Goal: Information Seeking & Learning: Learn about a topic

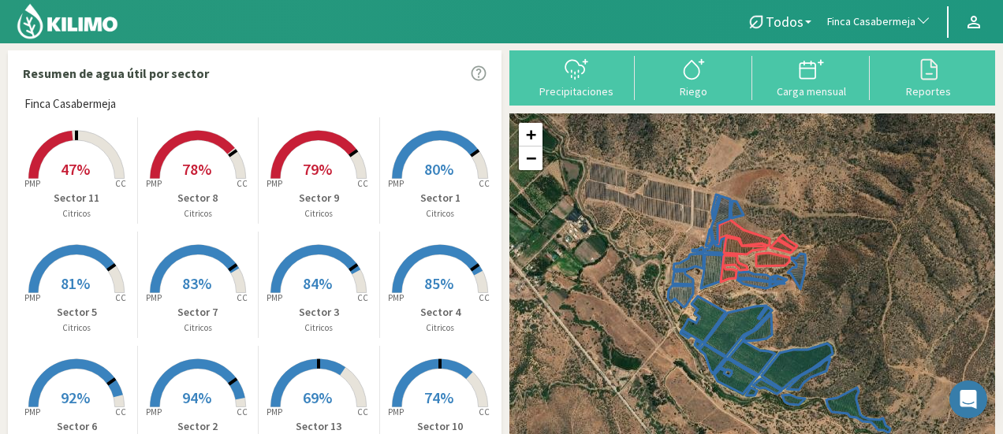
click at [915, 20] on span "button" at bounding box center [919, 22] width 16 height 16
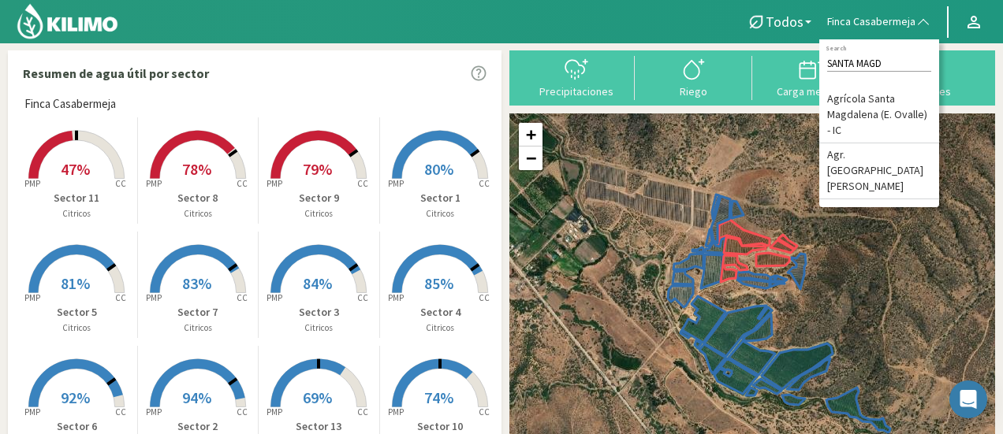
type input "SANTA MAGD"
click at [844, 172] on div "SANTA MAGD Search Agrícola [GEOGRAPHIC_DATA][PERSON_NAME] ([PERSON_NAME]) - IC …" at bounding box center [879, 123] width 120 height 168
click at [848, 155] on li "Agr. [GEOGRAPHIC_DATA][PERSON_NAME]" at bounding box center [879, 171] width 120 height 56
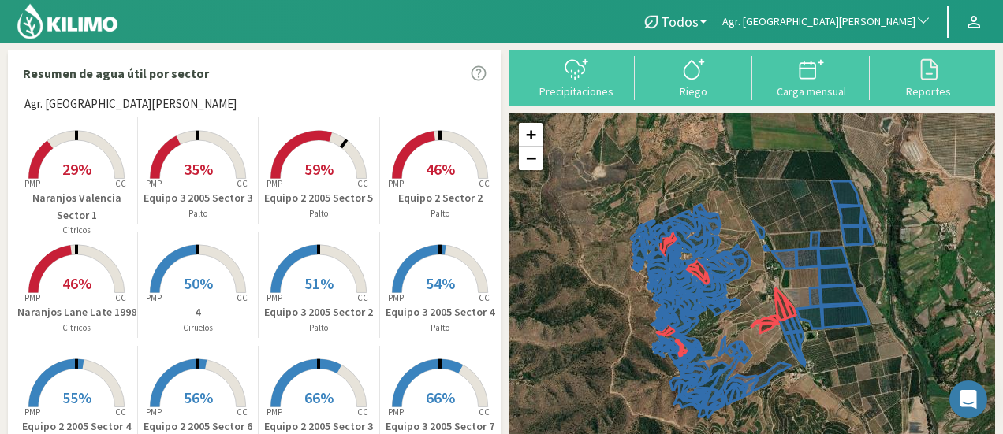
click at [90, 161] on span "29%" at bounding box center [76, 169] width 29 height 20
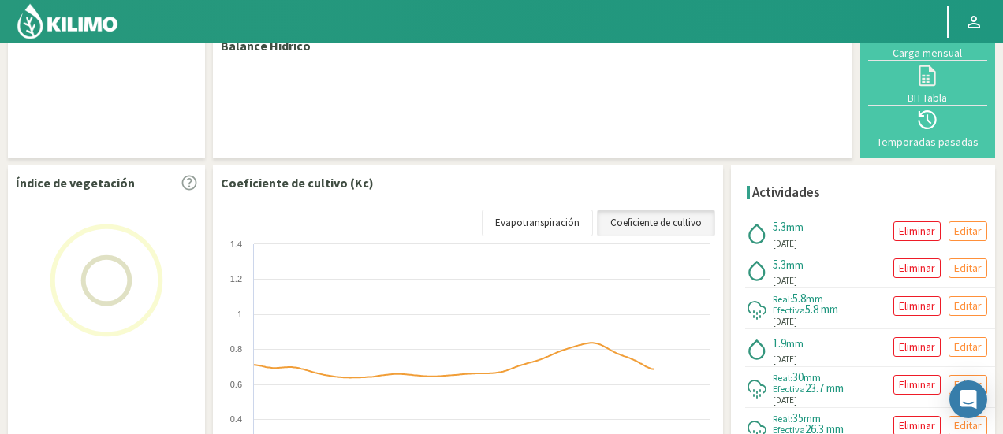
scroll to position [309, 0]
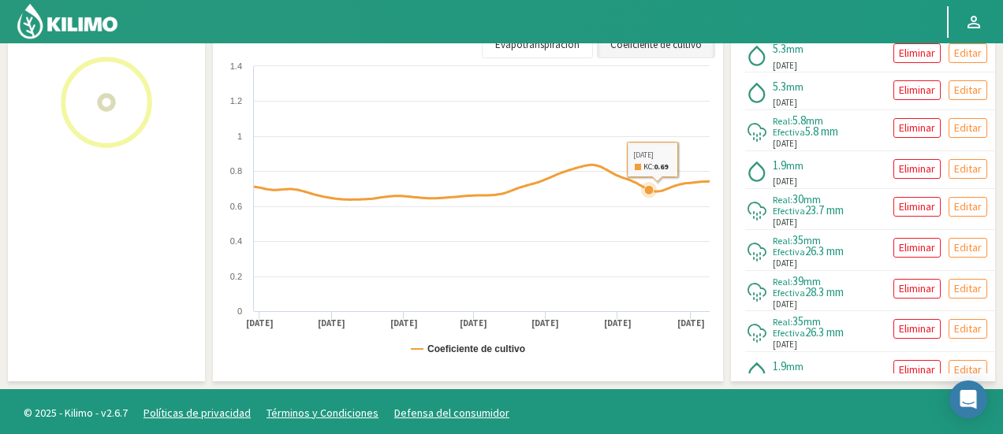
select select "21: Object"
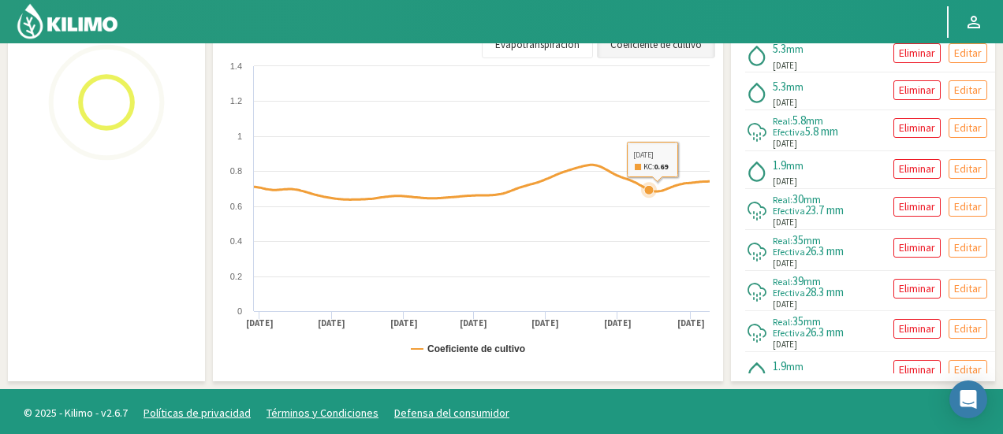
select select "44: Object"
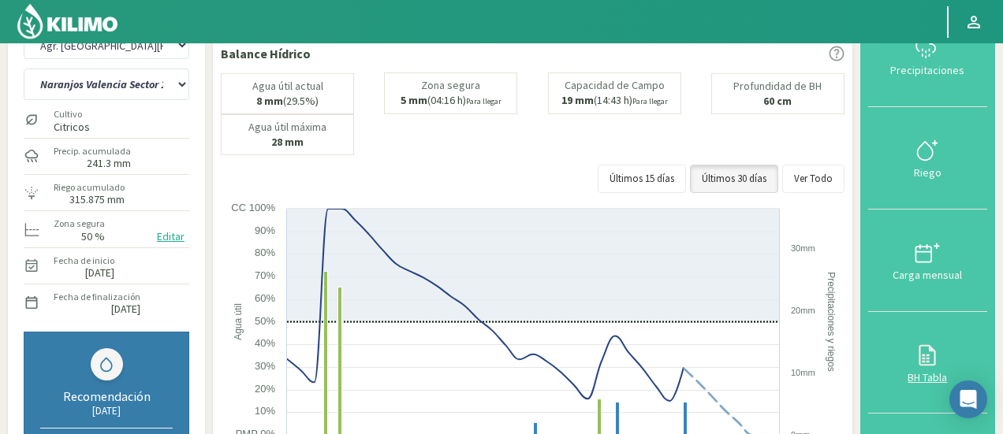
scroll to position [79, 0]
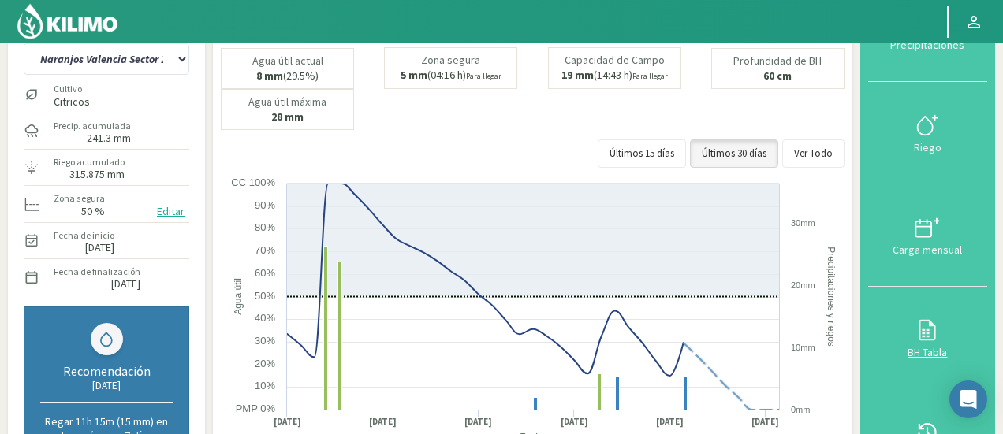
click at [914, 308] on button "BH Tabla" at bounding box center [927, 338] width 119 height 102
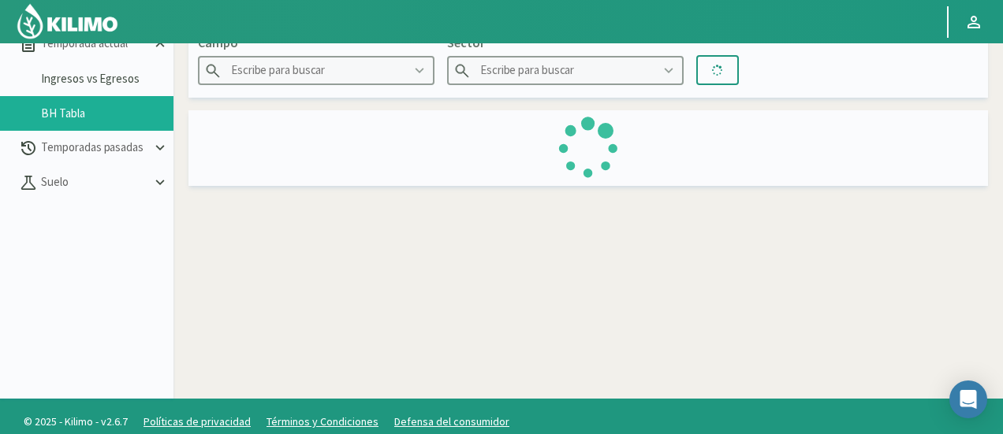
type input "Agr. [GEOGRAPHIC_DATA][PERSON_NAME]"
type input "Naranjos Valencia Sector 1"
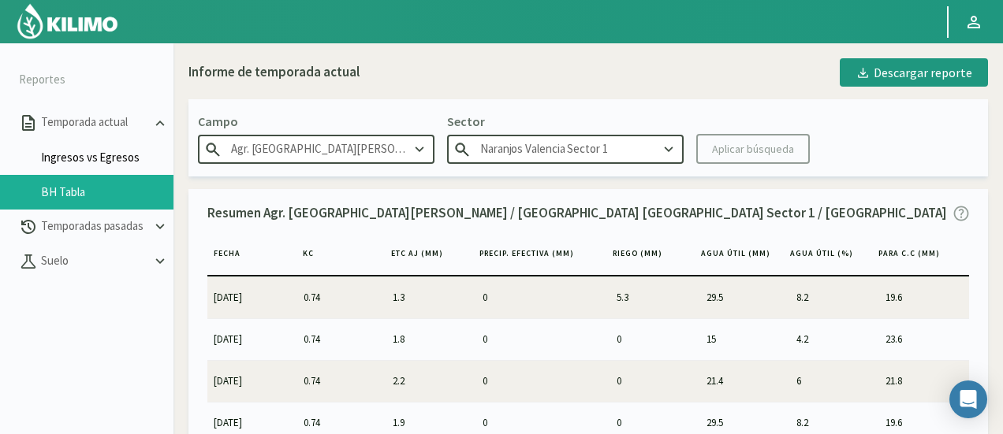
click at [119, 155] on link "Ingresos vs Egresos" at bounding box center [107, 158] width 132 height 14
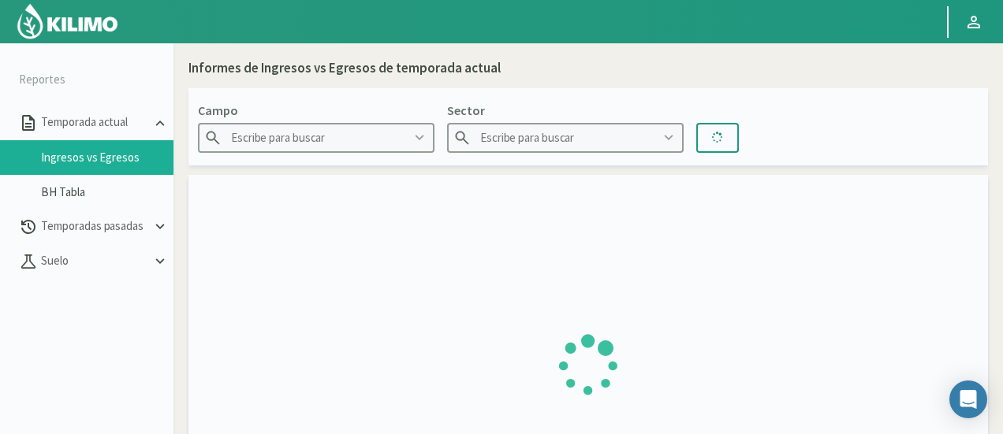
type input "Agr. Cardonal"
type input "El Cardonal Sector 1"
type input "[DATE] - [DATE]"
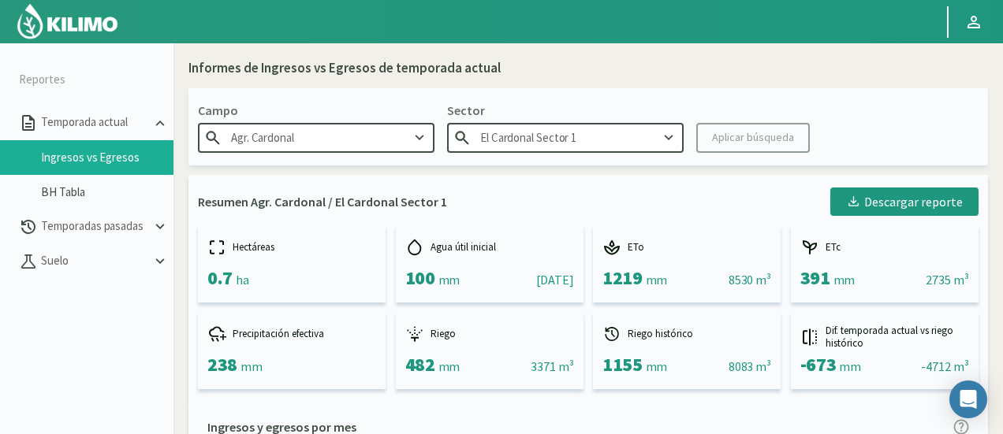
click at [300, 151] on input "Agr. Cardonal" at bounding box center [316, 137] width 236 height 29
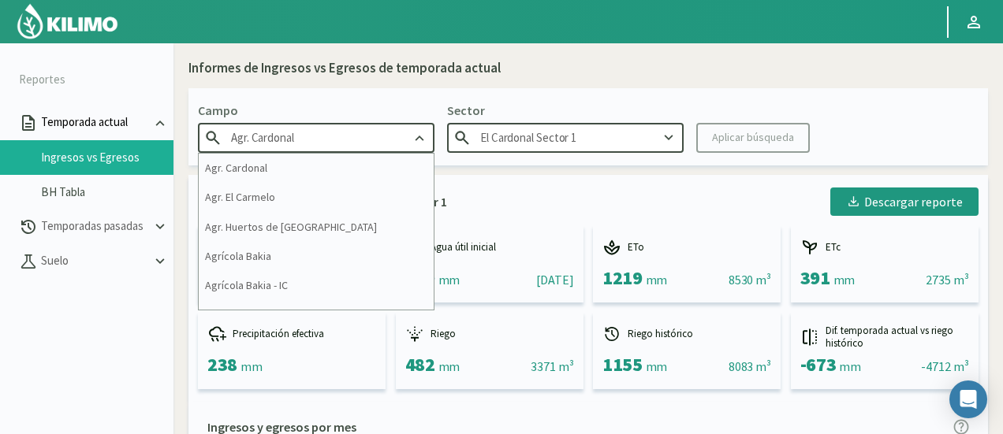
drag, startPoint x: 319, startPoint y: 135, endPoint x: 0, endPoint y: 139, distance: 319.3
click at [0, 139] on section "Reportes Temporada actual Ingresos vs Egresos BH Tabla Temporadas pasadas [GEOG…" at bounding box center [501, 260] width 1003 height 434
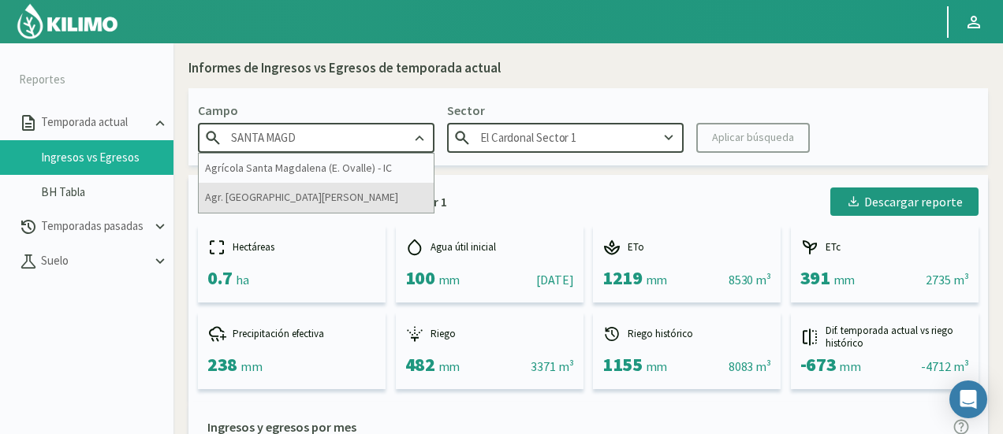
click at [382, 208] on div "Agr. [GEOGRAPHIC_DATA][PERSON_NAME]" at bounding box center [316, 197] width 235 height 29
type input "Agr. [GEOGRAPHIC_DATA][PERSON_NAME]"
type input "10"
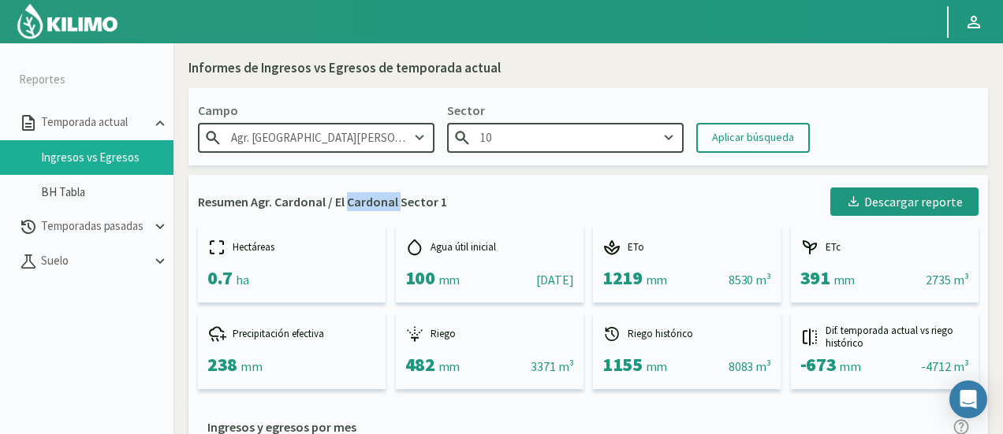
click at [382, 208] on p "Resumen Agr. Cardonal / El Cardonal Sector 1" at bounding box center [322, 201] width 249 height 19
click at [550, 130] on input "10" at bounding box center [565, 137] width 236 height 29
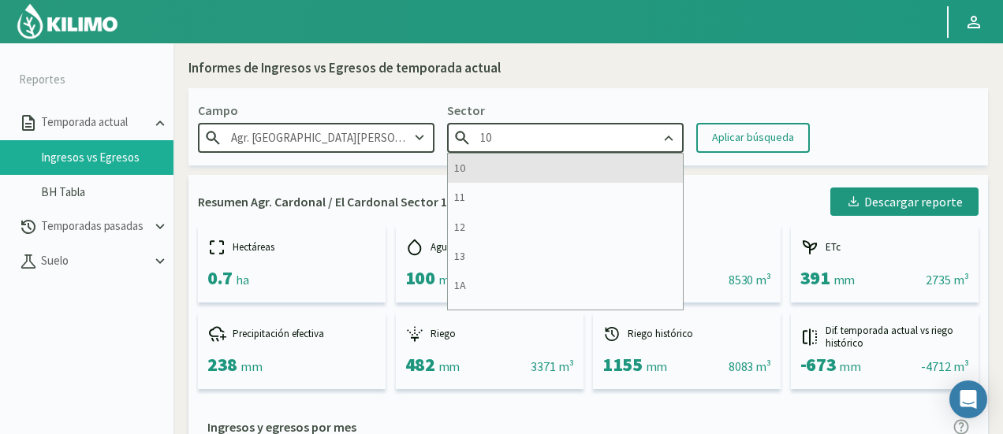
click at [553, 168] on div "10" at bounding box center [565, 168] width 235 height 29
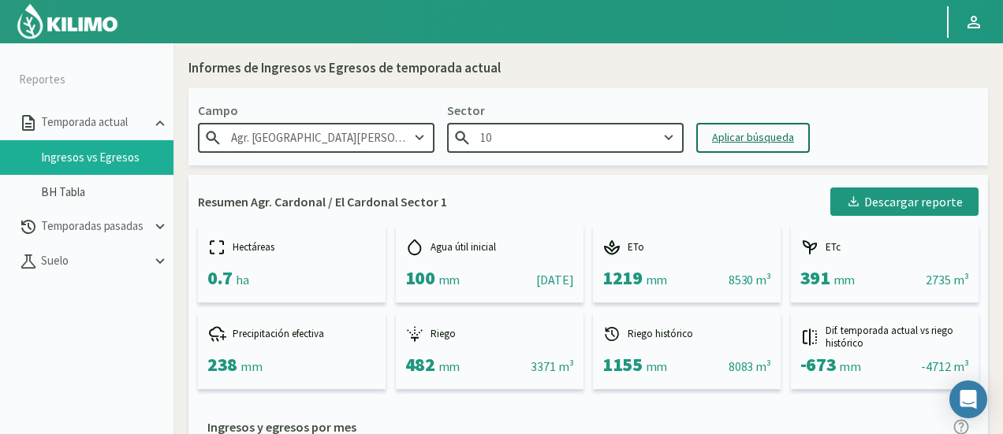
click at [714, 141] on div "Aplicar búsqueda" at bounding box center [753, 137] width 82 height 17
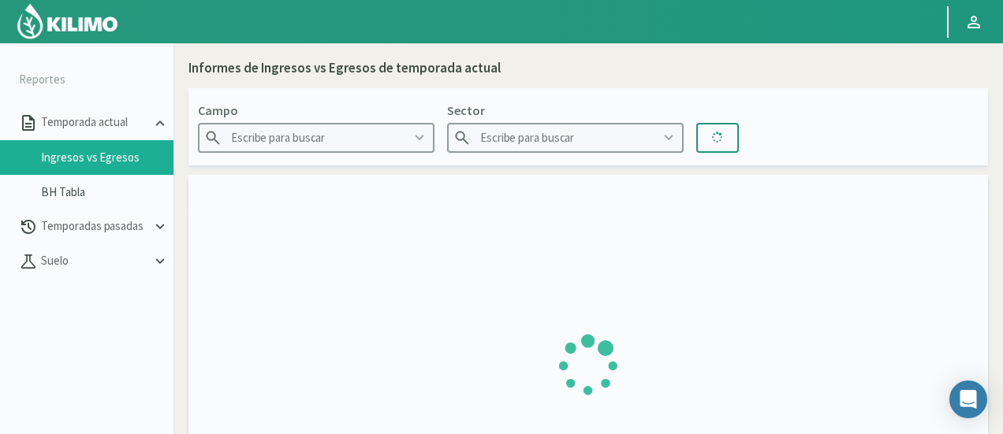
type input "Agr. [GEOGRAPHIC_DATA][PERSON_NAME]"
type input "10"
type input "[DATE] - [DATE]"
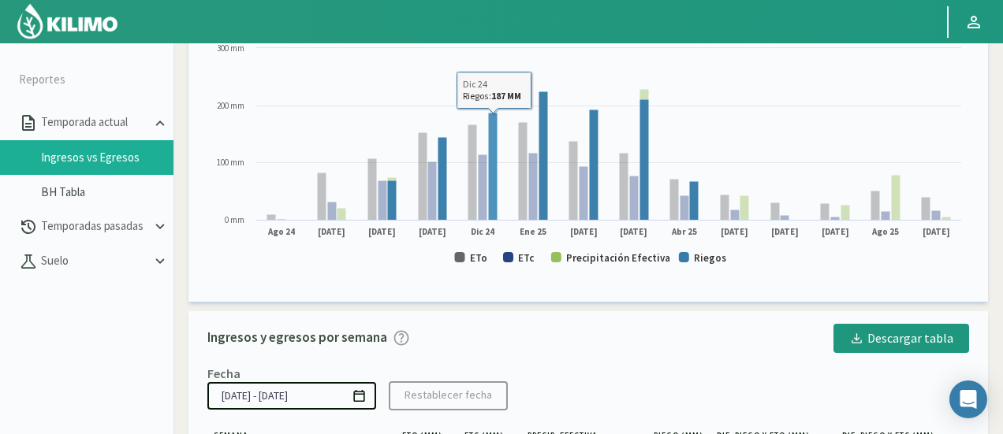
scroll to position [394, 0]
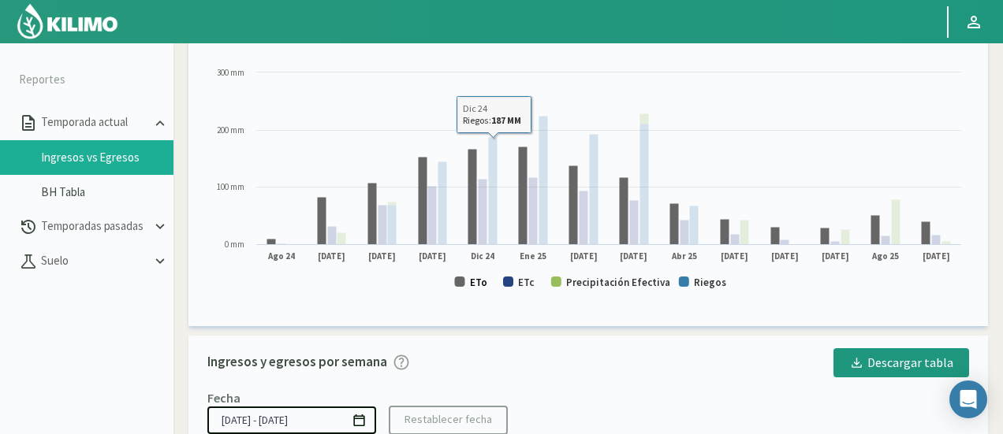
click at [478, 284] on text "ETo" at bounding box center [478, 282] width 17 height 13
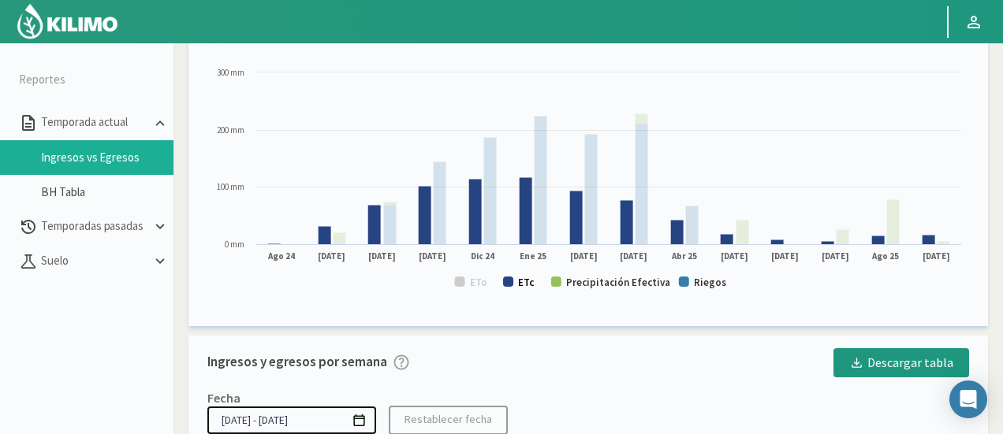
click at [511, 285] on rect at bounding box center [508, 282] width 10 height 10
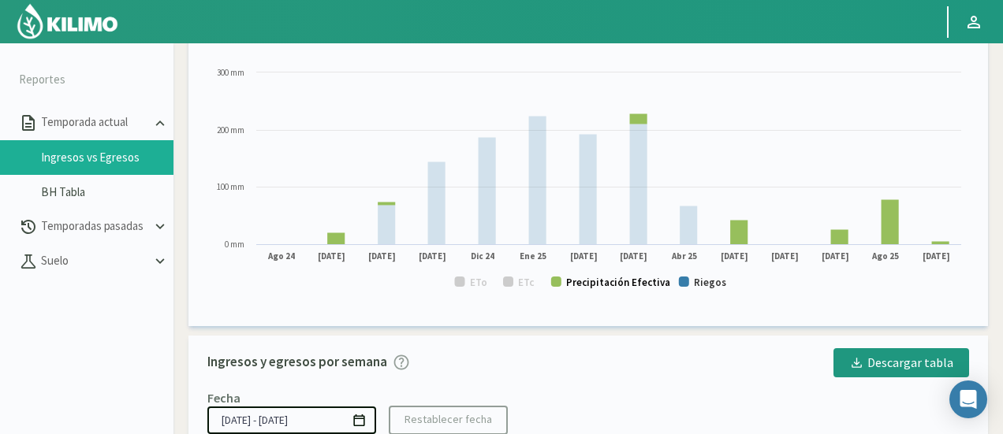
click at [571, 280] on text "Precipitación Efectiva" at bounding box center [618, 282] width 104 height 13
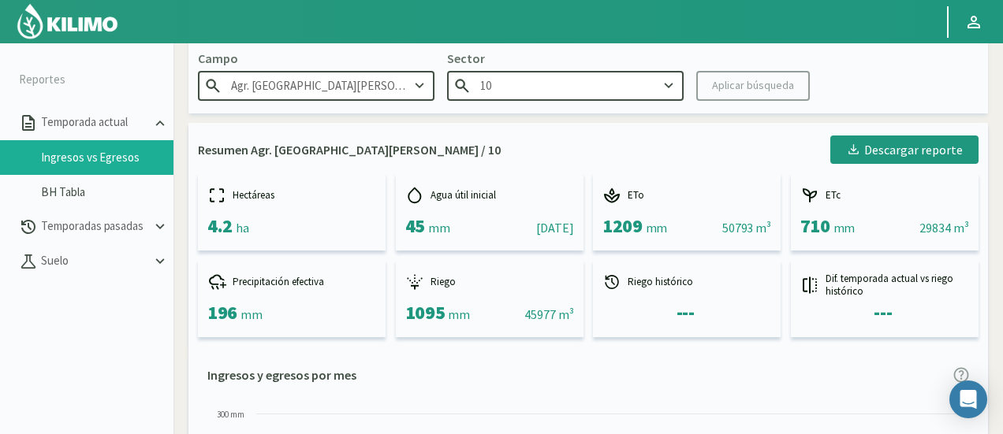
scroll to position [0, 0]
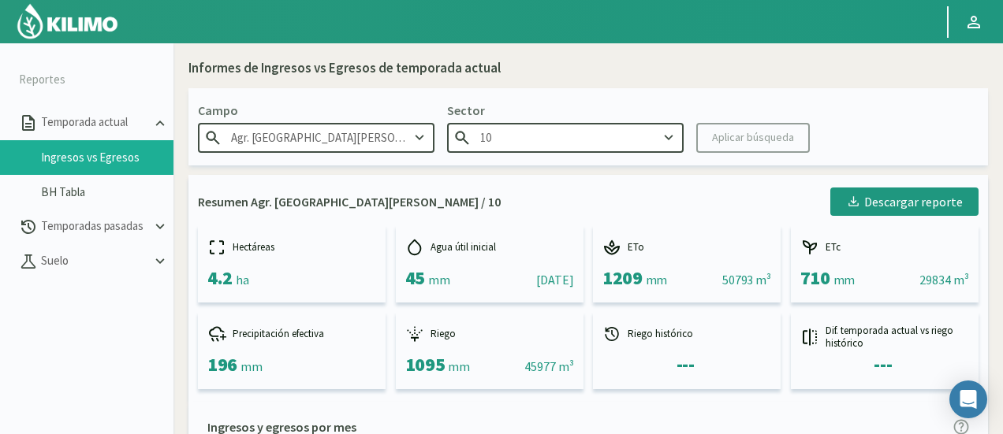
click at [569, 141] on input "10" at bounding box center [565, 137] width 236 height 29
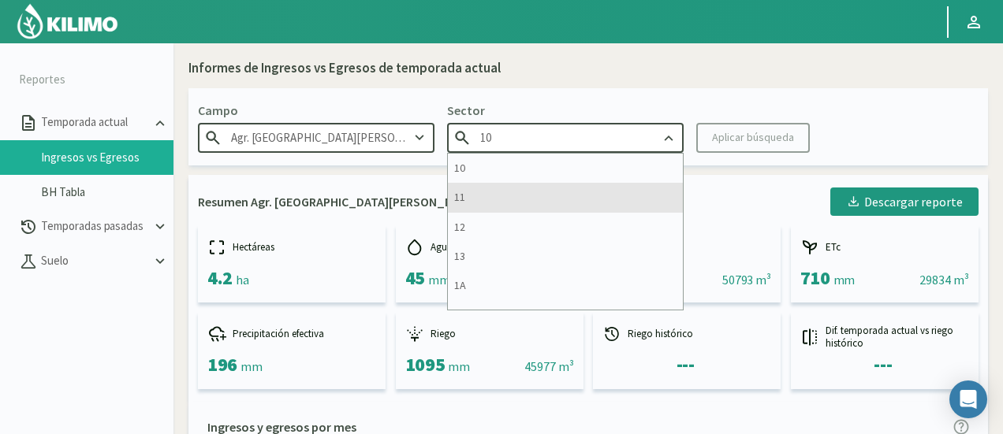
click at [541, 187] on div "11" at bounding box center [565, 197] width 235 height 29
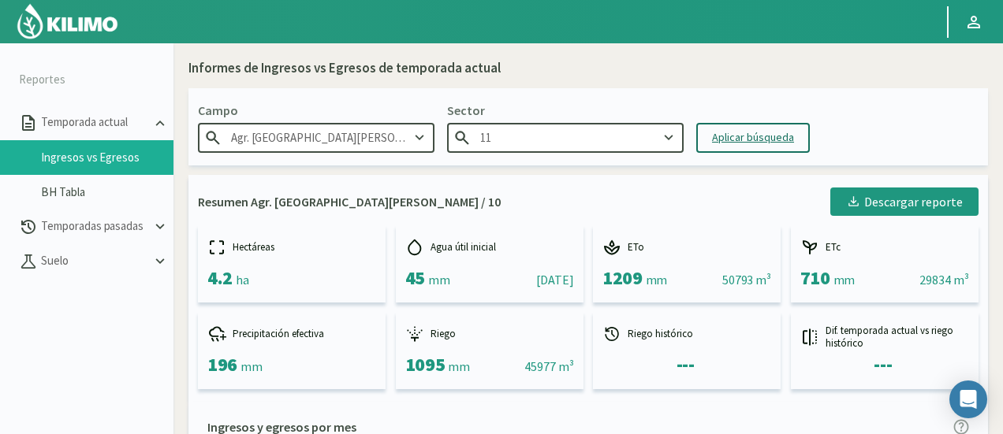
click at [753, 137] on div "Aplicar búsqueda" at bounding box center [753, 137] width 82 height 17
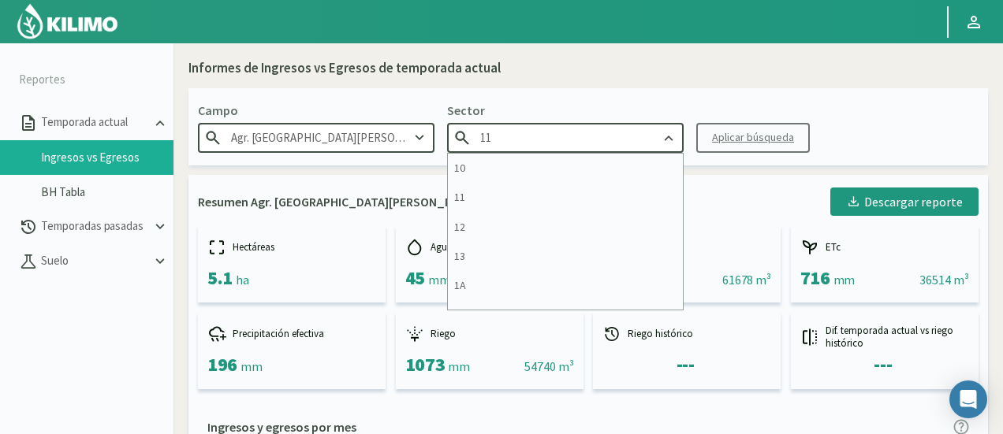
click at [534, 138] on input "11" at bounding box center [565, 137] width 236 height 29
drag, startPoint x: 534, startPoint y: 138, endPoint x: 351, endPoint y: 116, distance: 185.0
click at [351, 116] on div "Campo Agr. [GEOGRAPHIC_DATA][PERSON_NAME] Sector 11 10 11 12 13 1A 1B 26 27 E 3…" at bounding box center [587, 126] width 799 height 77
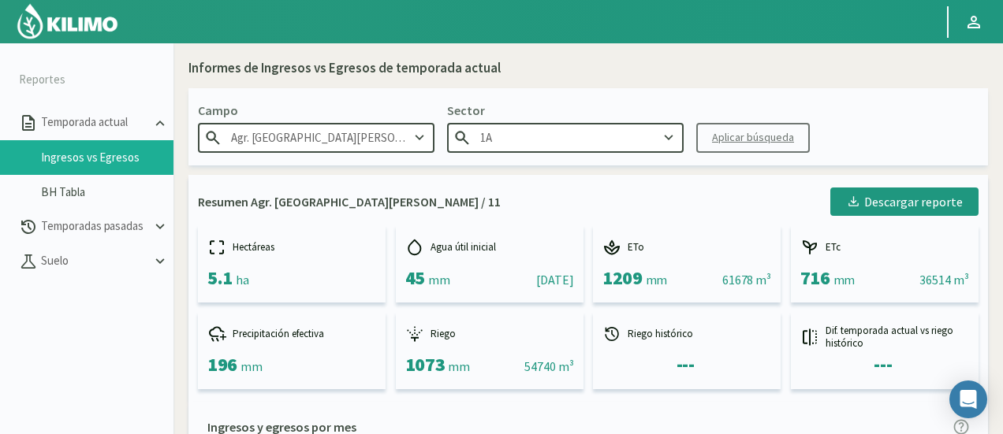
click at [539, 132] on input "1A" at bounding box center [565, 137] width 236 height 29
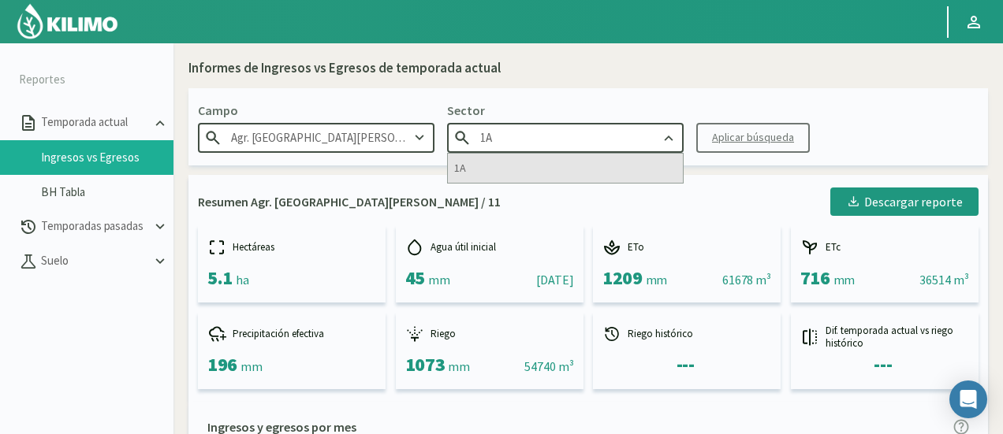
click at [519, 162] on div "1A" at bounding box center [565, 168] width 235 height 29
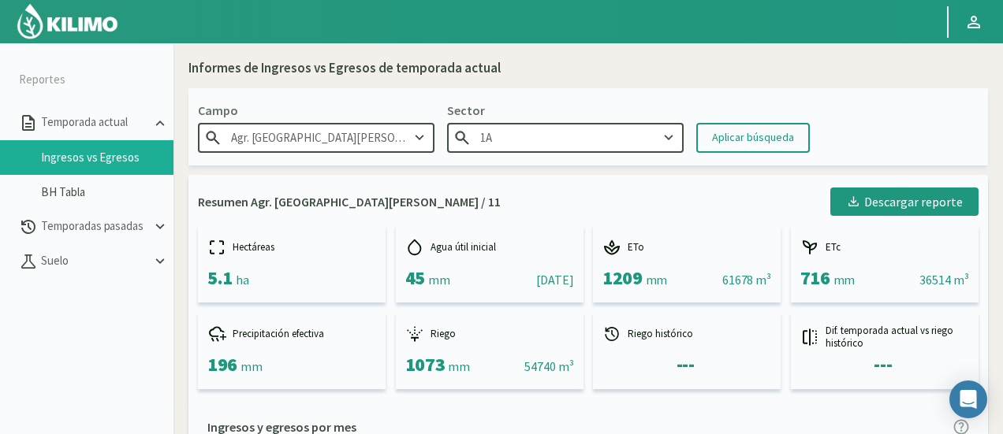
click at [748, 136] on div "Aplicar búsqueda" at bounding box center [753, 137] width 82 height 17
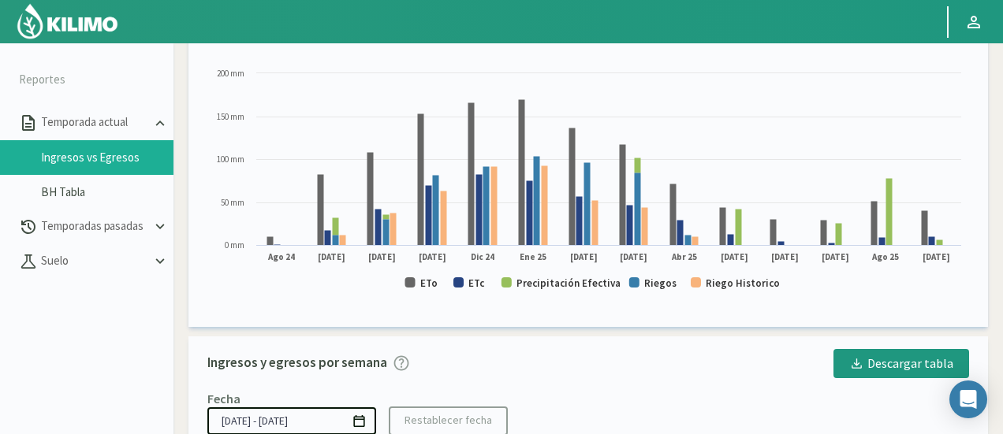
scroll to position [394, 0]
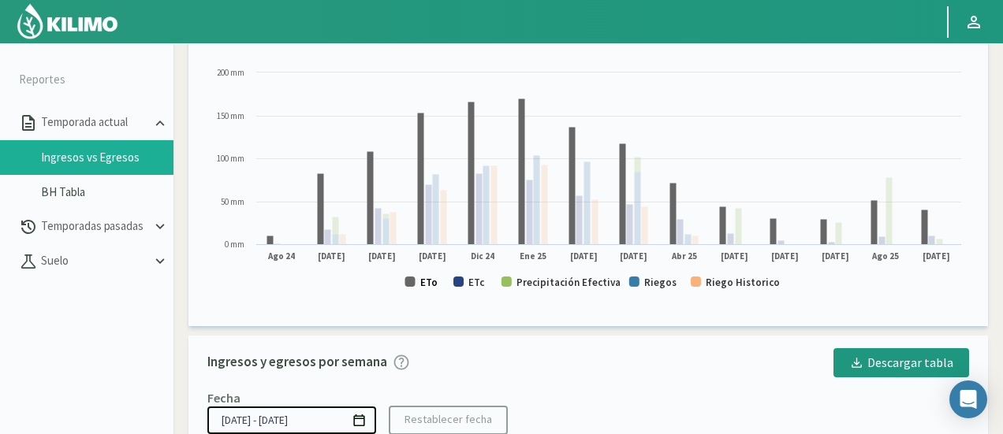
click at [423, 283] on text "ETo" at bounding box center [428, 282] width 17 height 13
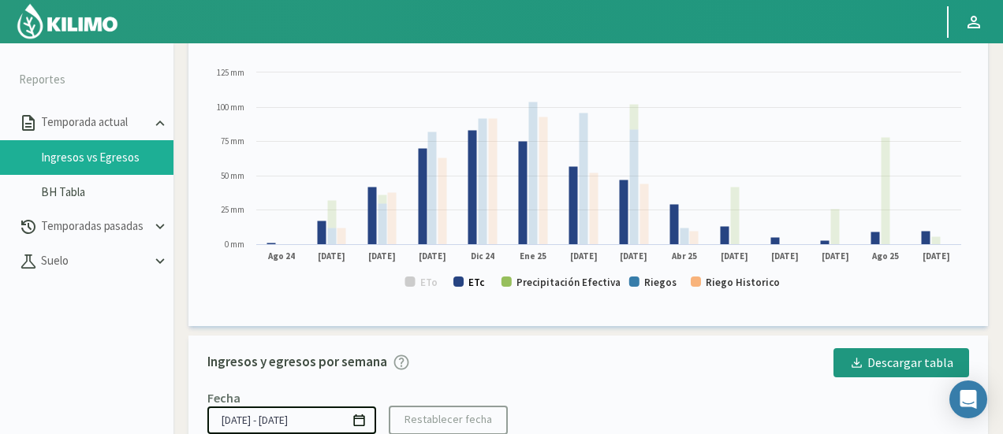
click at [471, 278] on text "ETc" at bounding box center [476, 282] width 17 height 13
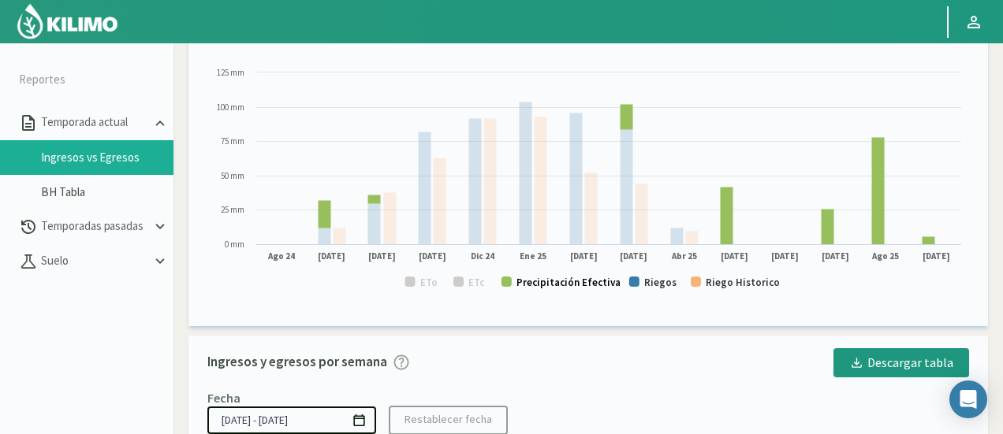
click at [528, 284] on text "Precipitación Efectiva" at bounding box center [568, 282] width 104 height 13
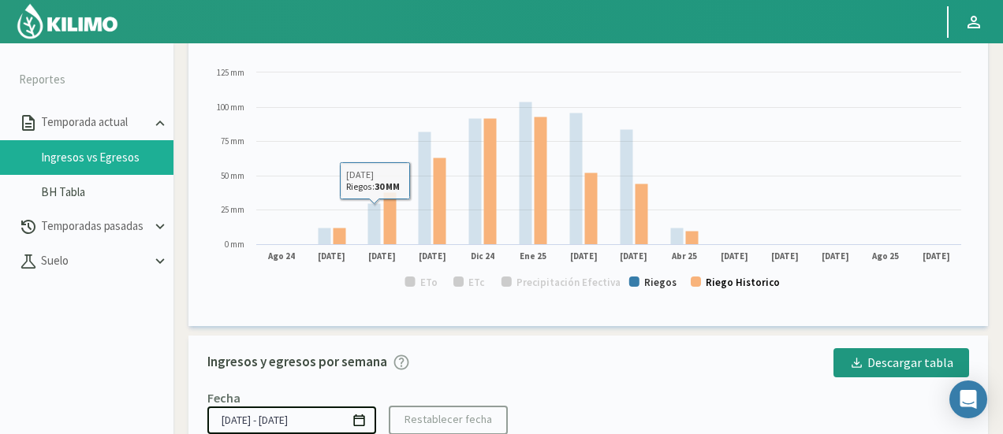
click at [711, 285] on text "Riego Historico" at bounding box center [743, 282] width 74 height 13
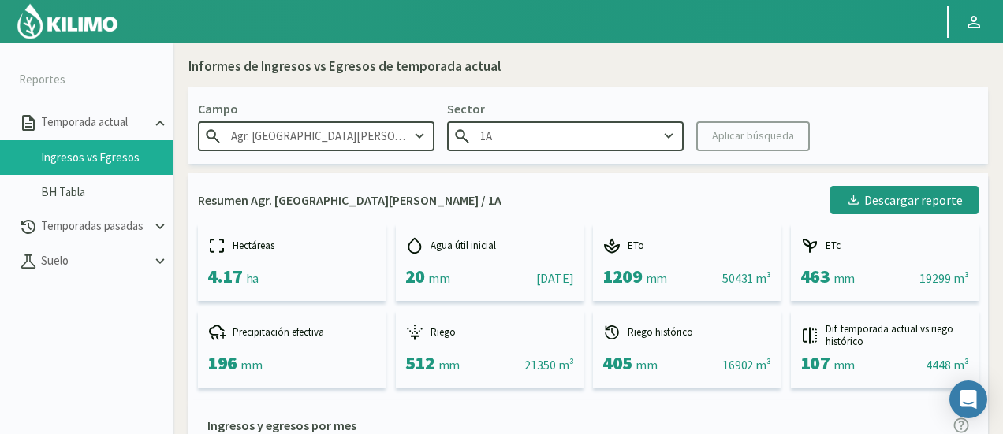
scroll to position [0, 0]
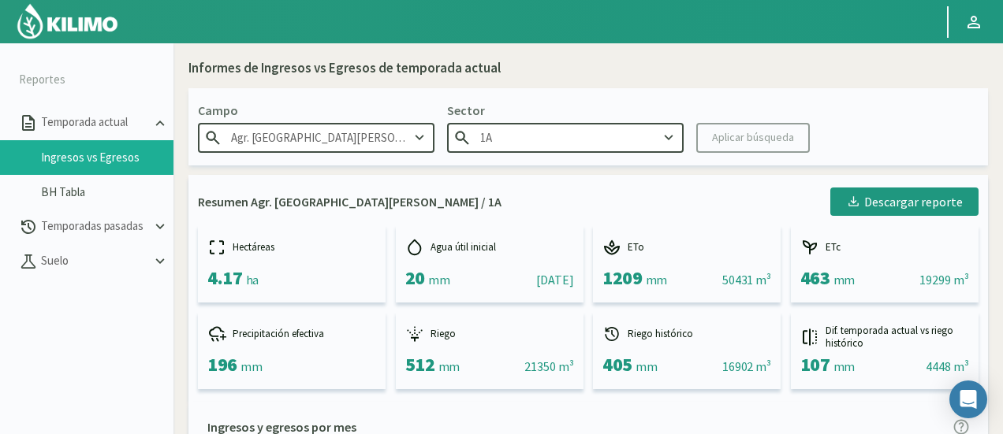
click at [554, 144] on input "1A" at bounding box center [565, 137] width 236 height 29
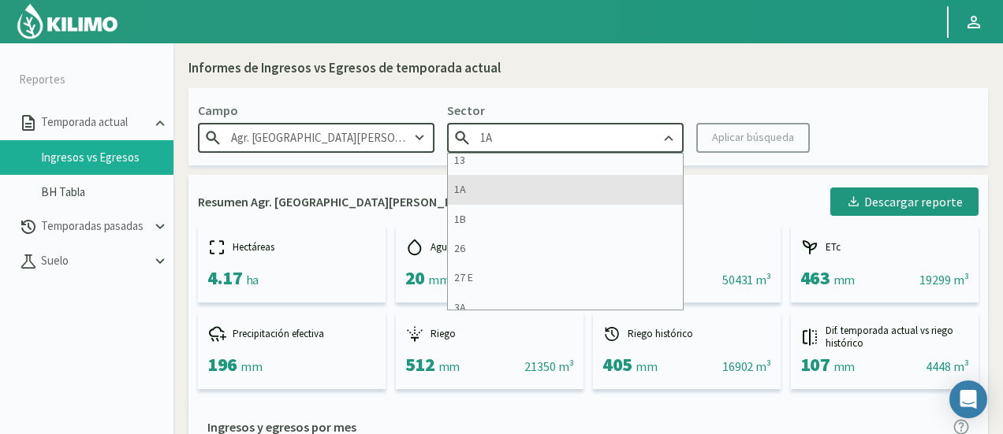
scroll to position [79, 0]
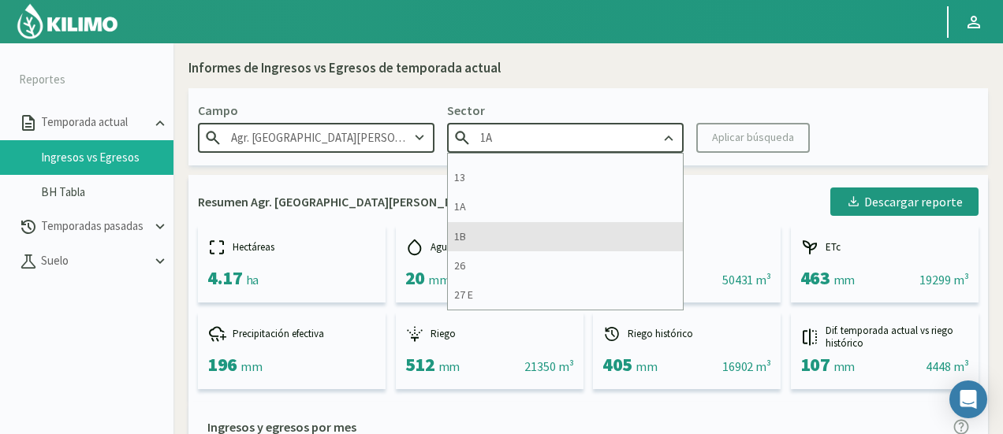
click at [508, 240] on div "1B" at bounding box center [565, 236] width 235 height 29
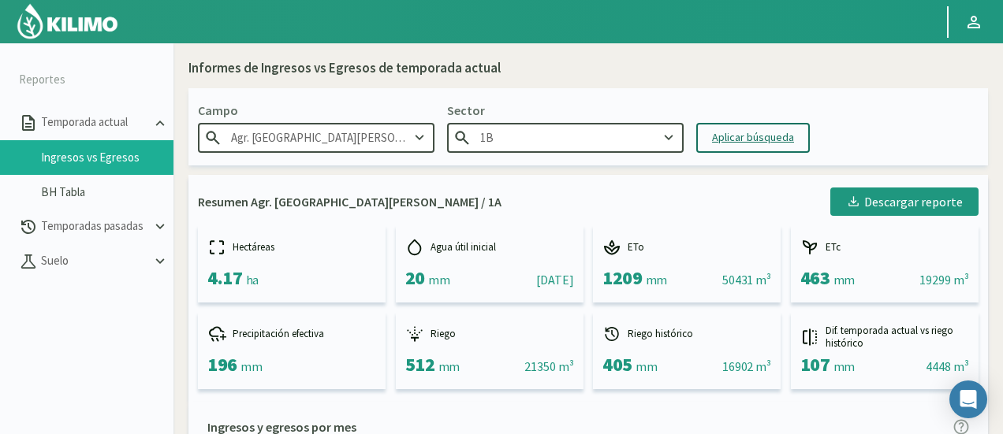
click at [719, 135] on div "Aplicar búsqueda" at bounding box center [753, 137] width 82 height 17
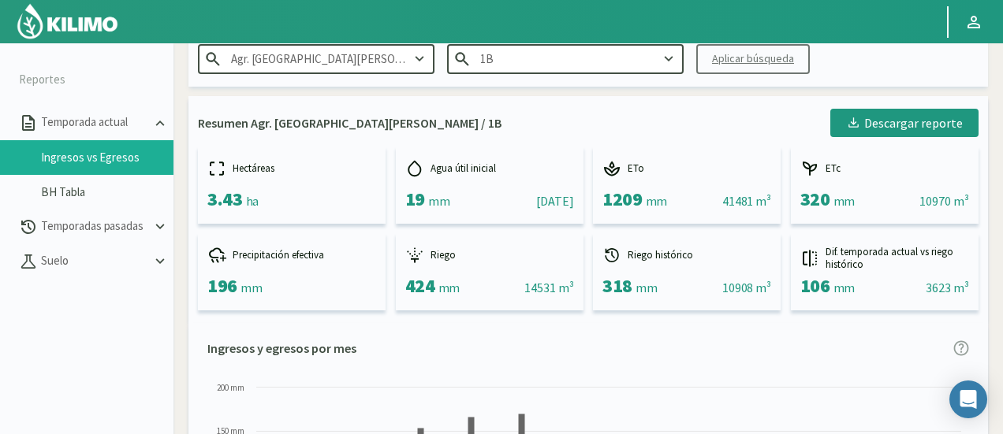
scroll to position [315, 0]
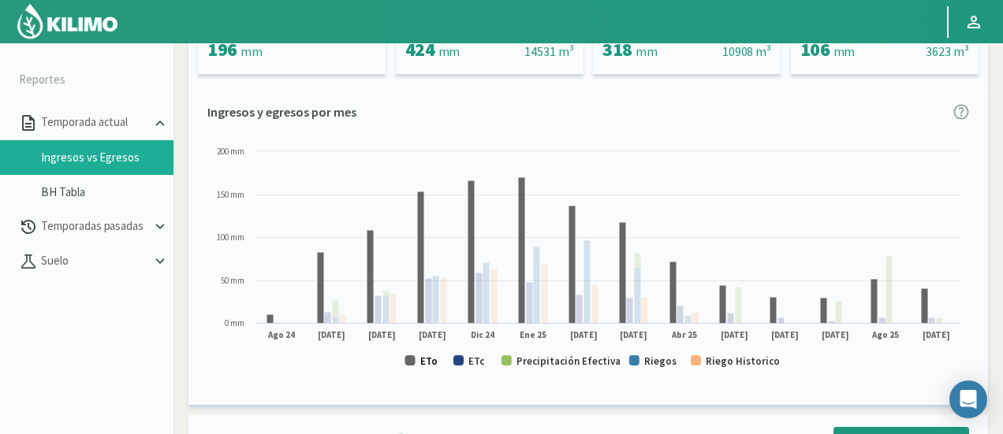
click at [429, 360] on text "ETo" at bounding box center [428, 361] width 17 height 13
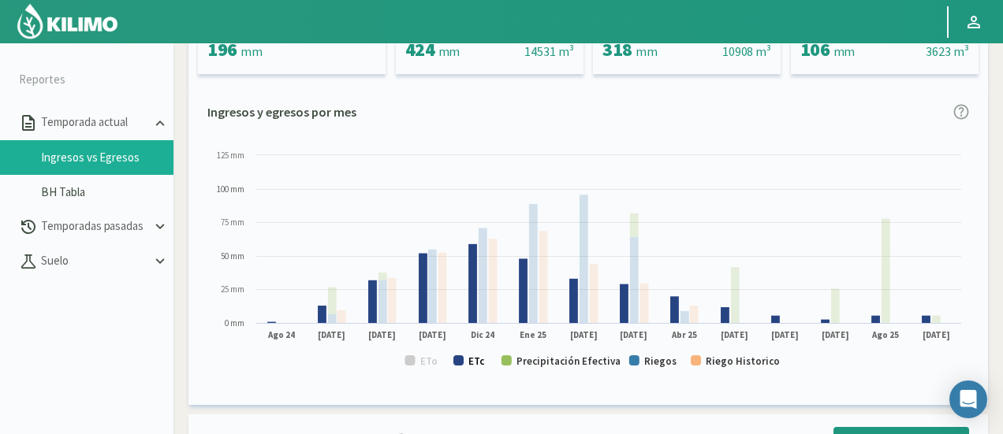
click at [468, 357] on text "ETc" at bounding box center [476, 361] width 17 height 13
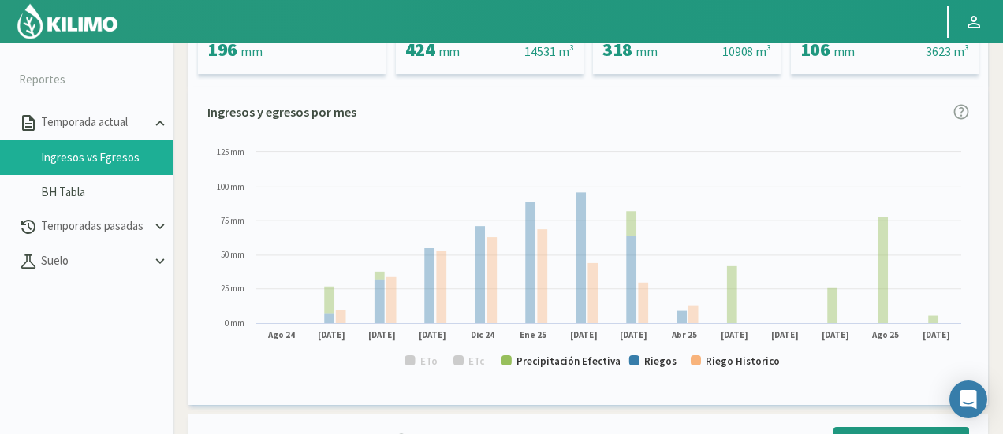
click at [558, 369] on rect at bounding box center [588, 263] width 762 height 240
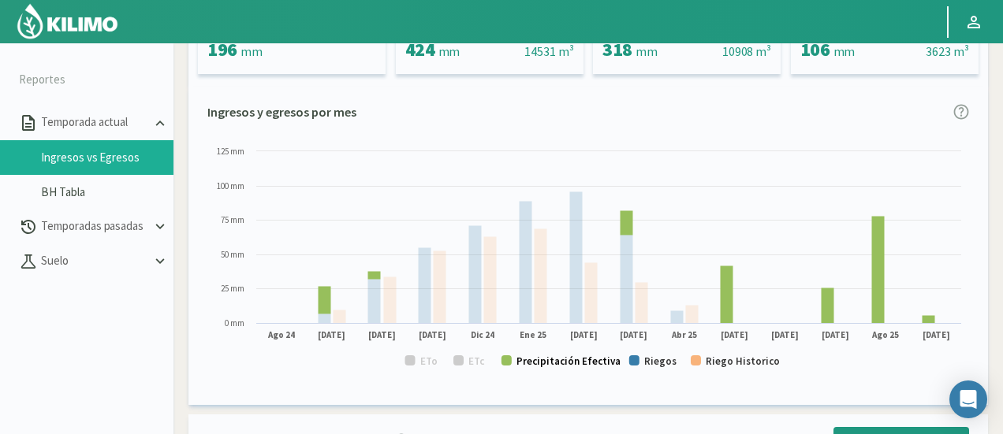
click at [569, 362] on text "Precipitación Efectiva" at bounding box center [568, 361] width 104 height 13
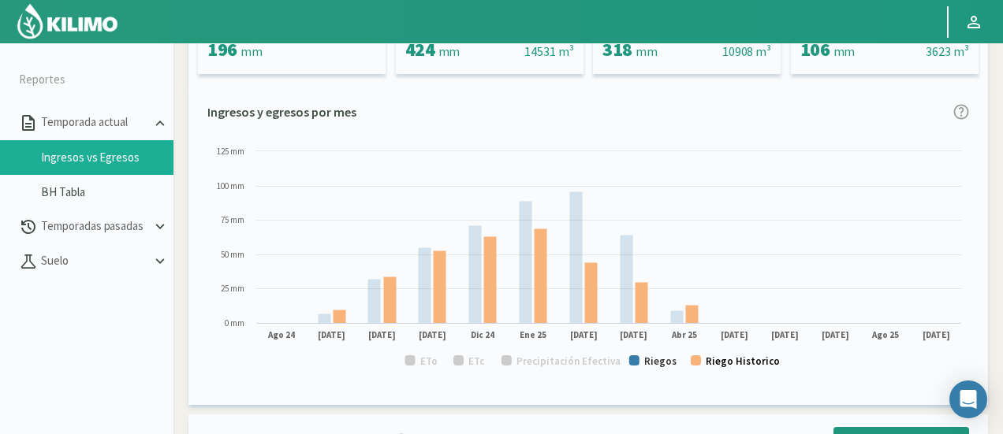
click at [739, 359] on text "Riego Historico" at bounding box center [743, 361] width 74 height 13
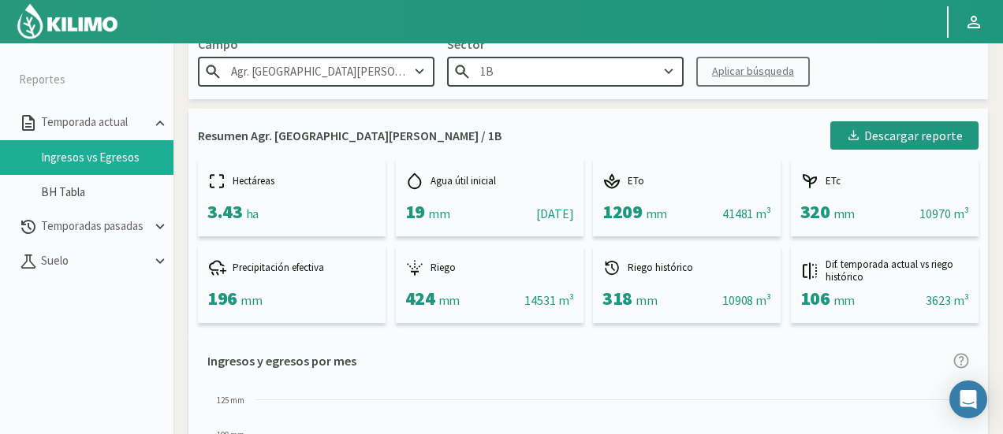
scroll to position [0, 0]
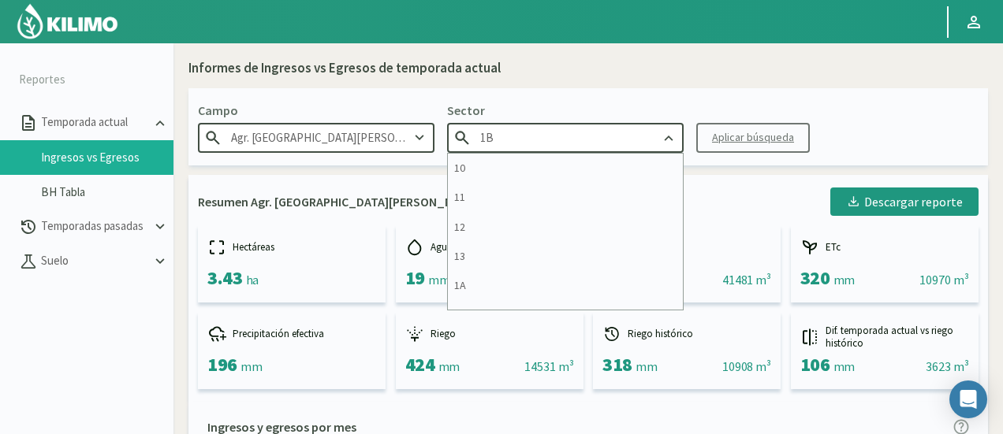
click at [594, 148] on input "1B" at bounding box center [565, 137] width 236 height 29
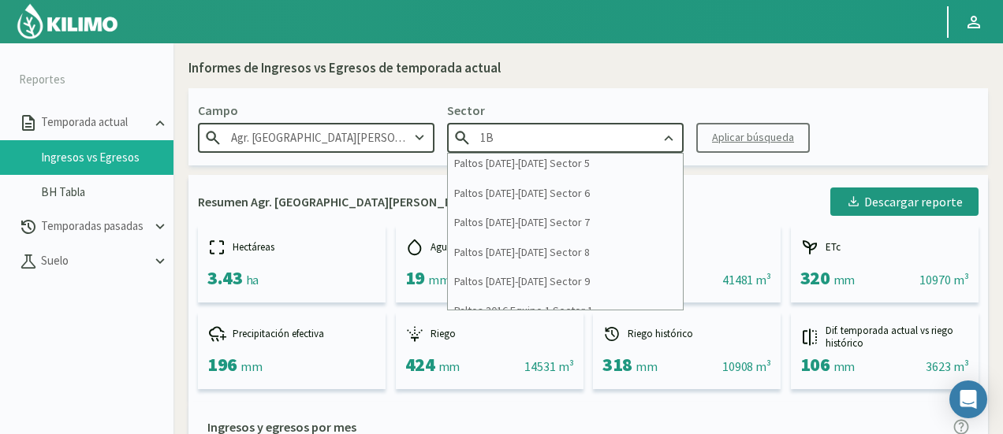
scroll to position [1760, 0]
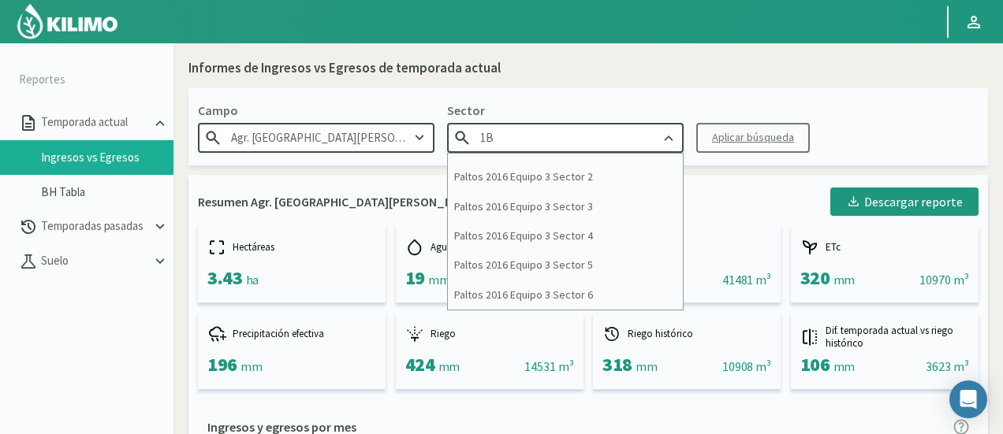
click at [558, 127] on input "1B" at bounding box center [565, 137] width 236 height 29
drag, startPoint x: 558, startPoint y: 127, endPoint x: 438, endPoint y: 114, distance: 120.6
click at [438, 114] on div "Campo Agr. [GEOGRAPHIC_DATA][PERSON_NAME] Sector 1B 10 11 12 13 1A 1B 26 27 E 3…" at bounding box center [587, 126] width 799 height 77
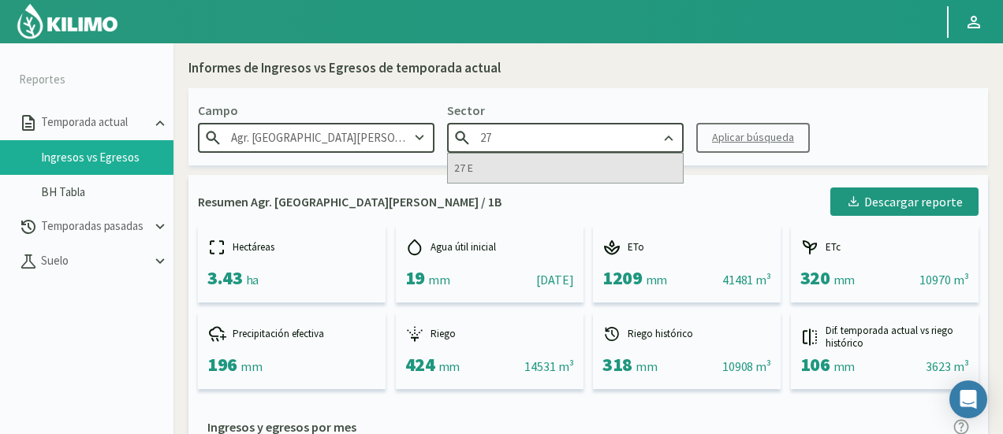
click at [482, 174] on div "27 E" at bounding box center [565, 168] width 235 height 29
click at [482, 175] on div "Resumen Agr. [GEOGRAPHIC_DATA][PERSON_NAME] / 1B Descargar reporte Hectáreas 3.…" at bounding box center [587, 288] width 799 height 227
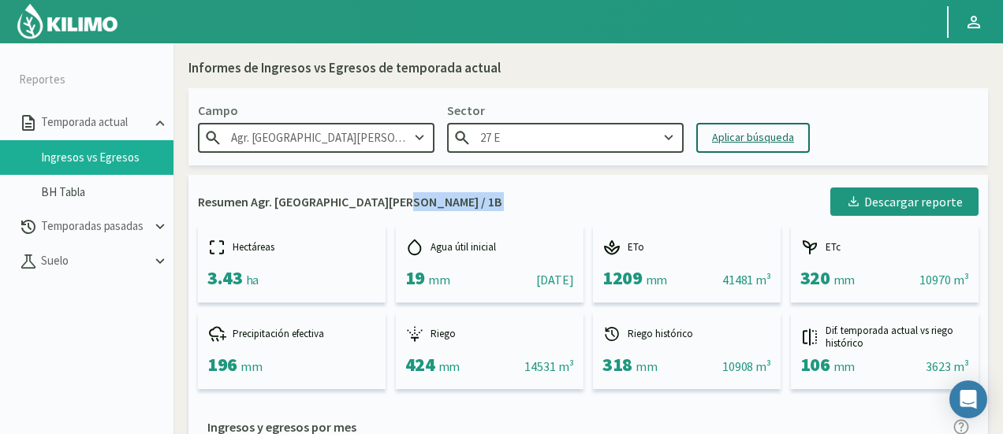
click at [773, 147] on button "Aplicar búsqueda" at bounding box center [753, 138] width 114 height 30
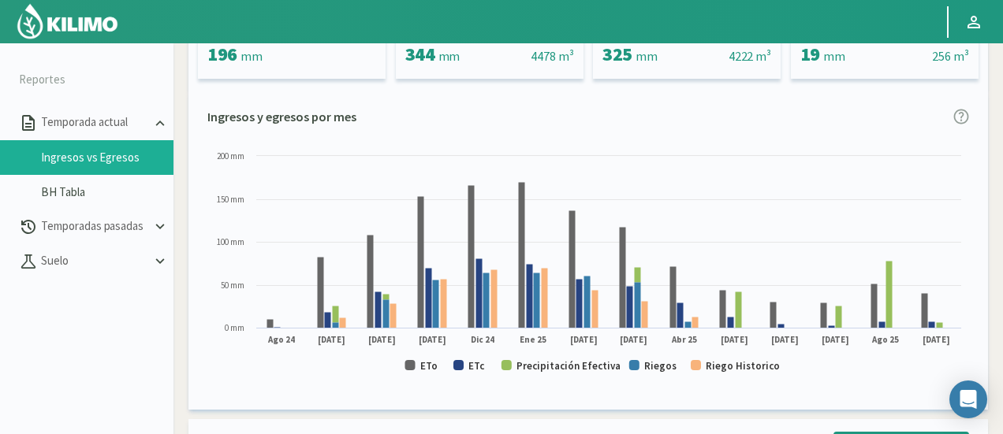
scroll to position [285, 0]
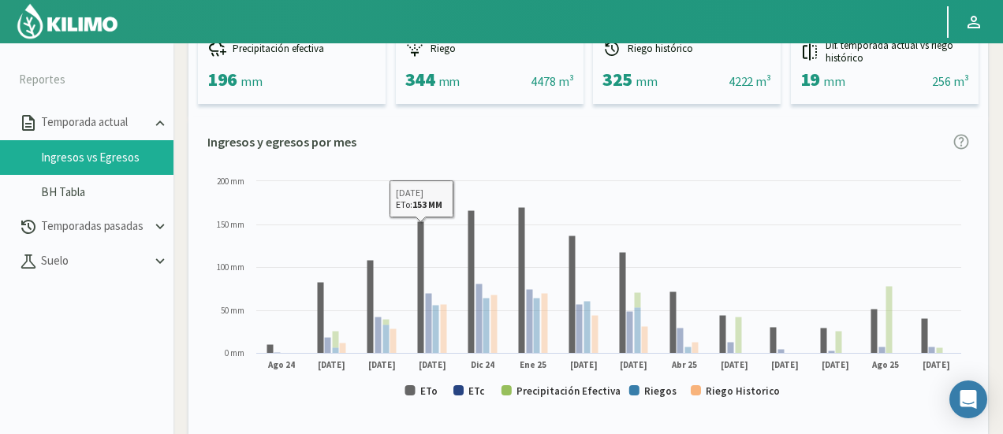
click at [420, 392] on text "ETo" at bounding box center [428, 391] width 17 height 13
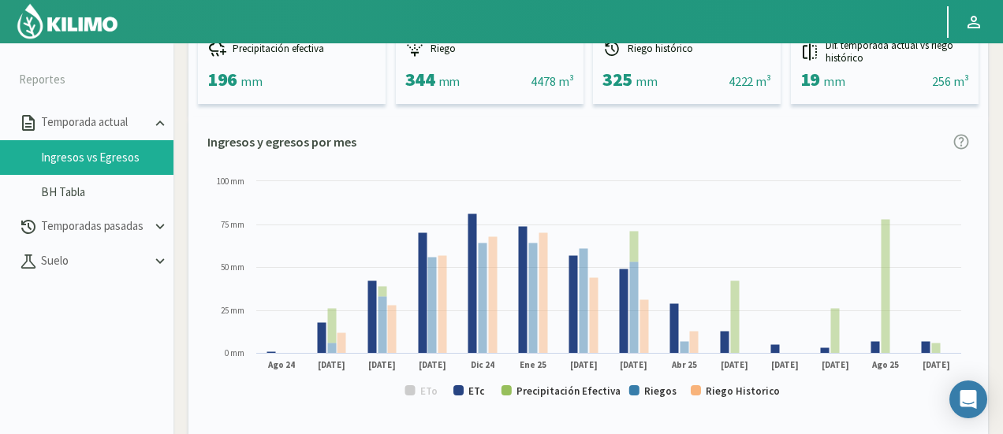
click at [467, 389] on rect at bounding box center [588, 293] width 762 height 240
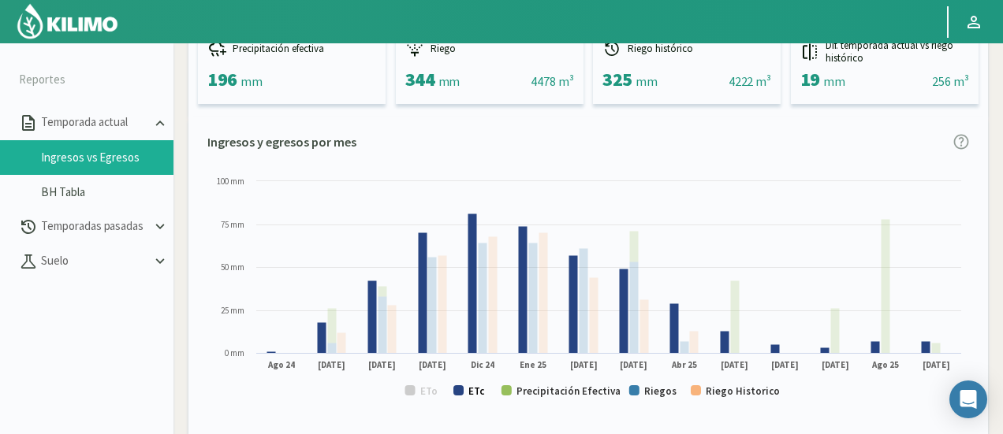
click at [477, 392] on text "ETc" at bounding box center [476, 391] width 17 height 13
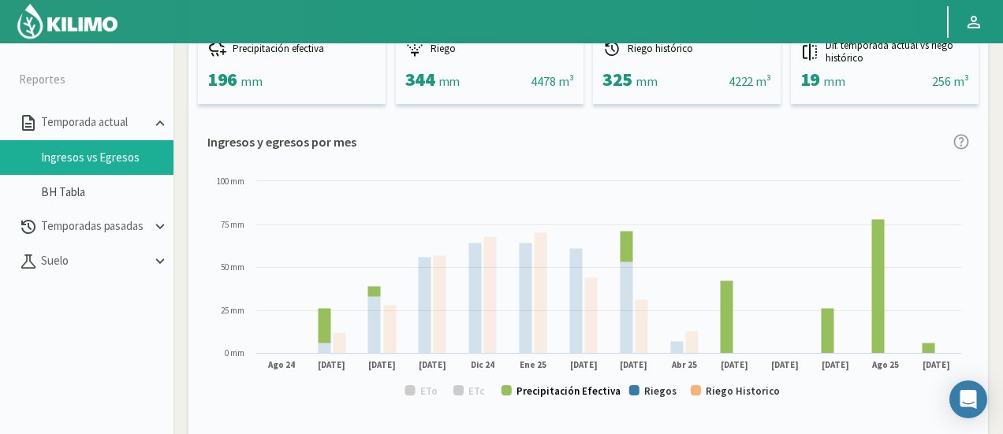
click at [582, 393] on text "Precipitación Efectiva" at bounding box center [568, 391] width 104 height 13
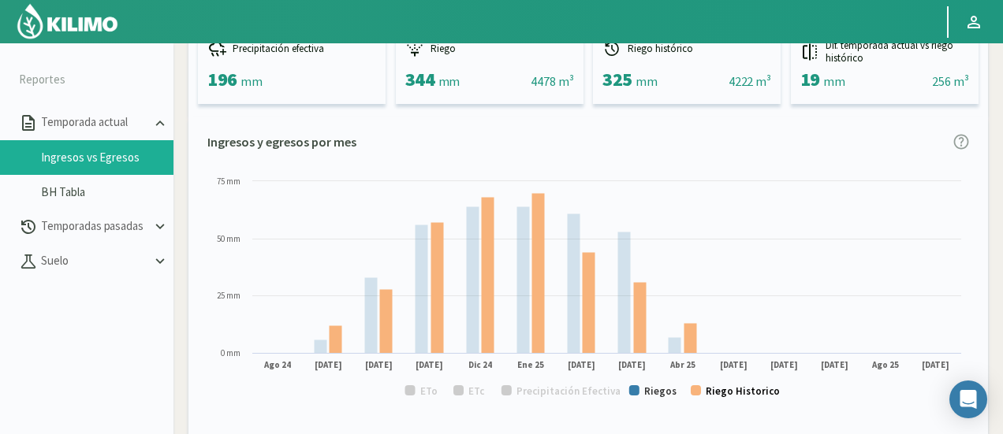
click at [748, 393] on text "Riego Historico" at bounding box center [743, 391] width 74 height 13
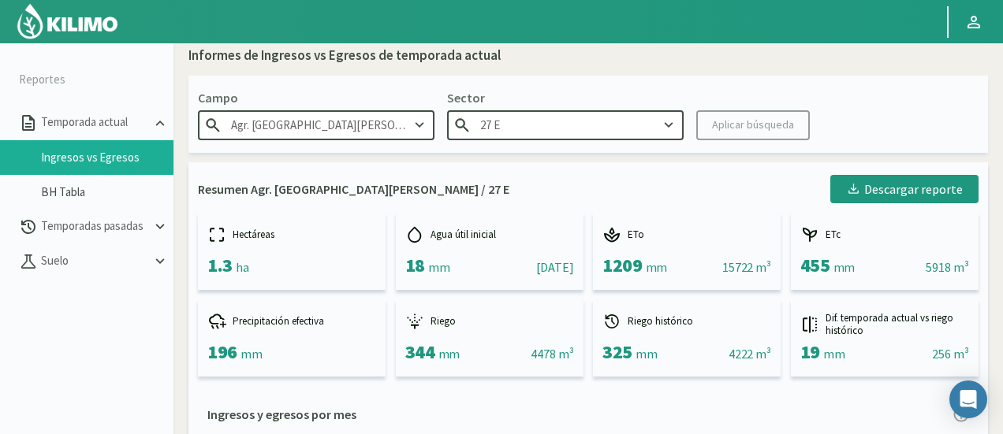
scroll to position [0, 0]
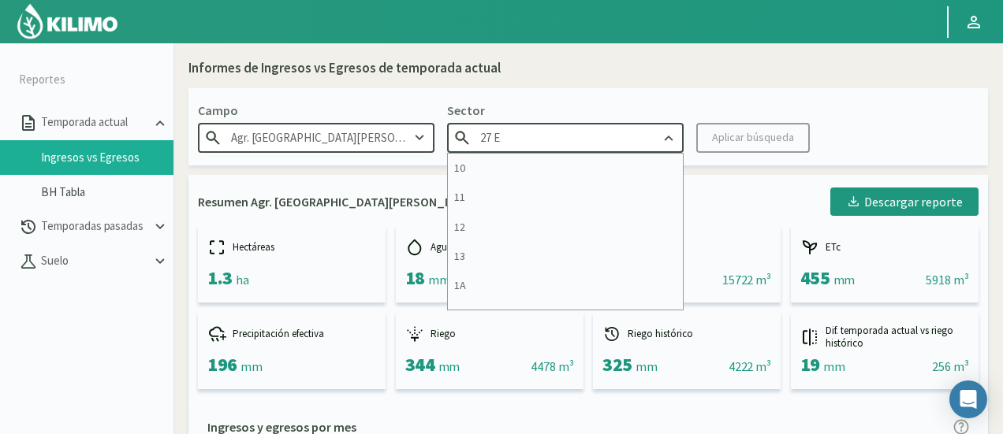
drag, startPoint x: 538, startPoint y: 146, endPoint x: 345, endPoint y: 103, distance: 197.0
click at [345, 103] on div "Campo Agr. [GEOGRAPHIC_DATA][PERSON_NAME] Sector 27 E 10 11 12 13 1A 1B 26 27 E…" at bounding box center [587, 126] width 799 height 77
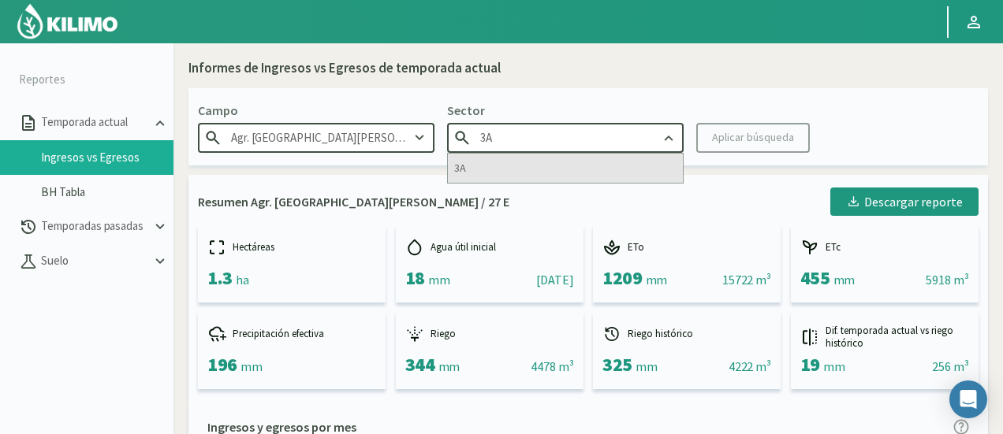
click at [476, 171] on div "3A" at bounding box center [565, 168] width 235 height 29
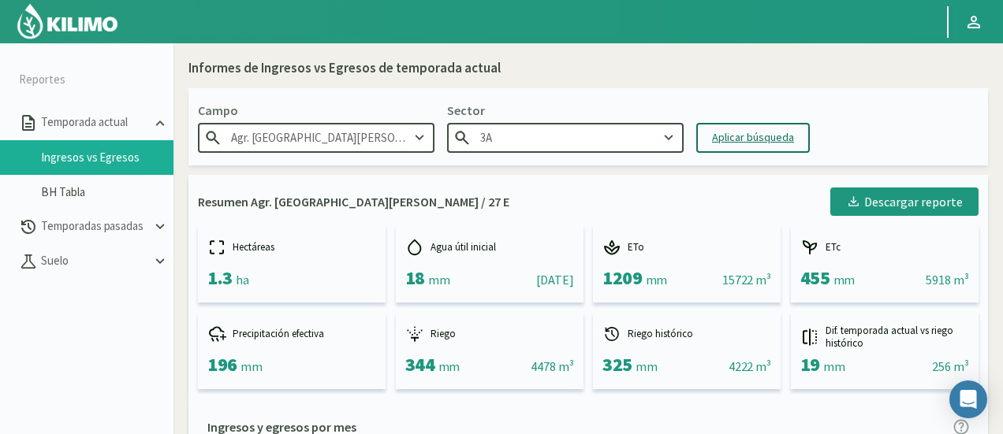
click at [744, 149] on button "Aplicar búsqueda" at bounding box center [753, 138] width 114 height 30
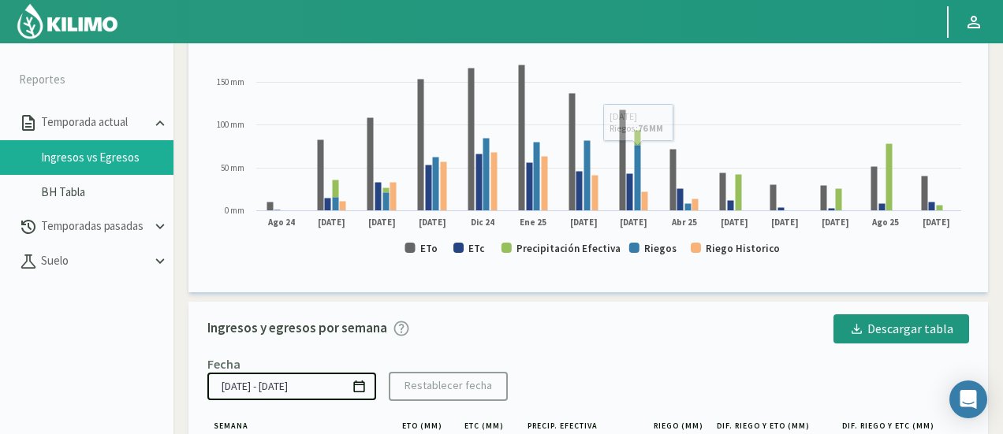
scroll to position [394, 0]
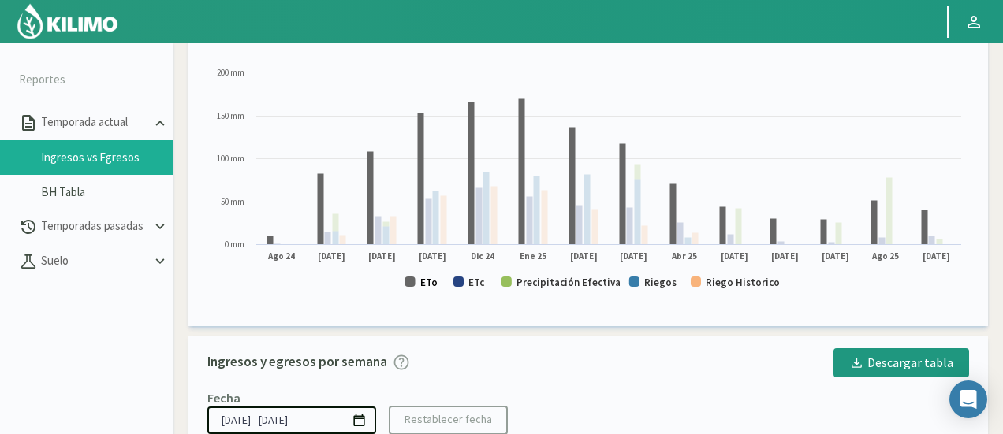
click at [426, 280] on text "ETo" at bounding box center [428, 282] width 17 height 13
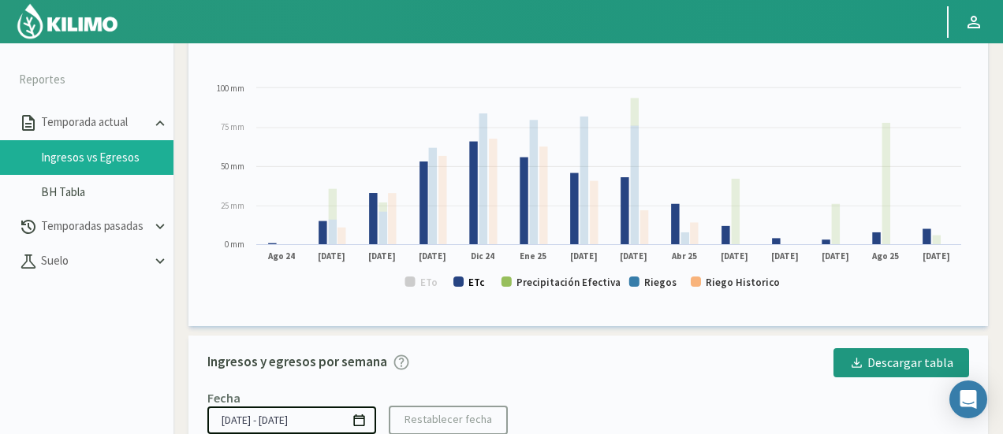
click at [459, 283] on rect at bounding box center [458, 282] width 10 height 10
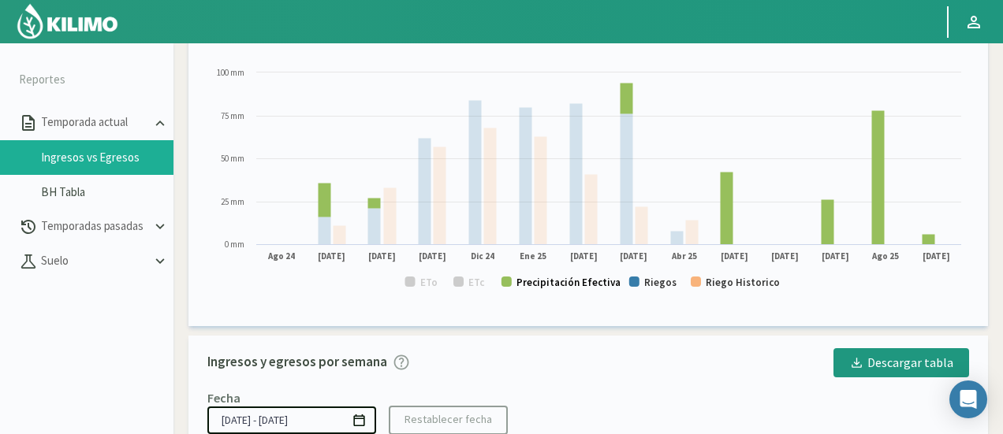
click at [612, 278] on text "Precipitación Efectiva" at bounding box center [568, 282] width 104 height 13
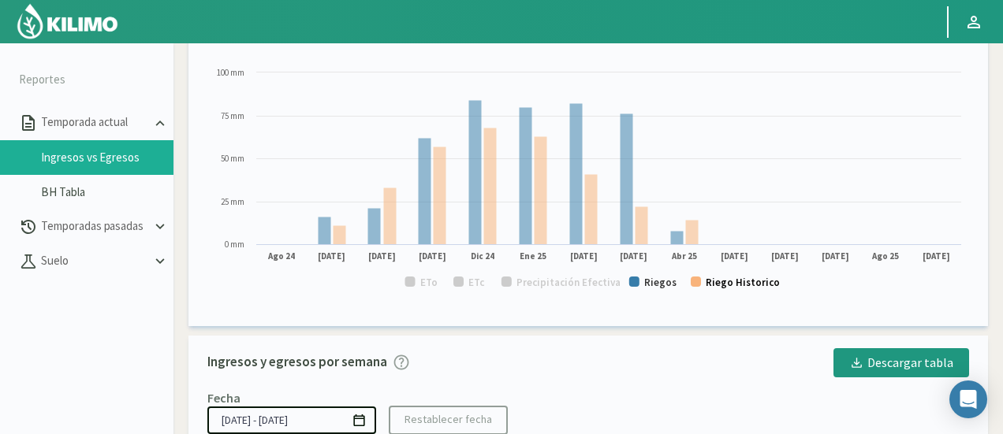
click at [723, 286] on text "Riego Historico" at bounding box center [743, 282] width 74 height 13
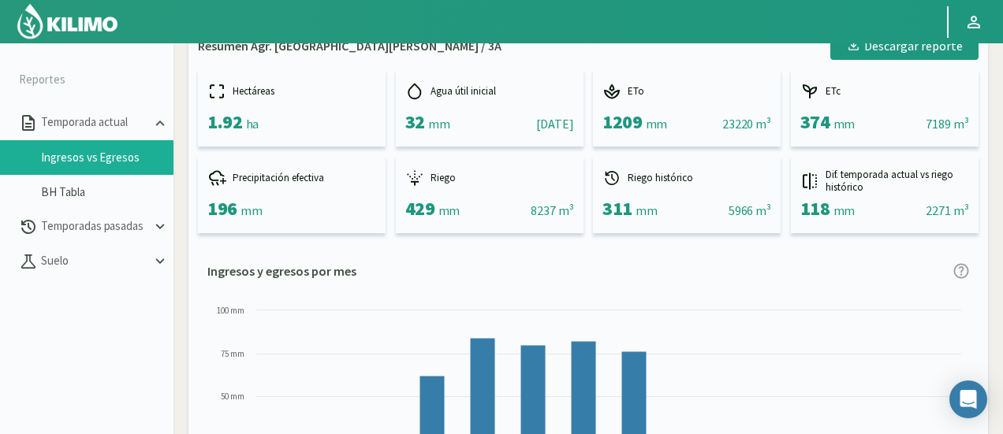
scroll to position [0, 0]
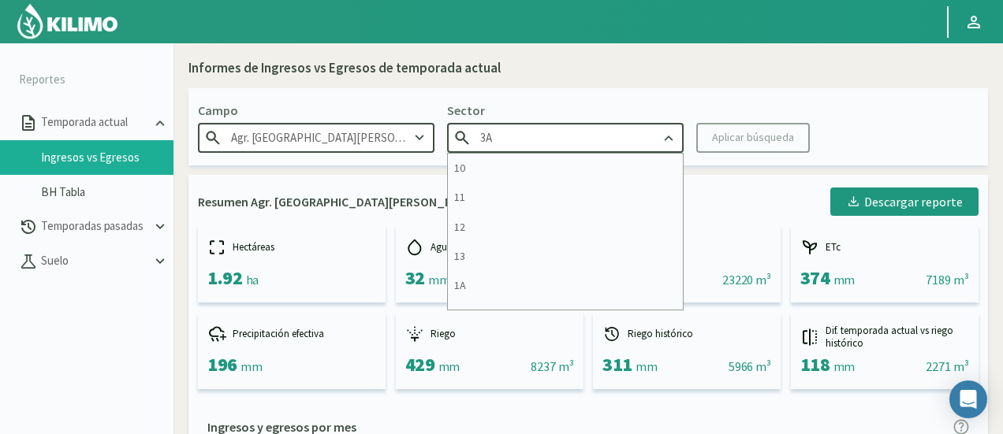
drag, startPoint x: 514, startPoint y: 143, endPoint x: 175, endPoint y: 95, distance: 342.4
click at [175, 95] on div "Para visualizar esta sección de Reportes dinámicos deberás hacerlo desde una pc…" at bounding box center [587, 260] width 829 height 434
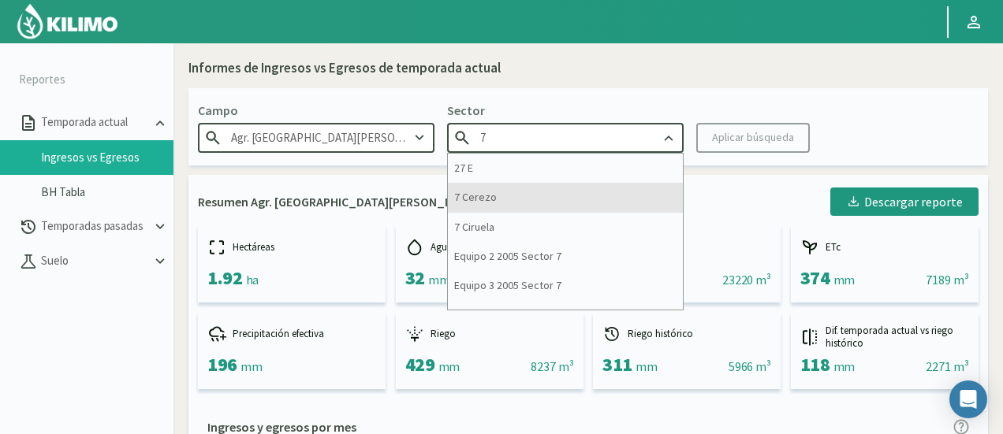
click at [506, 204] on div "7 Cerezo" at bounding box center [565, 197] width 235 height 29
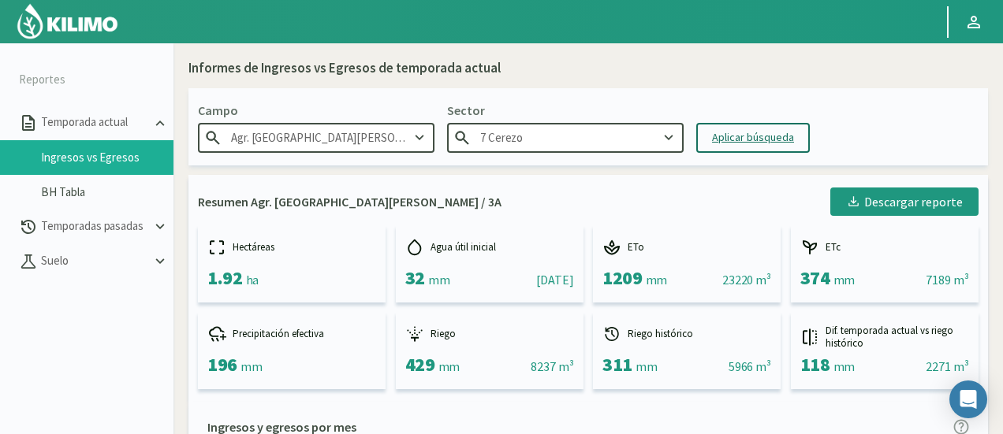
click at [788, 143] on div "Aplicar búsqueda" at bounding box center [753, 137] width 82 height 17
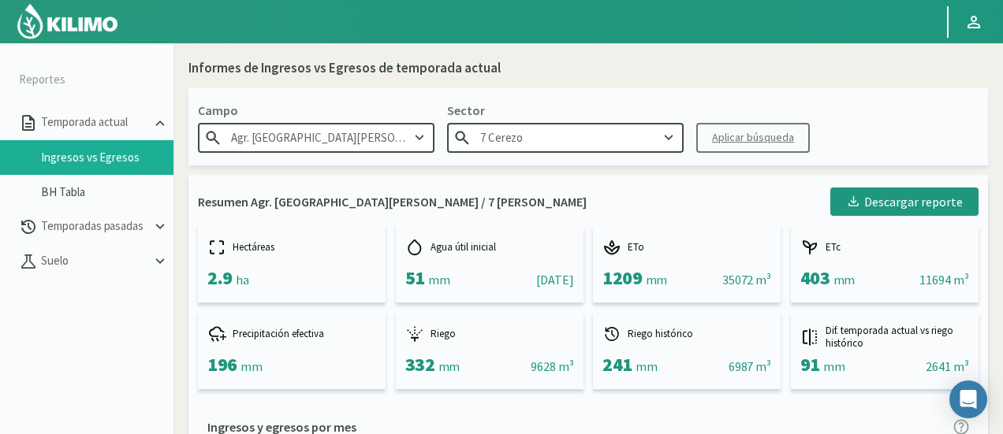
scroll to position [315, 0]
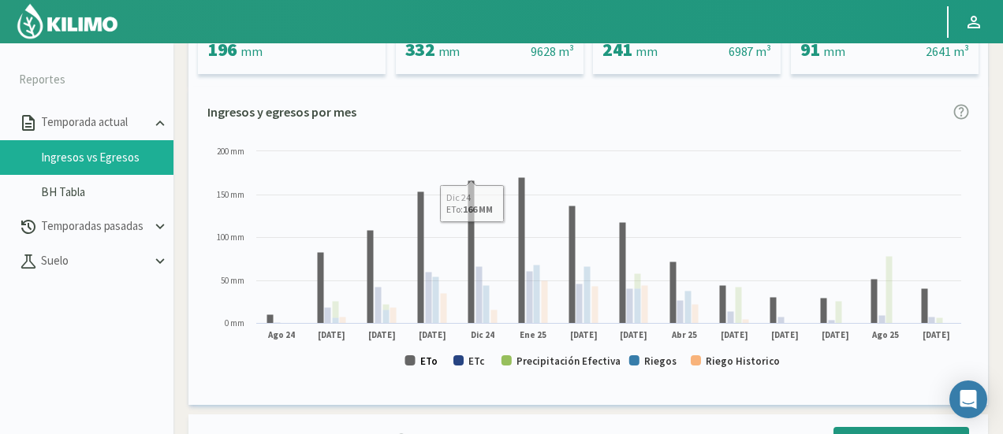
click at [427, 362] on text "ETo" at bounding box center [428, 361] width 17 height 13
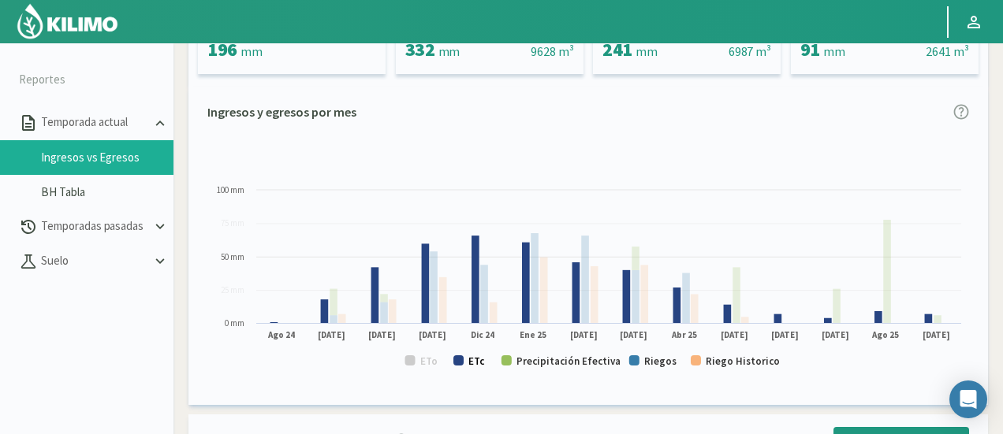
click at [456, 357] on rect at bounding box center [458, 361] width 10 height 10
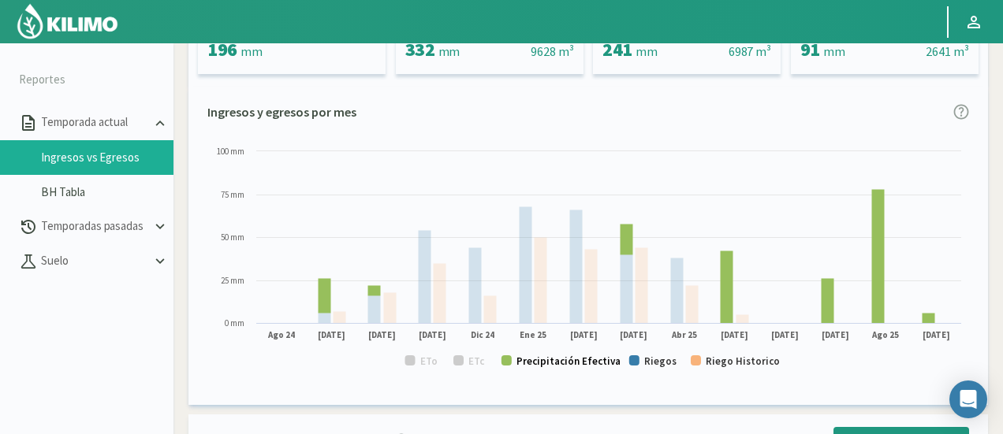
click at [575, 366] on text "Precipitación Efectiva" at bounding box center [568, 361] width 104 height 13
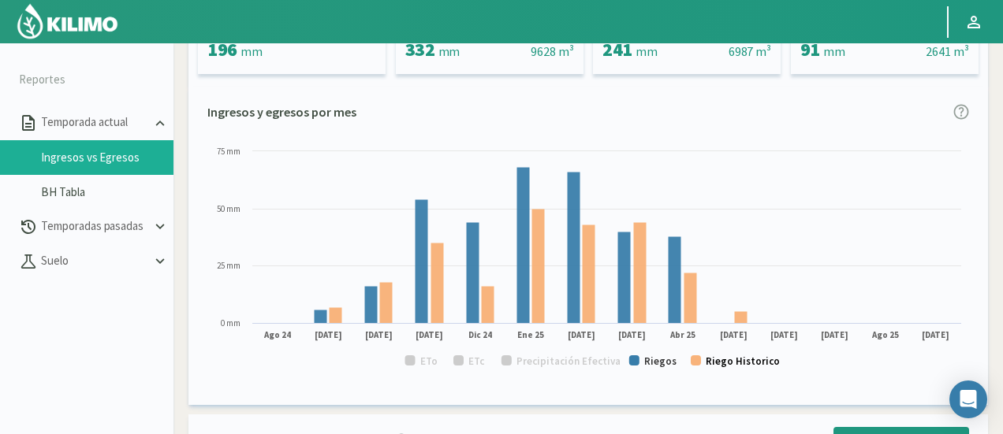
click at [738, 366] on text "Riego Historico" at bounding box center [743, 361] width 74 height 13
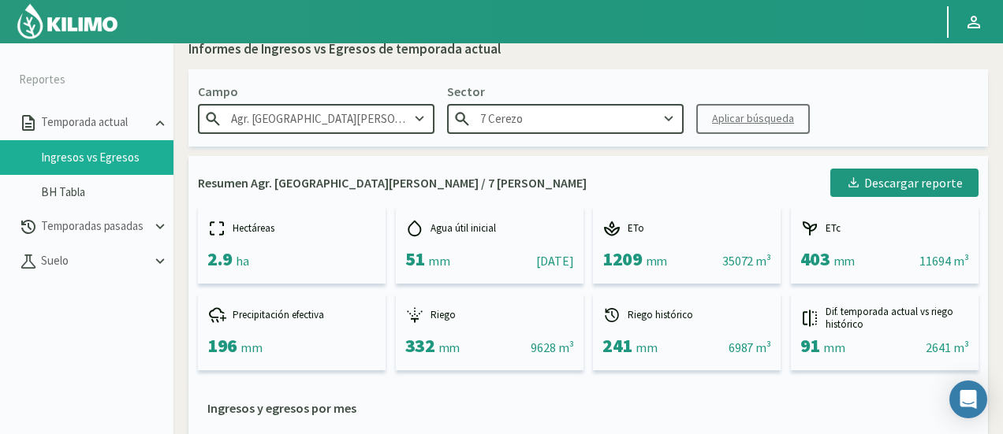
scroll to position [0, 0]
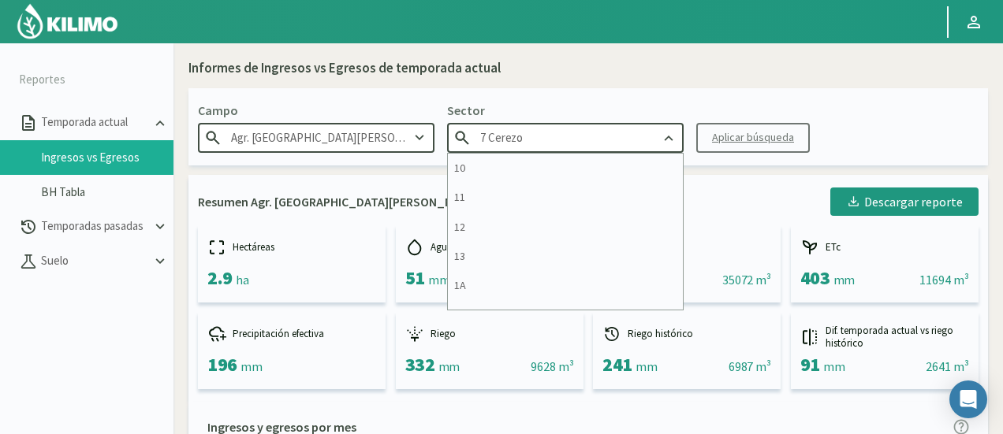
drag, startPoint x: 541, startPoint y: 140, endPoint x: 296, endPoint y: 89, distance: 249.7
click at [296, 89] on div "Campo Agr. [GEOGRAPHIC_DATA][PERSON_NAME] Sector 7 Cerezo 10 11 12 13 1A 1B 26 …" at bounding box center [587, 126] width 799 height 77
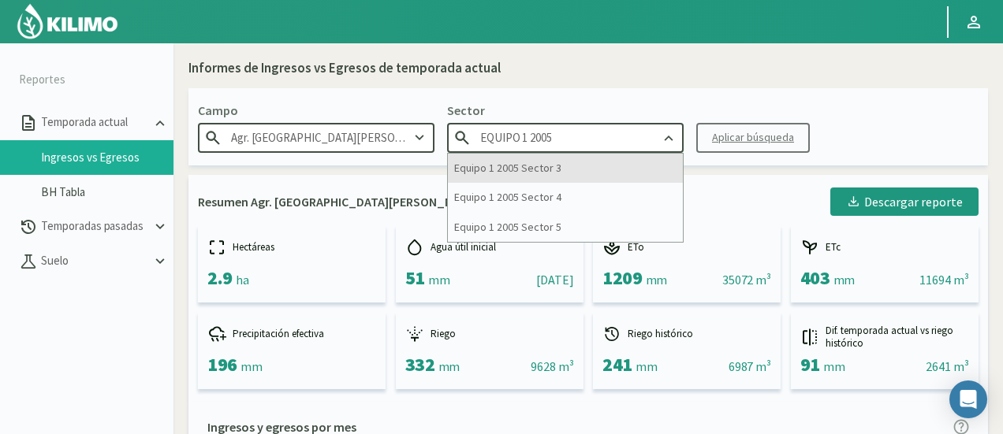
click at [593, 162] on div "Equipo 1 2005 Sector 3" at bounding box center [565, 168] width 235 height 29
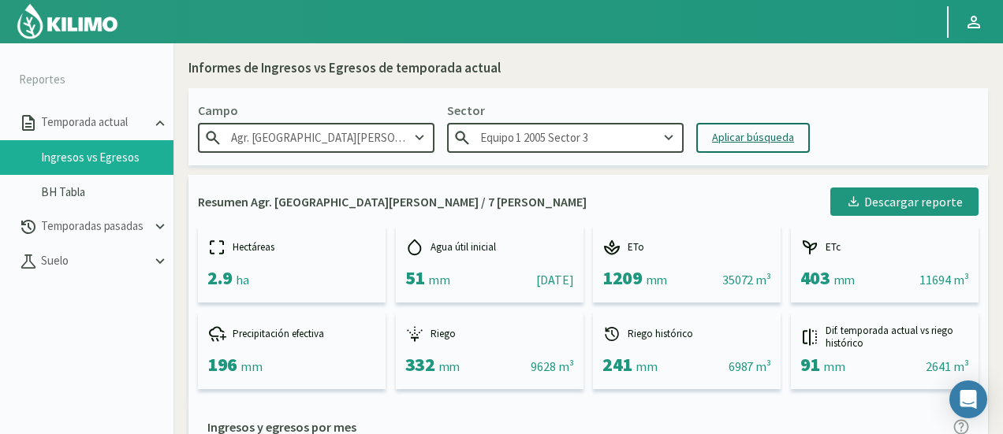
click at [761, 133] on div "Aplicar búsqueda" at bounding box center [753, 137] width 82 height 17
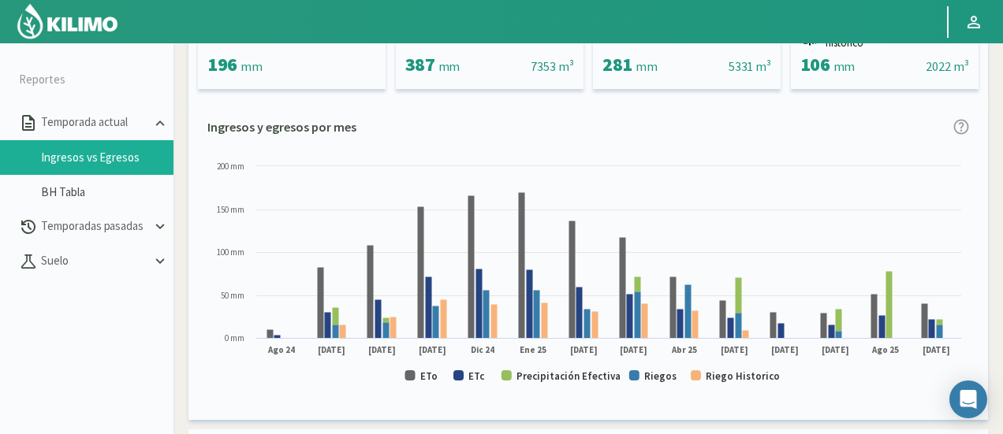
scroll to position [315, 0]
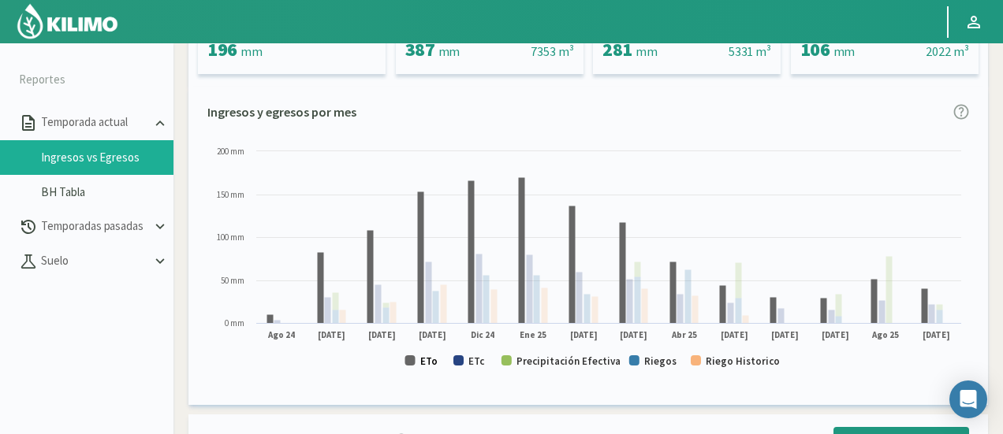
click at [431, 367] on text "ETo" at bounding box center [428, 361] width 17 height 13
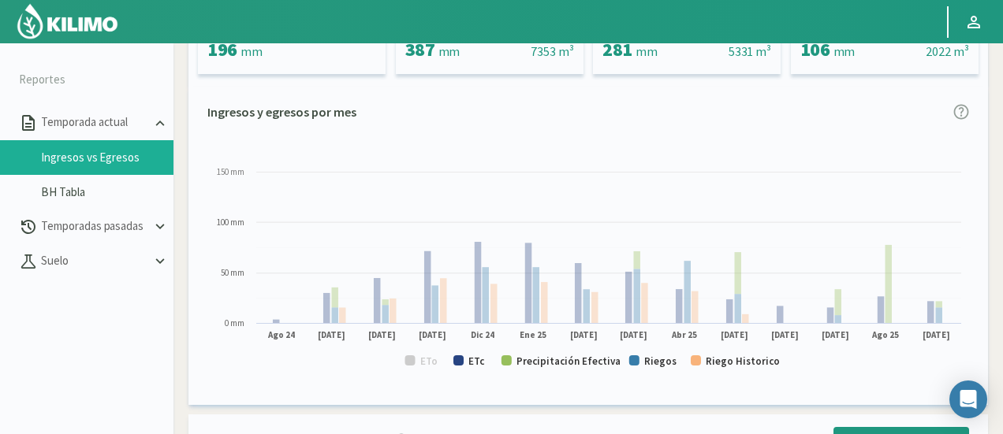
click at [475, 355] on text "ETc" at bounding box center [476, 361] width 17 height 13
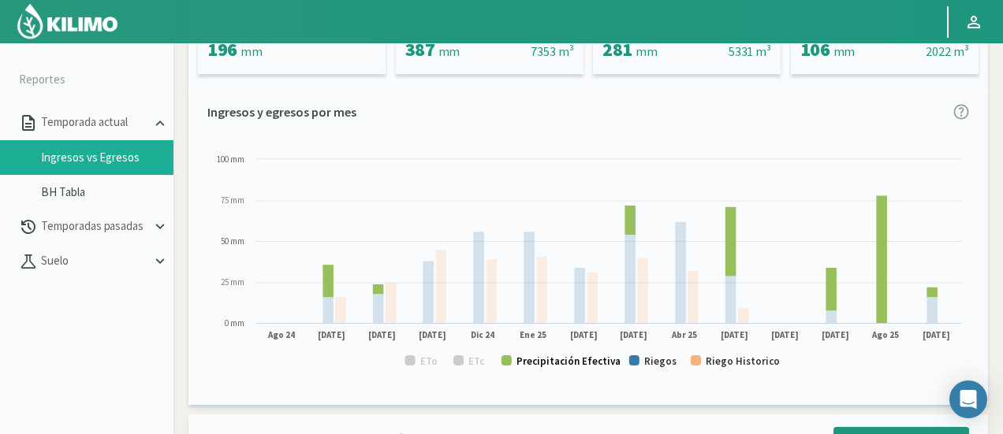
click at [561, 362] on text "Precipitación Efectiva" at bounding box center [568, 361] width 104 height 13
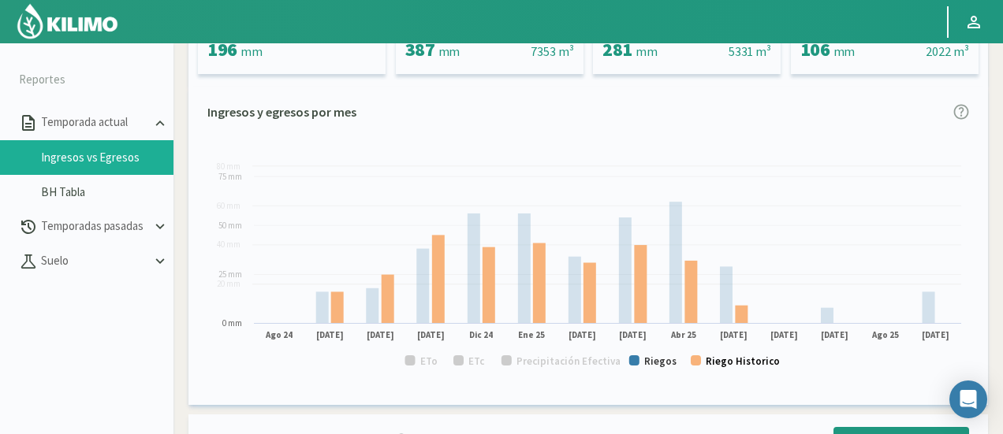
click at [738, 363] on text "Riego Historico" at bounding box center [743, 361] width 74 height 13
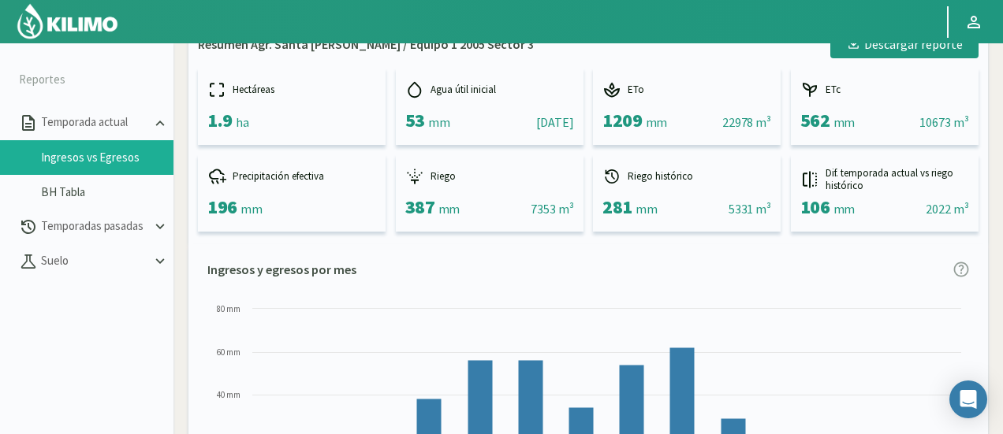
scroll to position [0, 0]
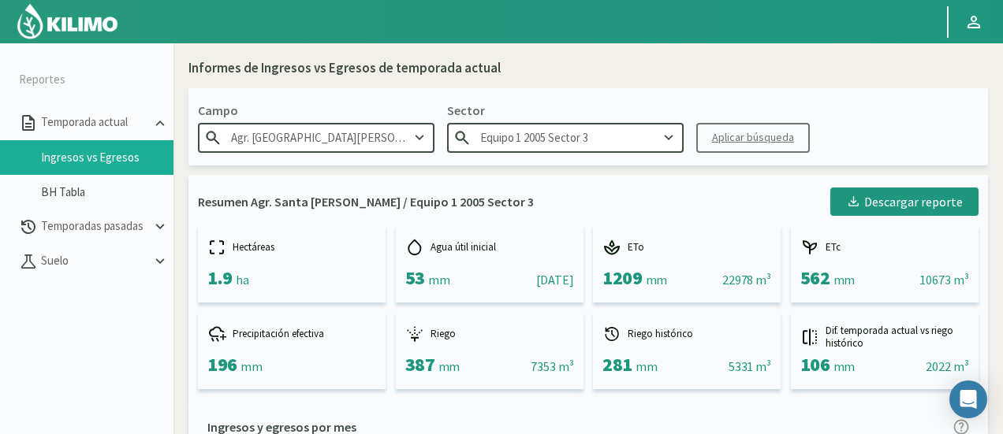
click at [613, 138] on input "Equipo 1 2005 Sector 3" at bounding box center [565, 137] width 236 height 29
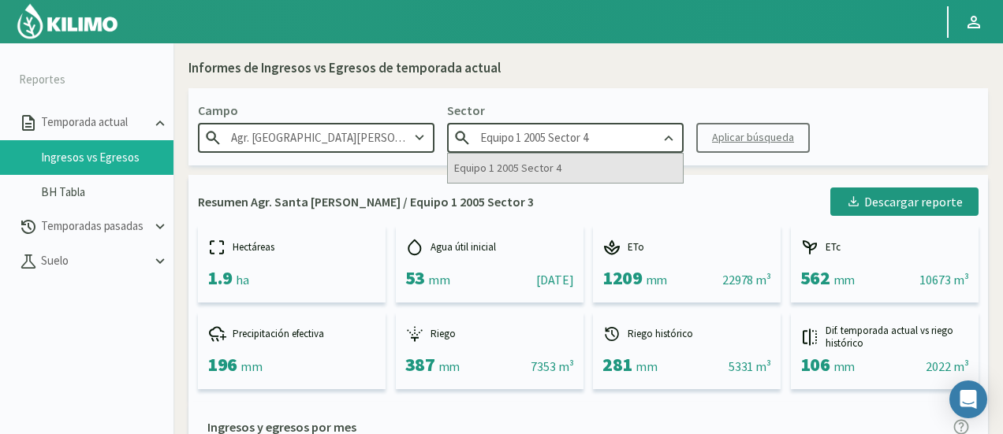
click at [581, 166] on div "Equipo 1 2005 Sector 4" at bounding box center [565, 168] width 235 height 29
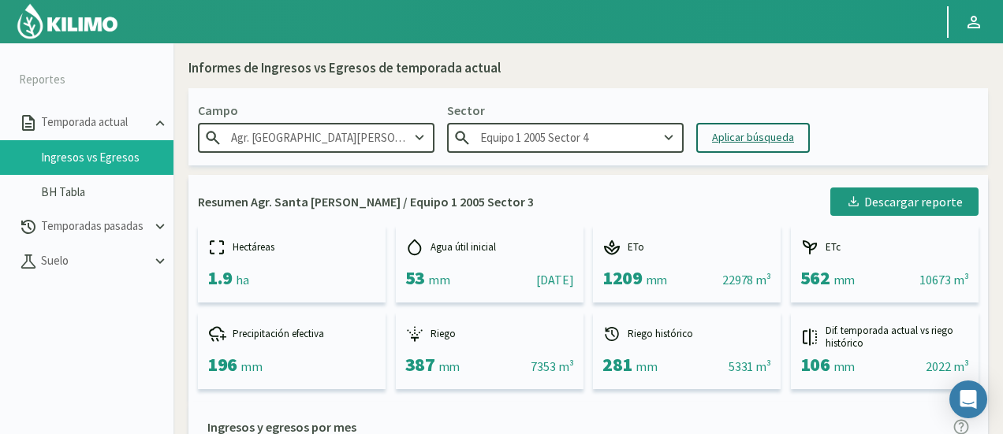
click at [793, 138] on button "Aplicar búsqueda" at bounding box center [753, 138] width 114 height 30
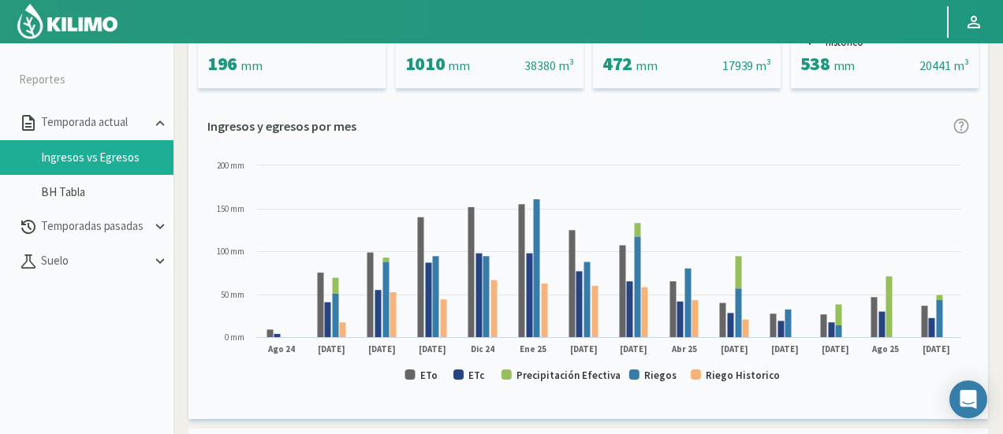
scroll to position [315, 0]
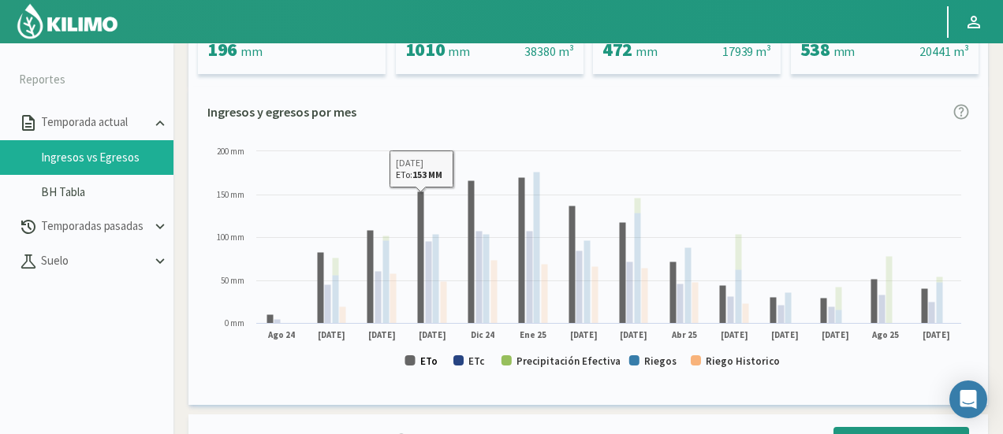
click at [431, 356] on text "ETo" at bounding box center [428, 361] width 17 height 13
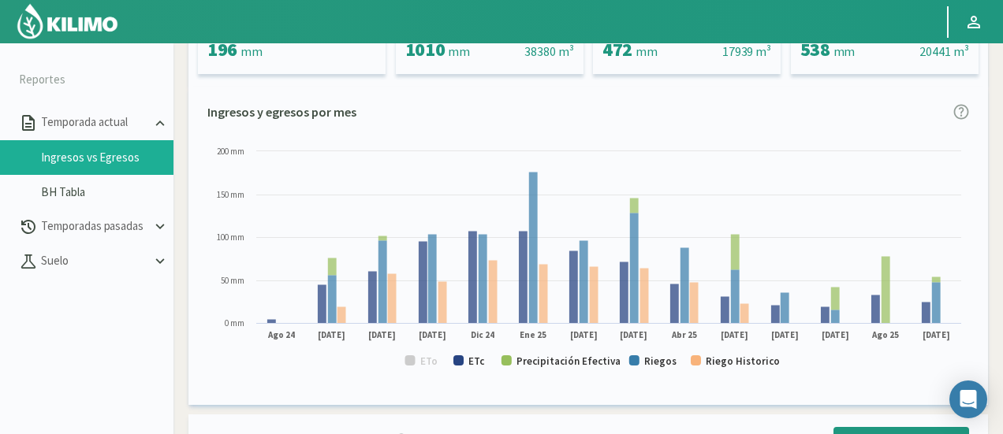
click at [482, 363] on text "ETc" at bounding box center [476, 361] width 17 height 13
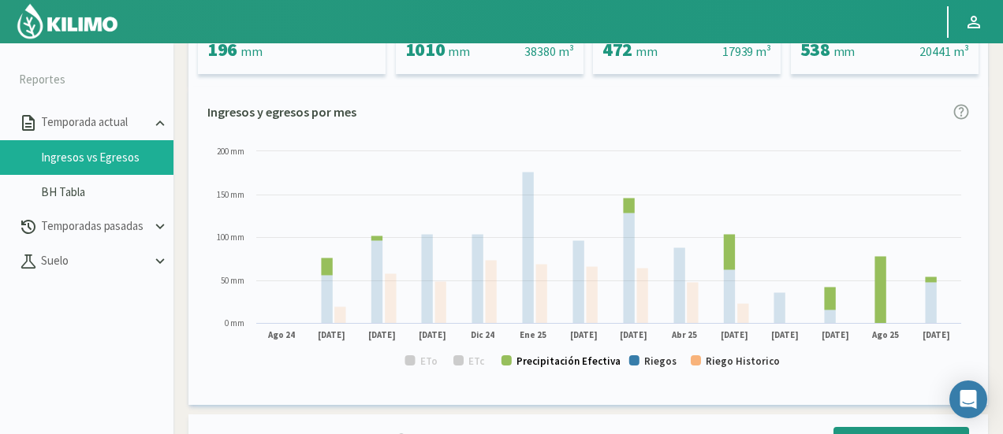
click at [535, 367] on text "Precipitación Efectiva" at bounding box center [568, 361] width 104 height 13
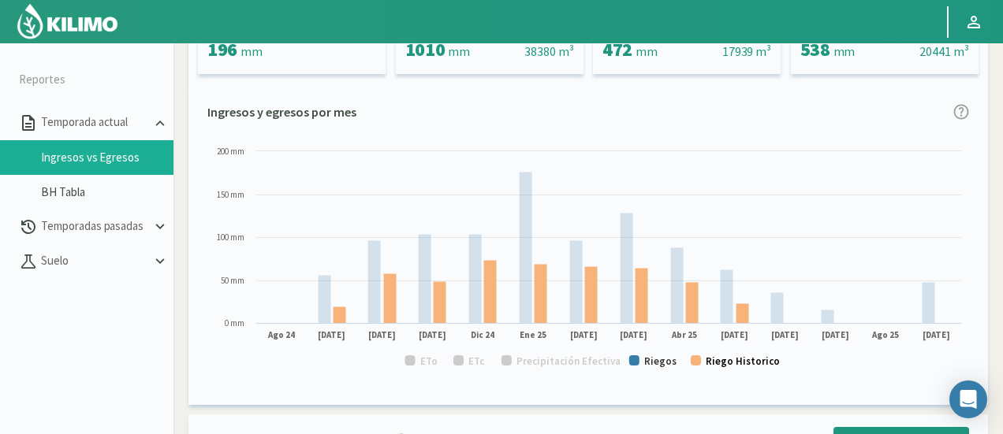
click at [747, 359] on text "Riego Historico" at bounding box center [743, 361] width 74 height 13
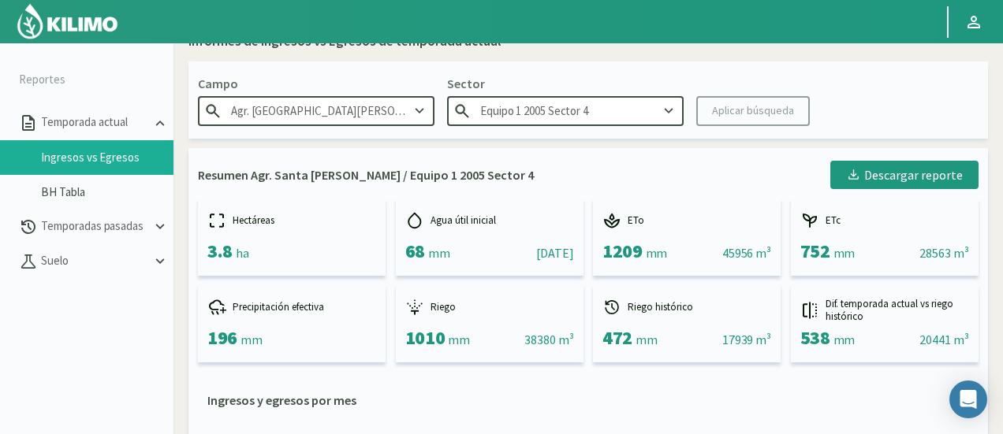
scroll to position [0, 0]
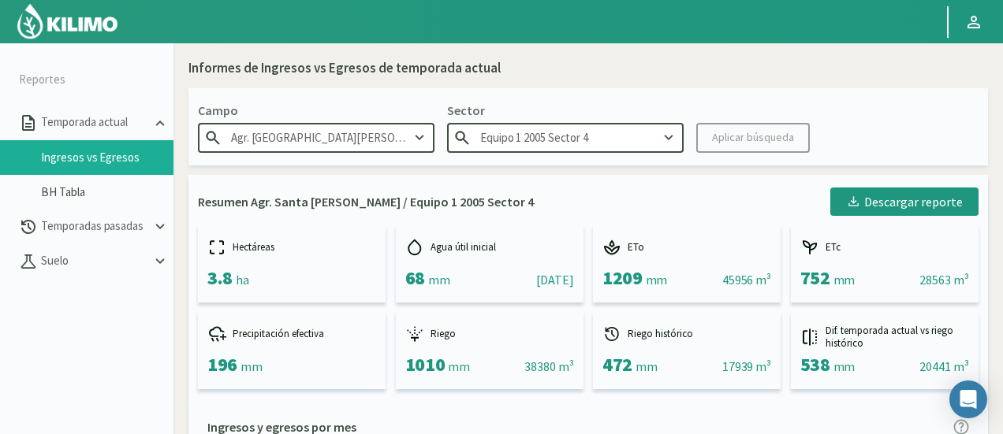
click at [623, 128] on input "Equipo 1 2005 Sector 4" at bounding box center [565, 137] width 236 height 29
drag, startPoint x: 580, startPoint y: 167, endPoint x: 623, endPoint y: 143, distance: 49.1
click at [579, 167] on div "Equipo 1 2005 Sector 5" at bounding box center [565, 168] width 235 height 29
click at [722, 130] on div "Aplicar búsqueda" at bounding box center [753, 137] width 82 height 17
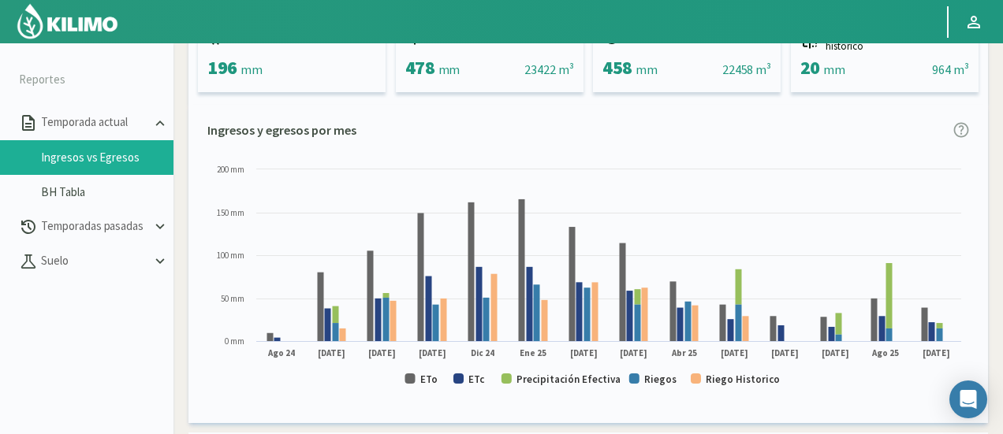
scroll to position [315, 0]
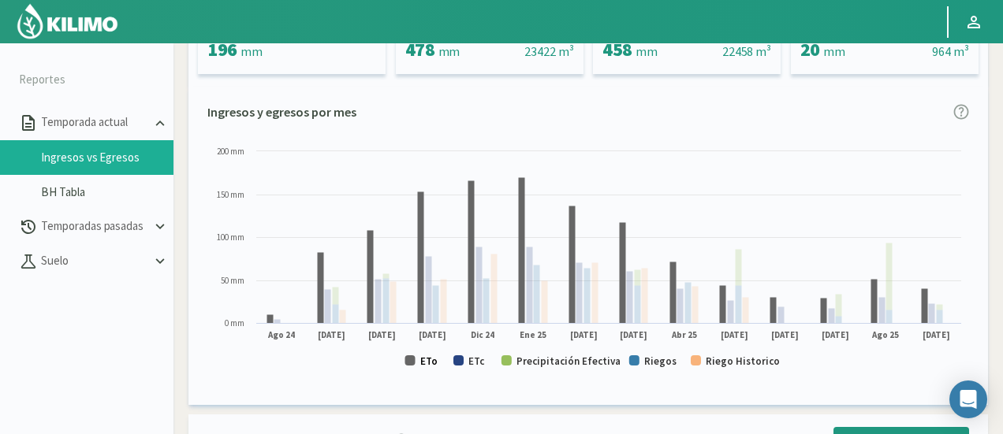
click at [431, 366] on text "ETo" at bounding box center [428, 361] width 17 height 13
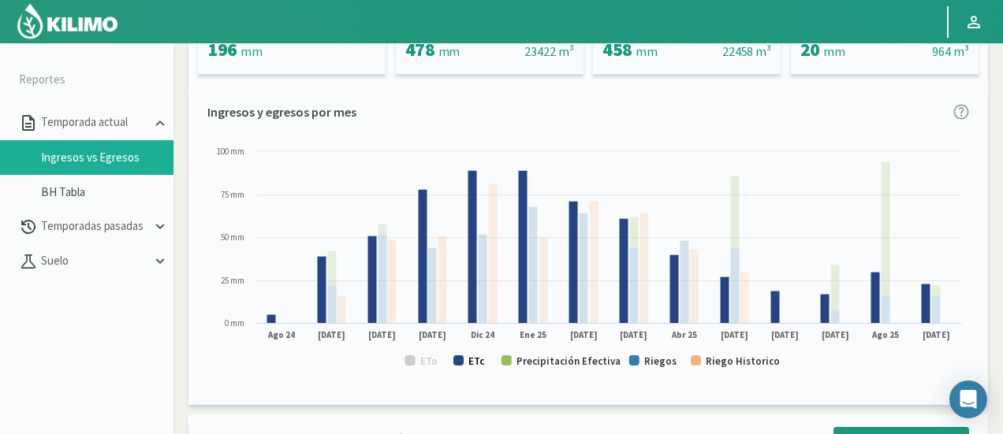
click at [477, 360] on text "ETc" at bounding box center [476, 361] width 17 height 13
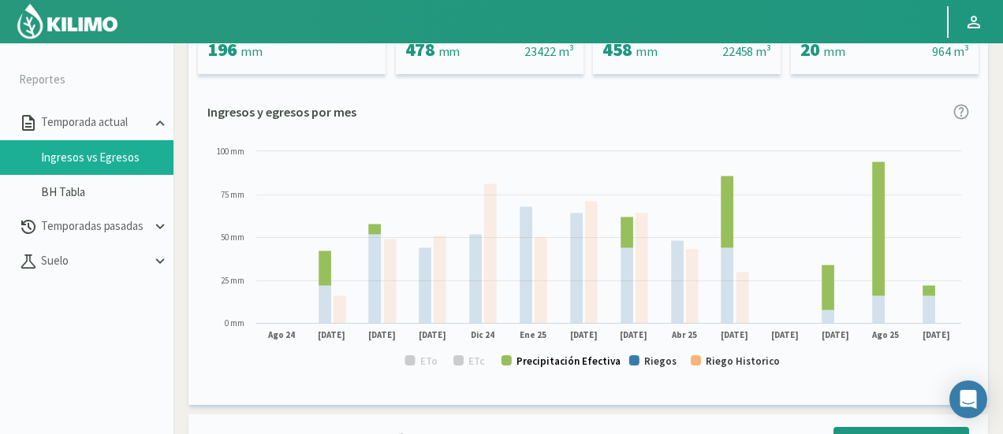
click at [550, 363] on text "Precipitación Efectiva" at bounding box center [568, 361] width 104 height 13
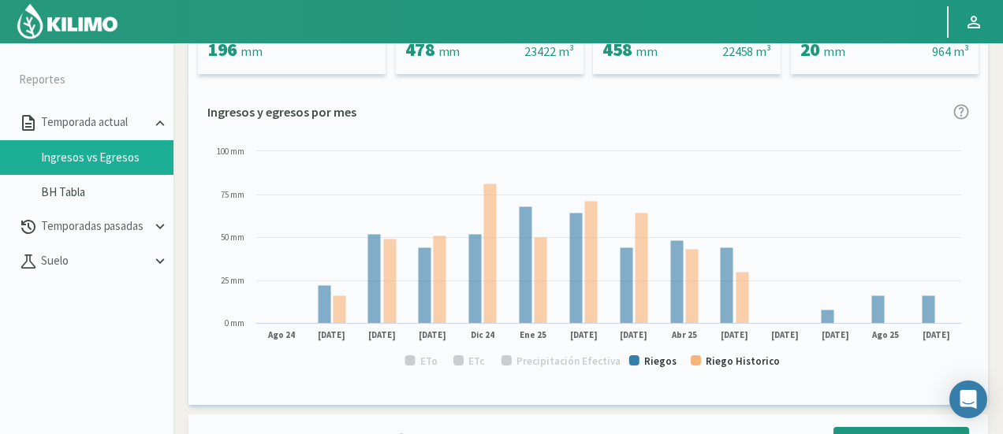
click at [710, 370] on rect at bounding box center [588, 263] width 762 height 240
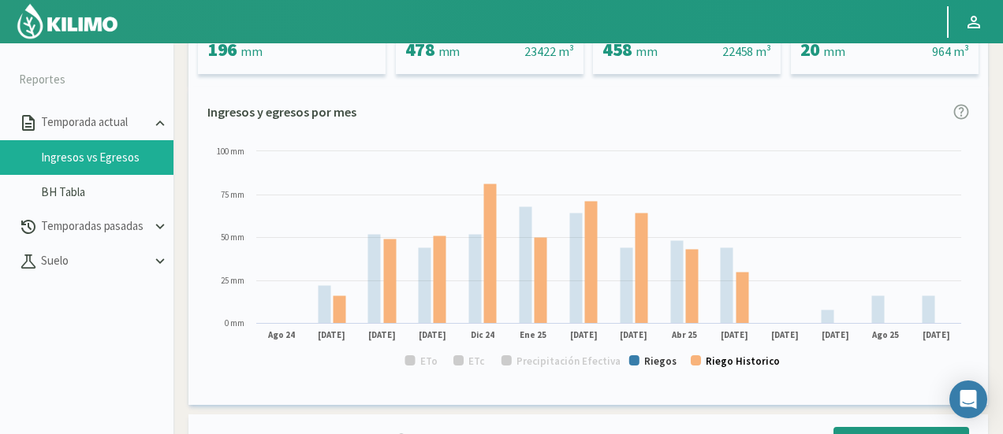
click at [717, 367] on text "Riego Historico" at bounding box center [743, 361] width 74 height 13
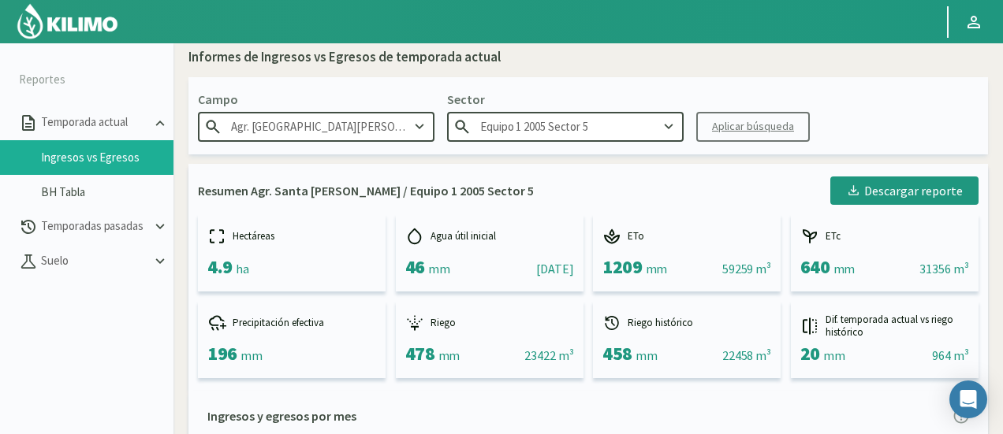
scroll to position [0, 0]
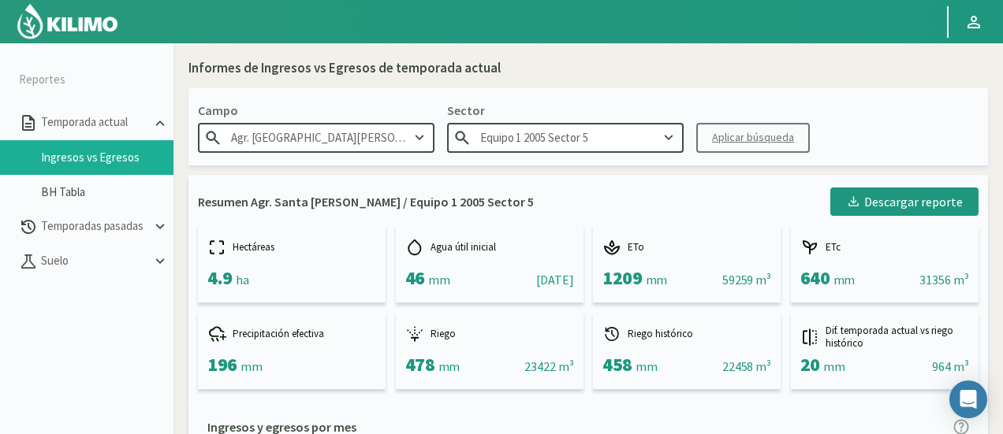
click at [594, 134] on input "Equipo 1 2005 Sector 5" at bounding box center [565, 137] width 236 height 29
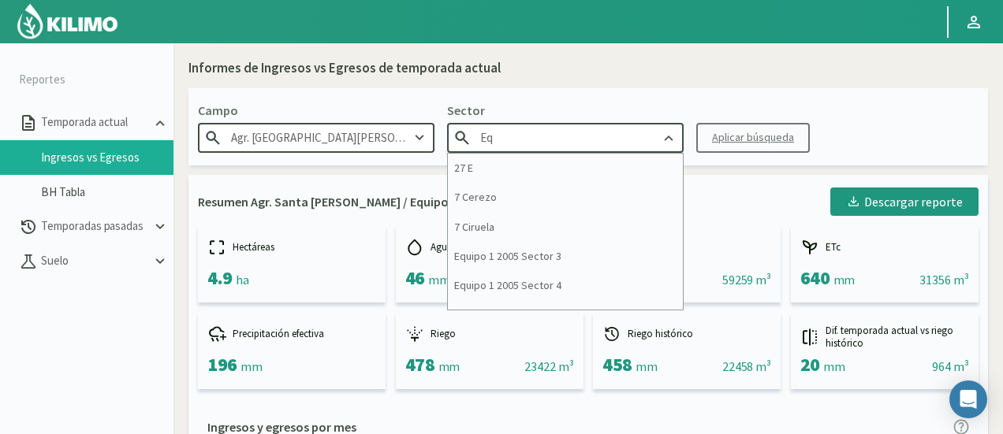
type input "E"
drag, startPoint x: 636, startPoint y: 128, endPoint x: 156, endPoint y: 70, distance: 483.6
click at [156, 70] on section "Reportes Temporada actual Ingresos vs Egresos BH Tabla Temporadas pasadas [GEOG…" at bounding box center [501, 260] width 1003 height 434
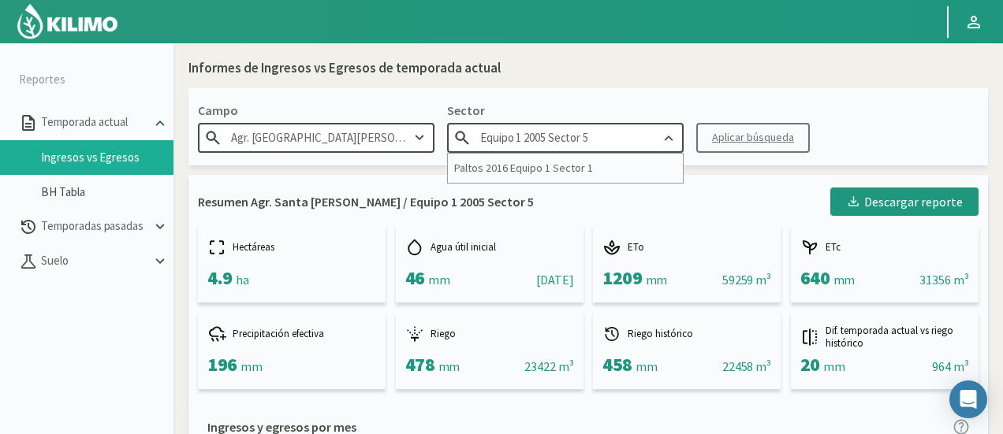
drag, startPoint x: 612, startPoint y: 135, endPoint x: 524, endPoint y: 144, distance: 88.0
click at [524, 144] on input "Equipo 1 2005 Sector 5" at bounding box center [565, 137] width 236 height 29
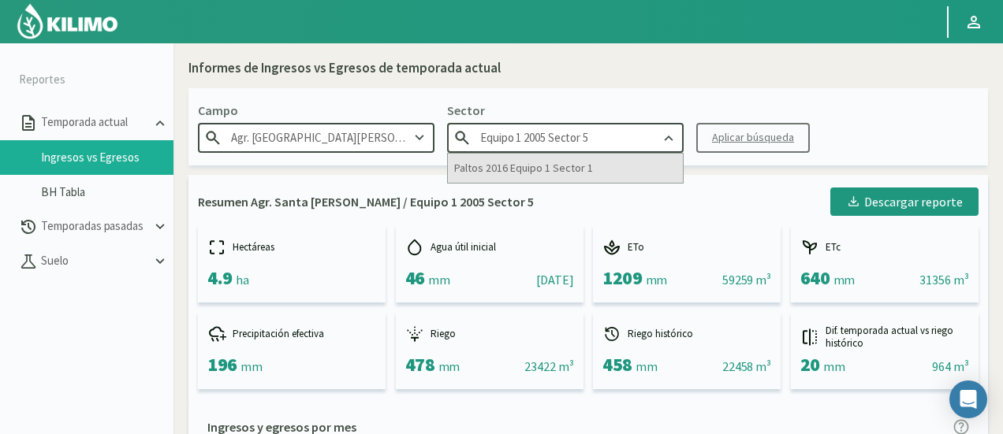
click at [575, 167] on div "Paltos 2016 Equipo 1 Sector 1" at bounding box center [565, 168] width 235 height 29
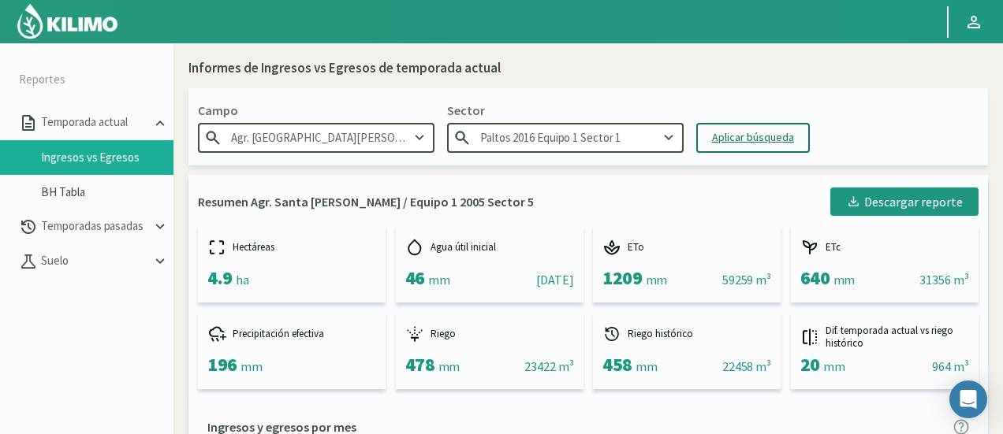
click at [735, 144] on div "Aplicar búsqueda" at bounding box center [753, 137] width 82 height 17
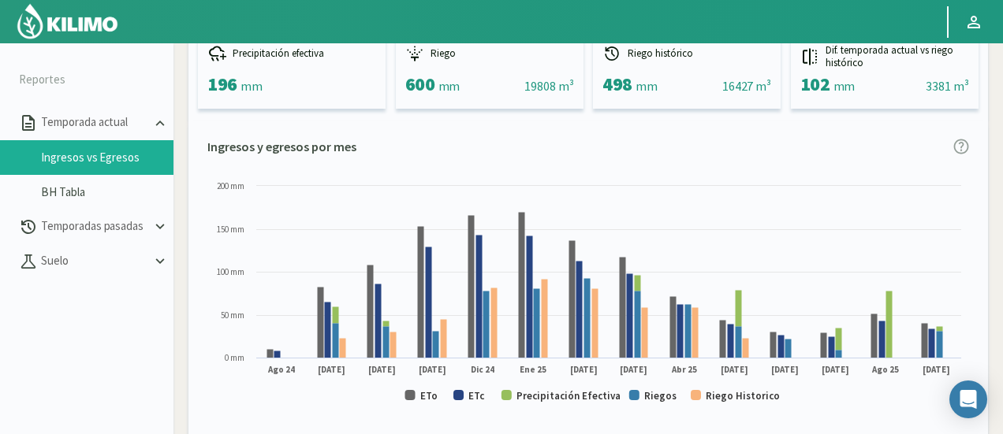
scroll to position [315, 0]
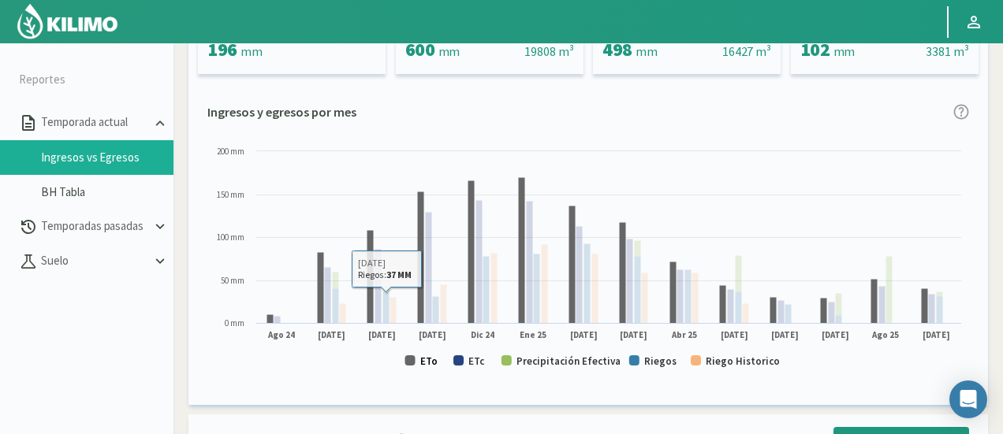
click at [426, 365] on text "ETo" at bounding box center [428, 361] width 17 height 13
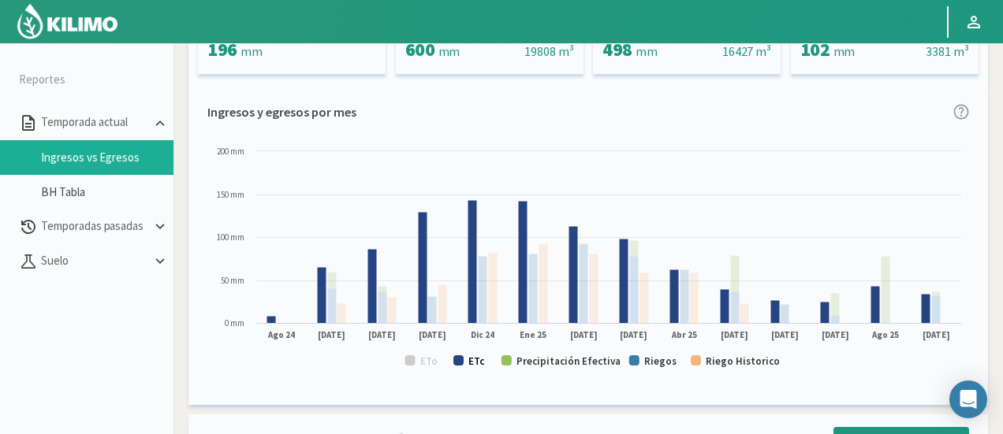
click at [479, 367] on text "ETc" at bounding box center [476, 361] width 17 height 13
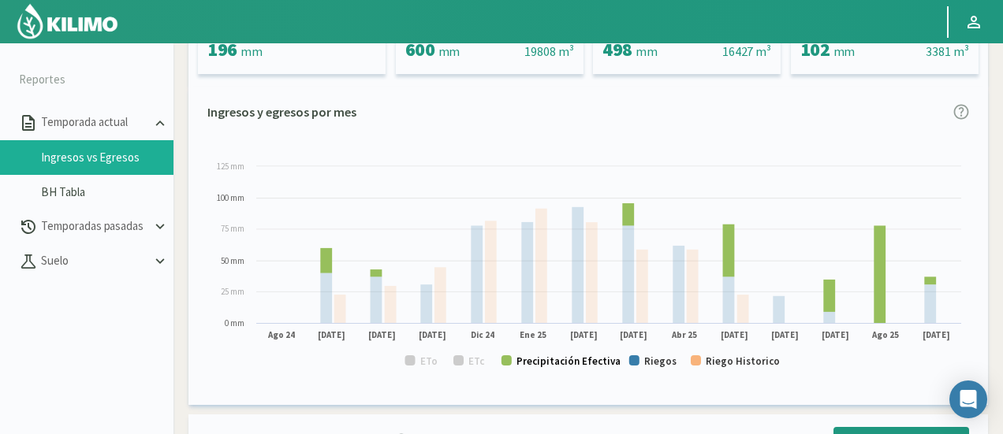
click at [553, 363] on text "Precipitación Efectiva" at bounding box center [568, 361] width 104 height 13
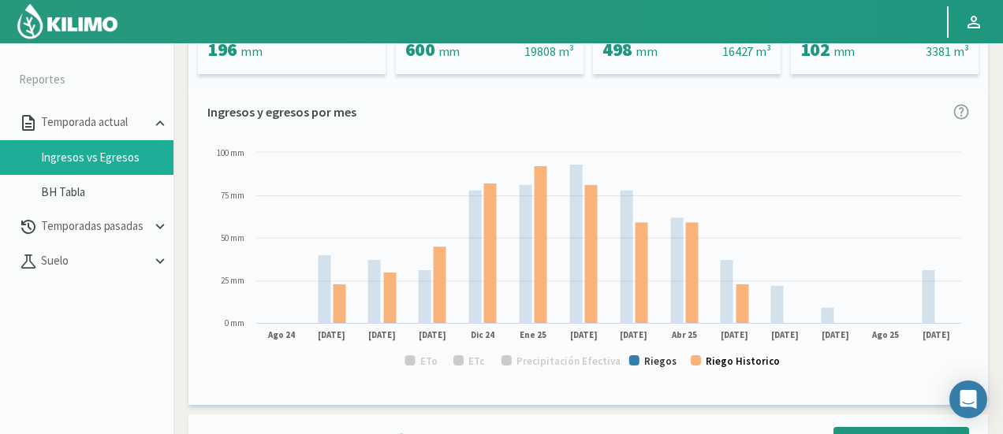
click at [758, 362] on text "Riego Historico" at bounding box center [743, 361] width 74 height 13
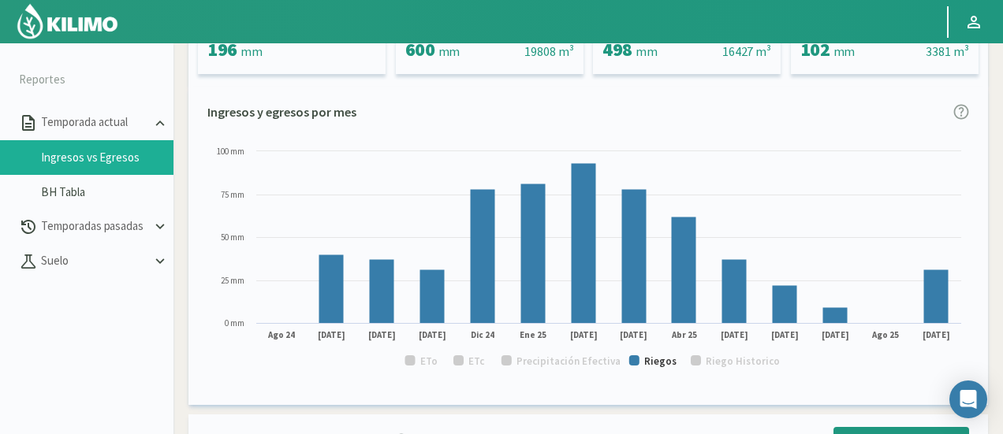
scroll to position [0, 0]
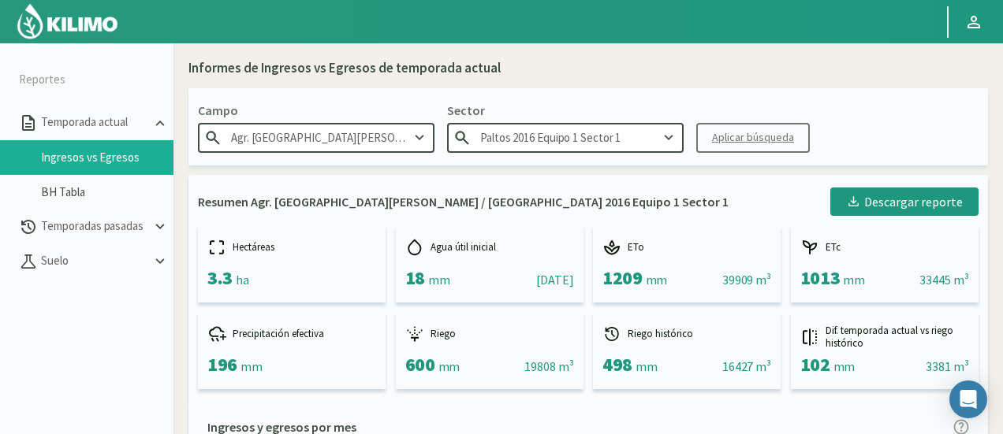
click at [628, 140] on input "Paltos 2016 Equipo 1 Sector 1" at bounding box center [565, 137] width 236 height 29
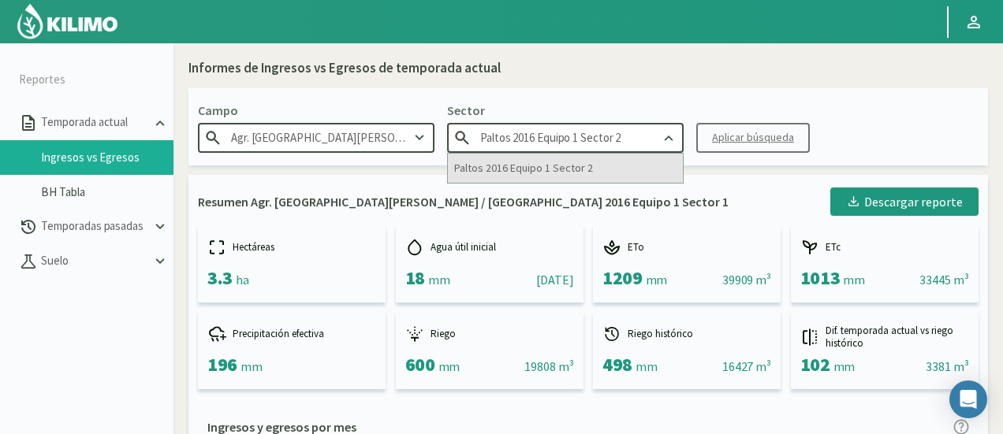
click at [595, 173] on div "Paltos 2016 Equipo 1 Sector 2" at bounding box center [565, 168] width 235 height 29
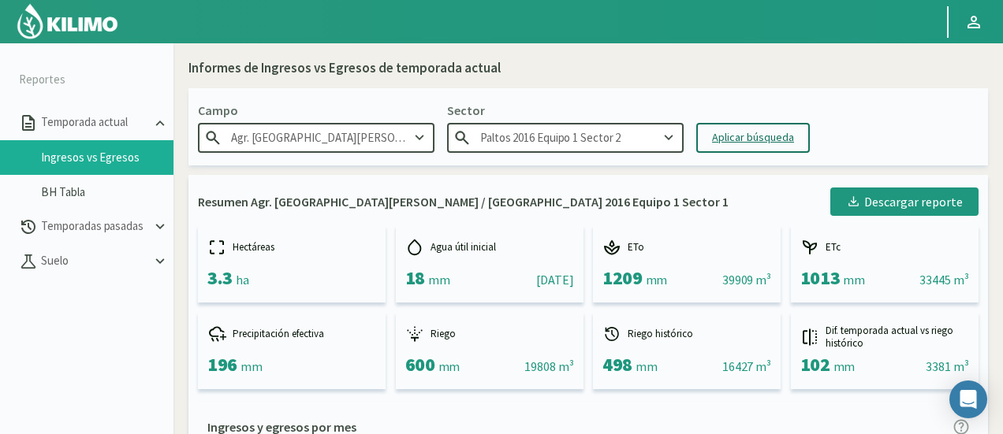
click at [744, 130] on div "Aplicar búsqueda" at bounding box center [753, 137] width 82 height 17
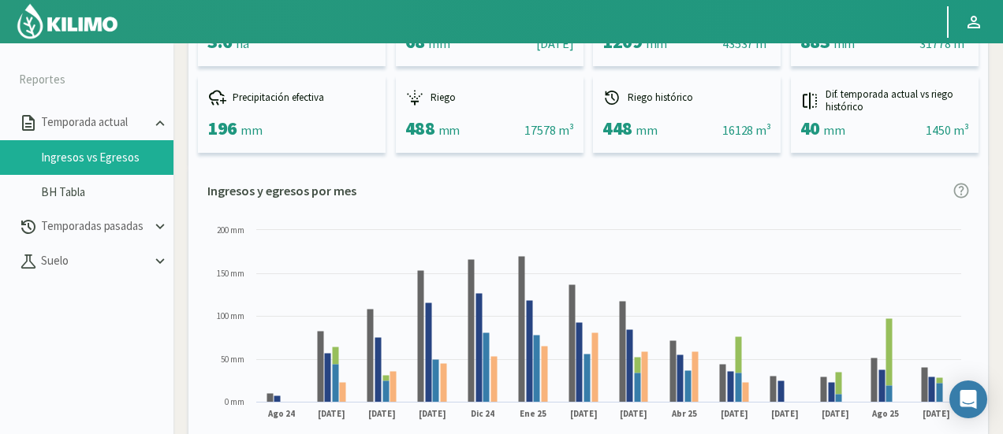
scroll to position [315, 0]
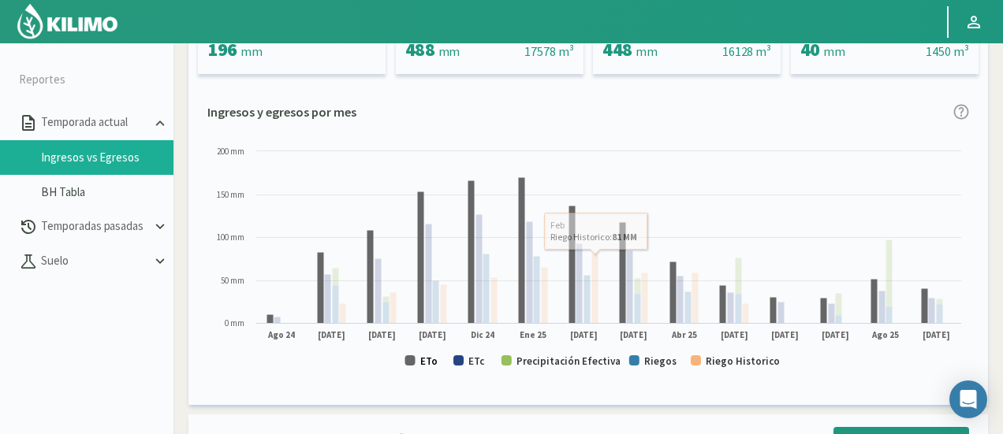
click at [423, 363] on text "ETo" at bounding box center [428, 361] width 17 height 13
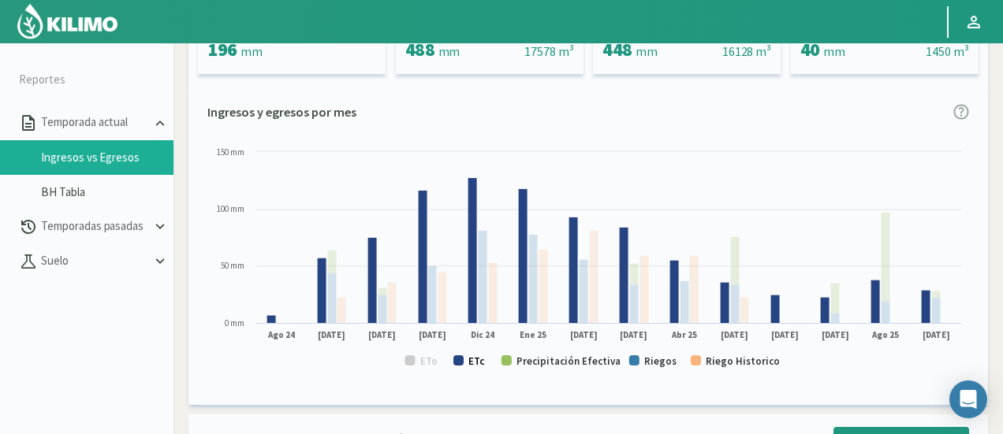
click at [475, 362] on text "ETc" at bounding box center [476, 361] width 17 height 13
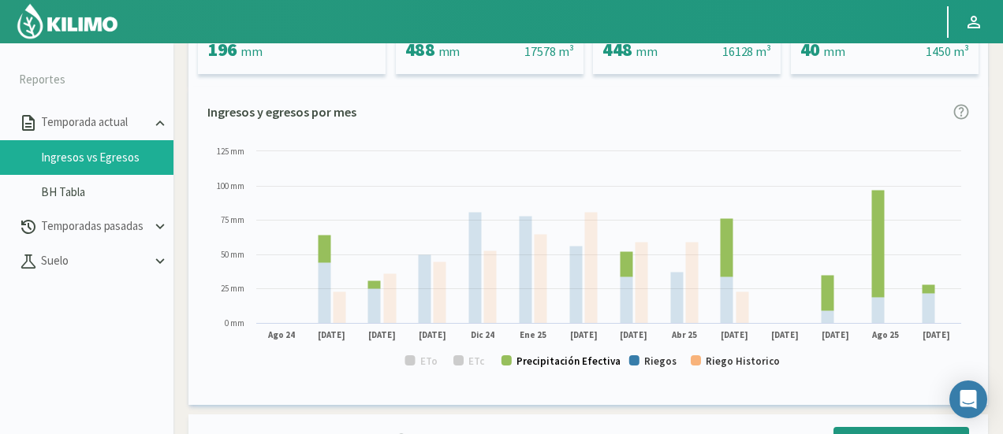
click at [574, 365] on text "Precipitación Efectiva" at bounding box center [568, 361] width 104 height 13
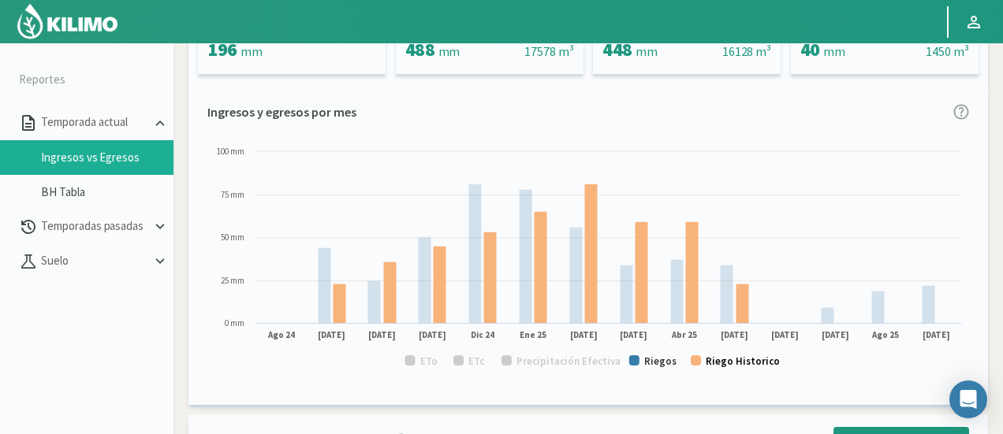
click at [711, 361] on text "Riego Historico" at bounding box center [743, 361] width 74 height 13
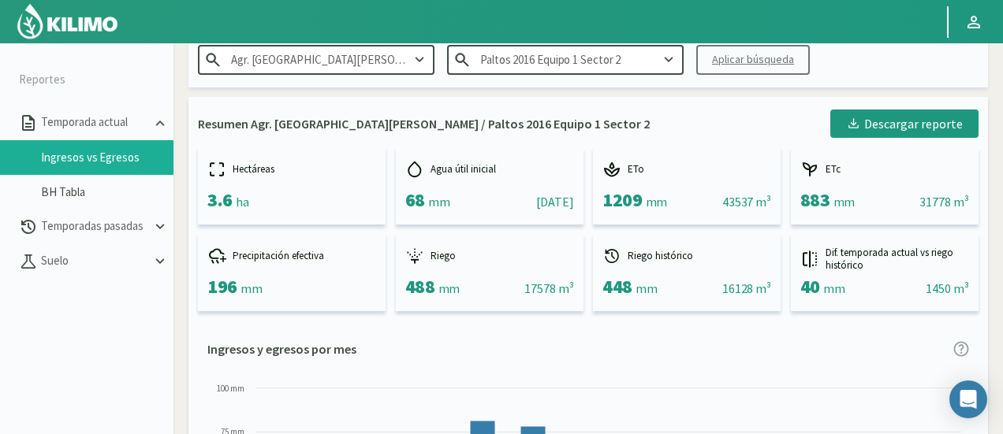
scroll to position [0, 0]
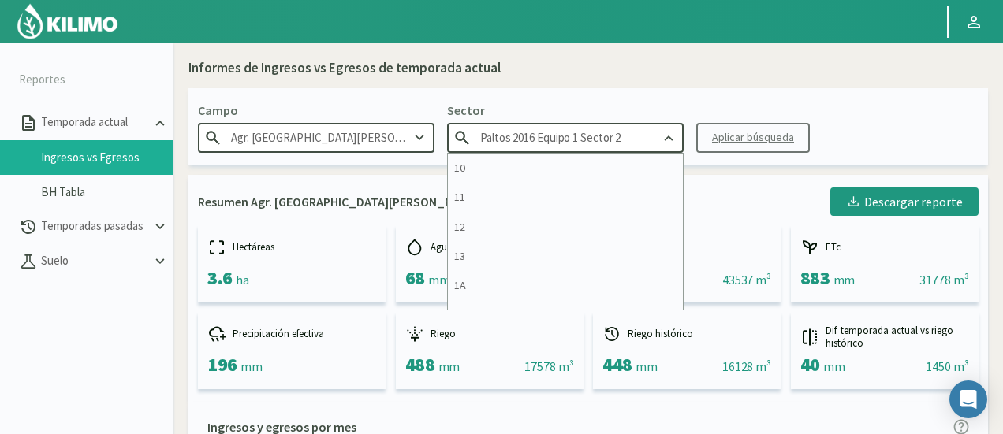
click at [554, 138] on input "Paltos 2016 Equipo 1 Sector 2" at bounding box center [565, 137] width 236 height 29
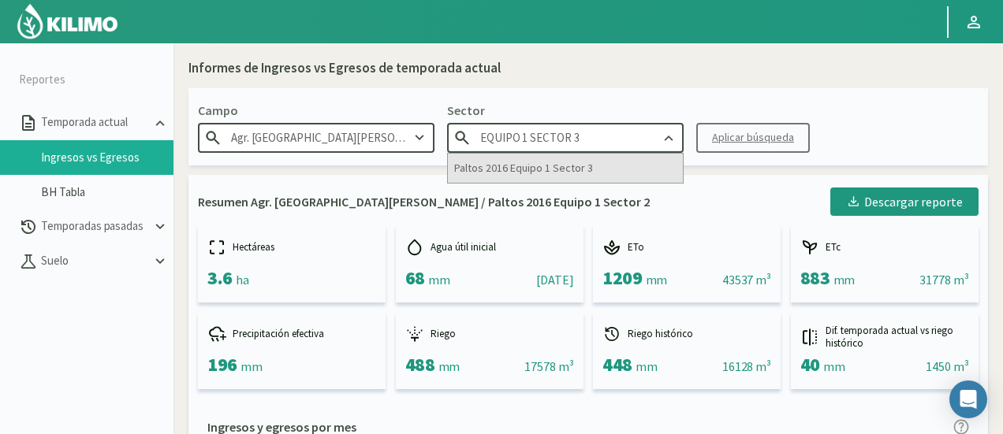
click at [577, 171] on div "Paltos 2016 Equipo 1 Sector 3" at bounding box center [565, 168] width 235 height 29
type input "Paltos 2016 Equipo 1 Sector 3"
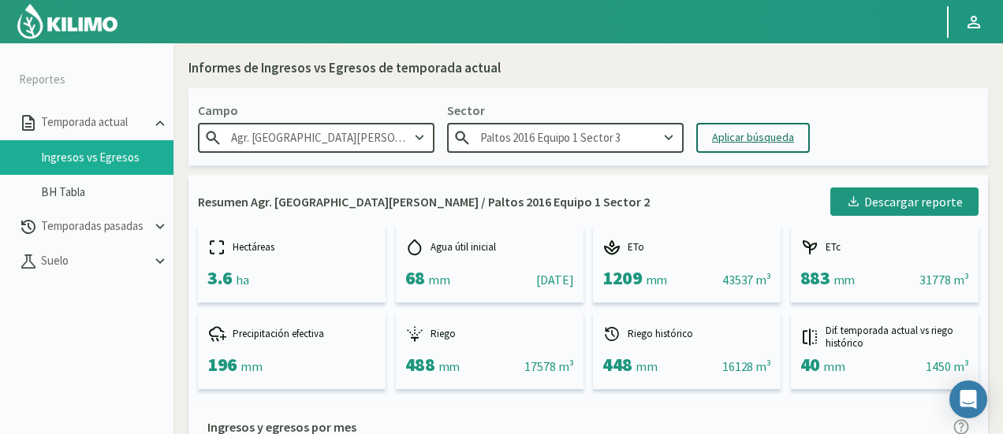
click at [730, 127] on button "Aplicar búsqueda" at bounding box center [753, 138] width 114 height 30
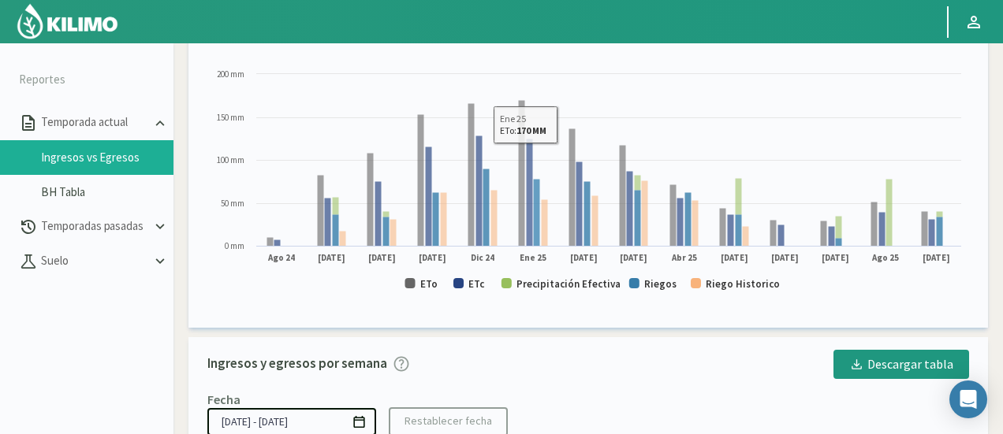
scroll to position [394, 0]
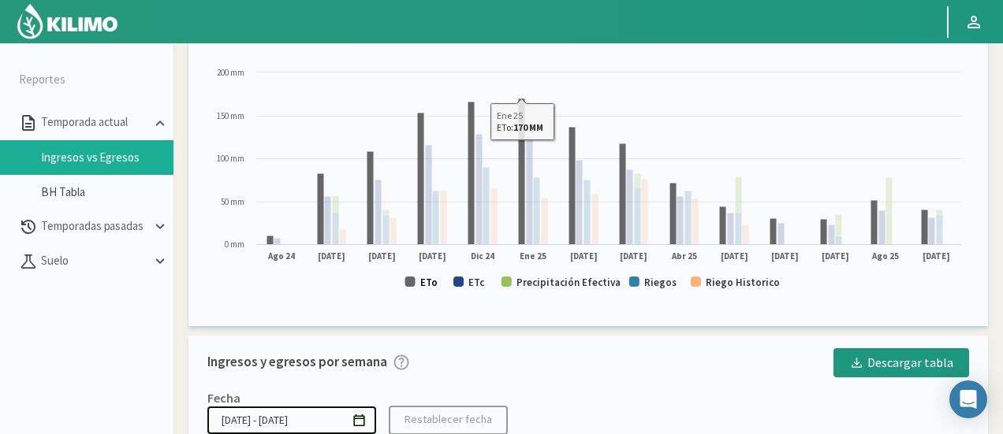
click at [427, 278] on text "ETo" at bounding box center [428, 282] width 17 height 13
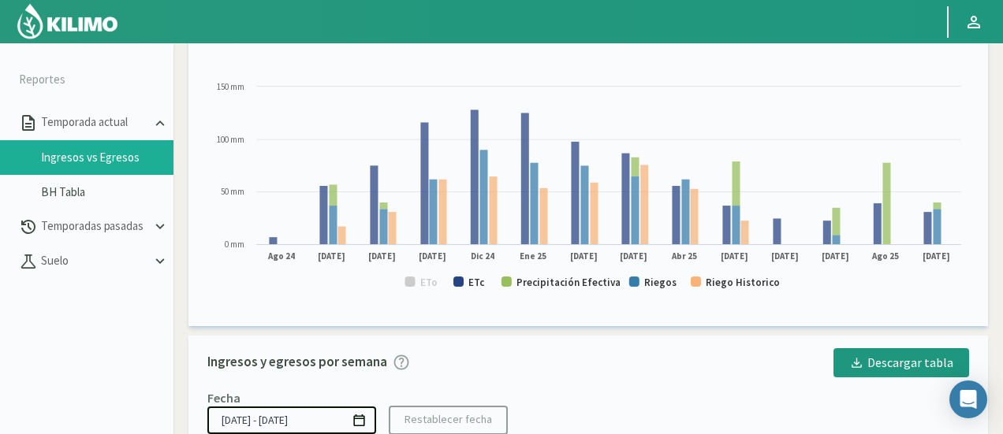
click at [467, 285] on rect at bounding box center [588, 185] width 762 height 240
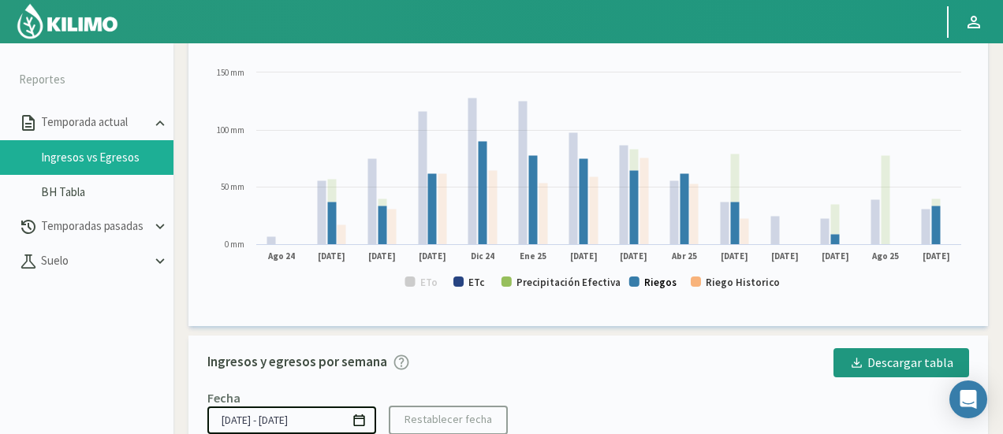
click at [646, 285] on text "Riegos" at bounding box center [660, 282] width 32 height 13
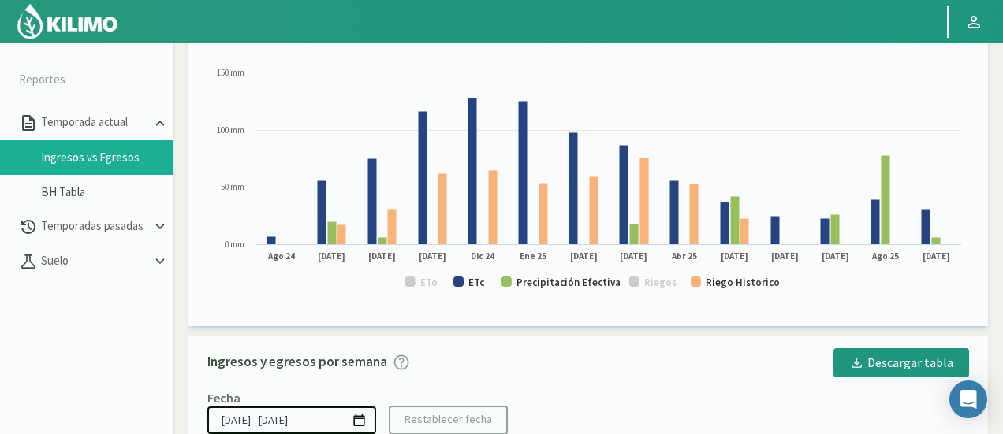
click at [644, 283] on text "Riegos" at bounding box center [660, 282] width 32 height 13
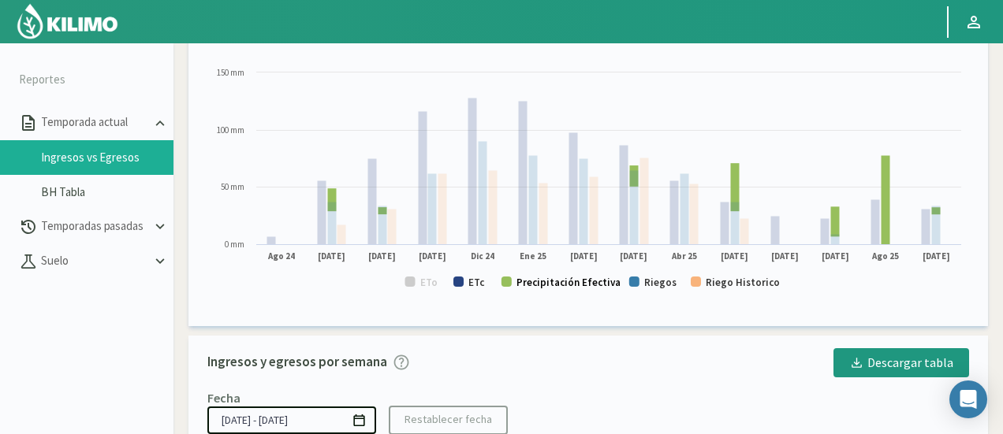
click at [601, 286] on text "Precipitación Efectiva" at bounding box center [568, 282] width 104 height 13
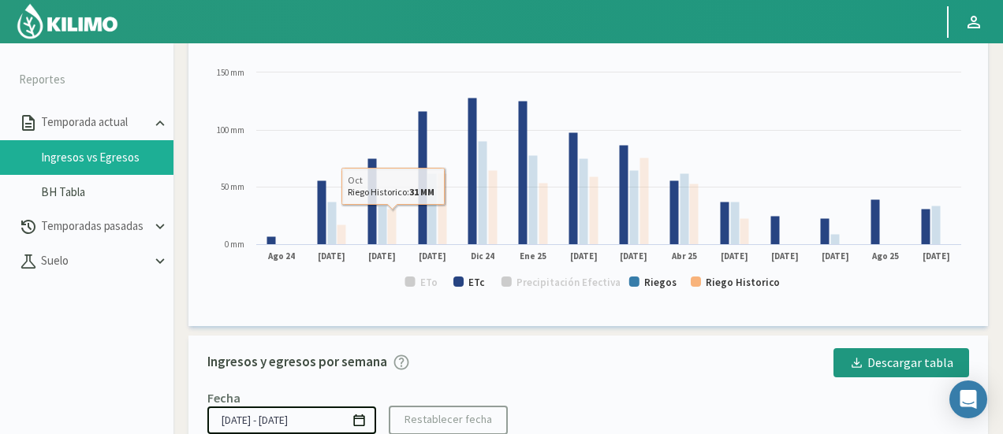
click at [466, 286] on rect at bounding box center [588, 185] width 762 height 240
click at [472, 282] on text "ETc" at bounding box center [476, 282] width 17 height 13
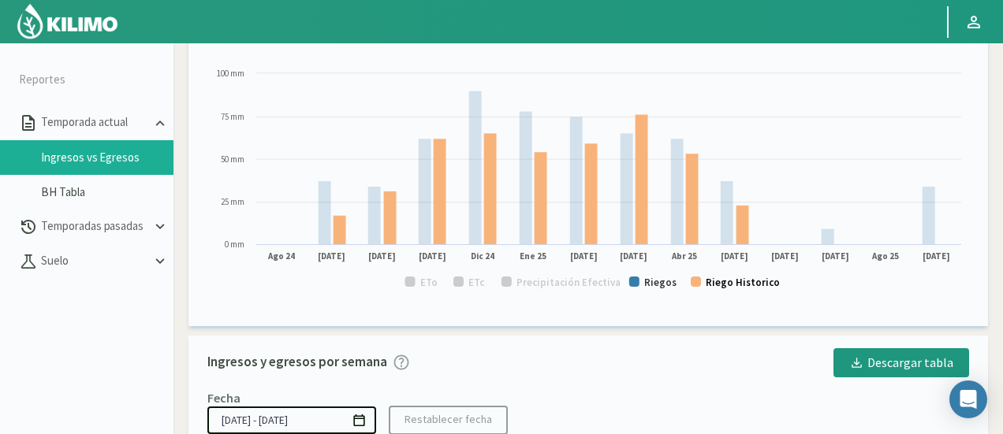
click at [733, 285] on text "Riego Historico" at bounding box center [743, 282] width 74 height 13
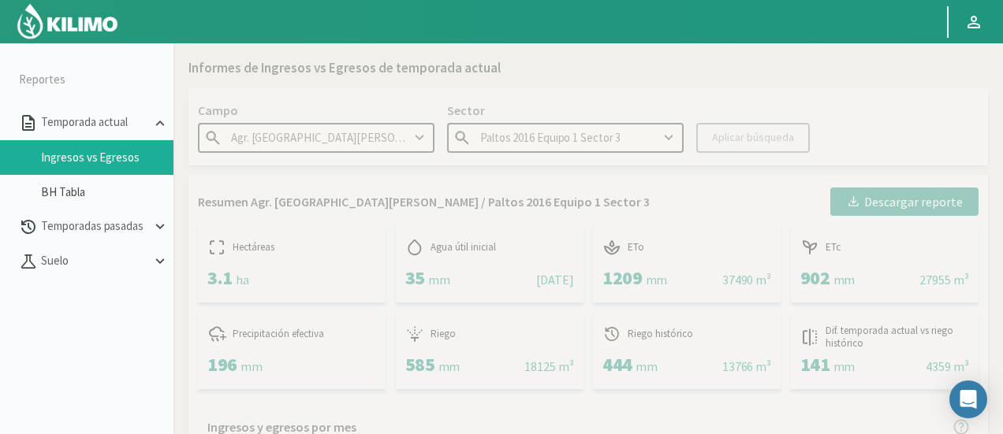
scroll to position [394, 0]
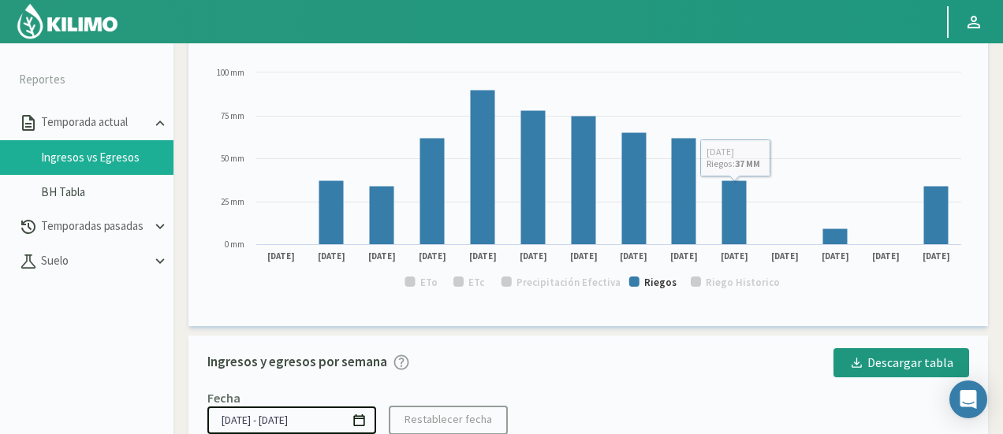
click at [703, 281] on rect at bounding box center [588, 185] width 762 height 240
click at [714, 285] on text "Riego Historico" at bounding box center [743, 282] width 74 height 13
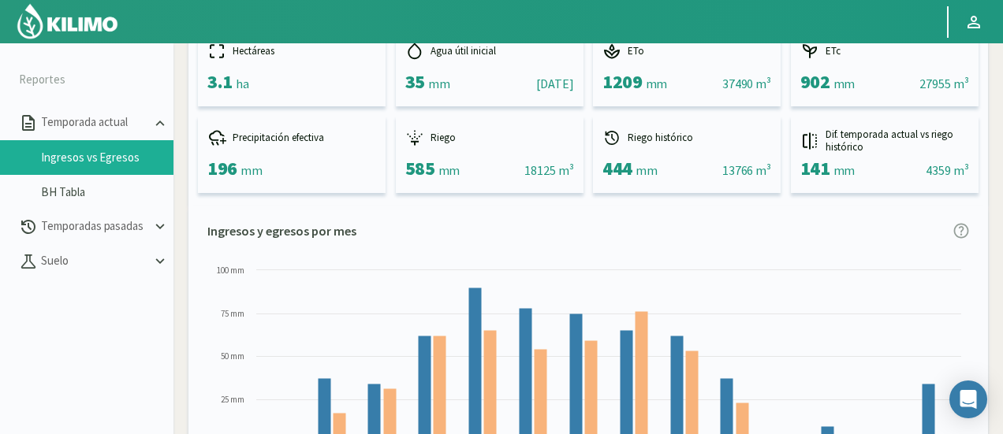
scroll to position [0, 0]
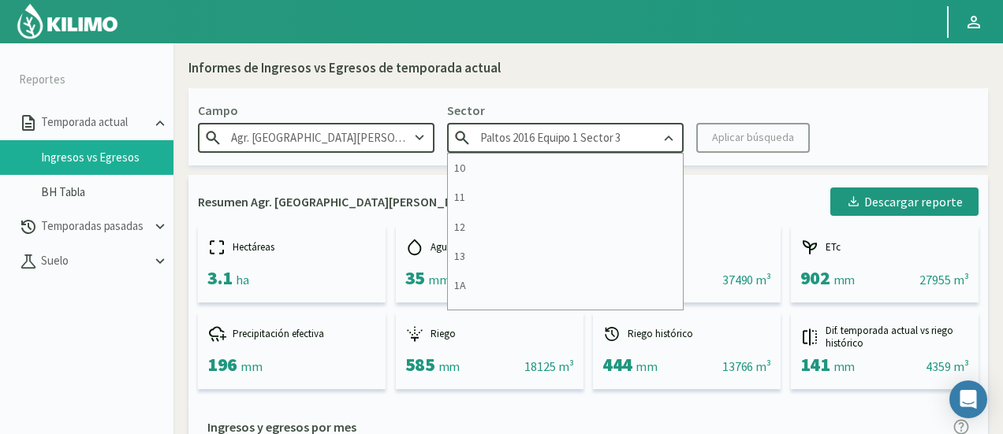
click at [653, 139] on input "Paltos 2016 Equipo 1 Sector 3" at bounding box center [565, 137] width 236 height 29
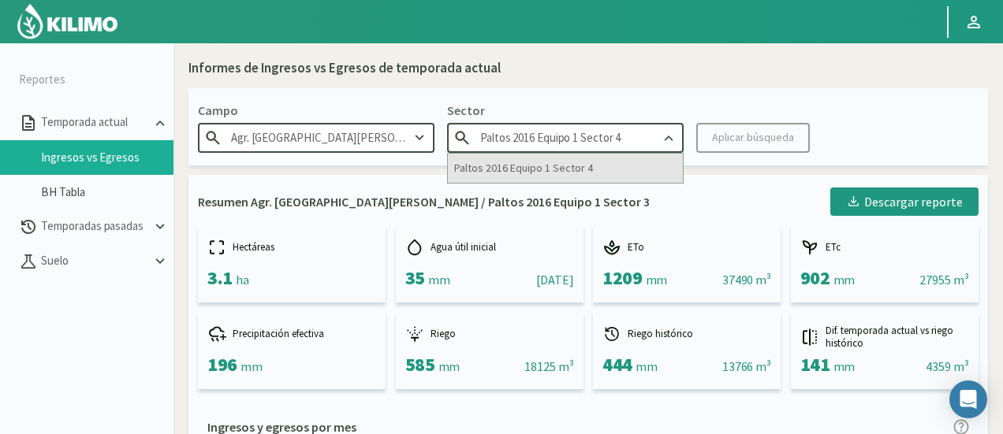
click at [561, 169] on div "Paltos 2016 Equipo 1 Sector 4" at bounding box center [565, 168] width 235 height 29
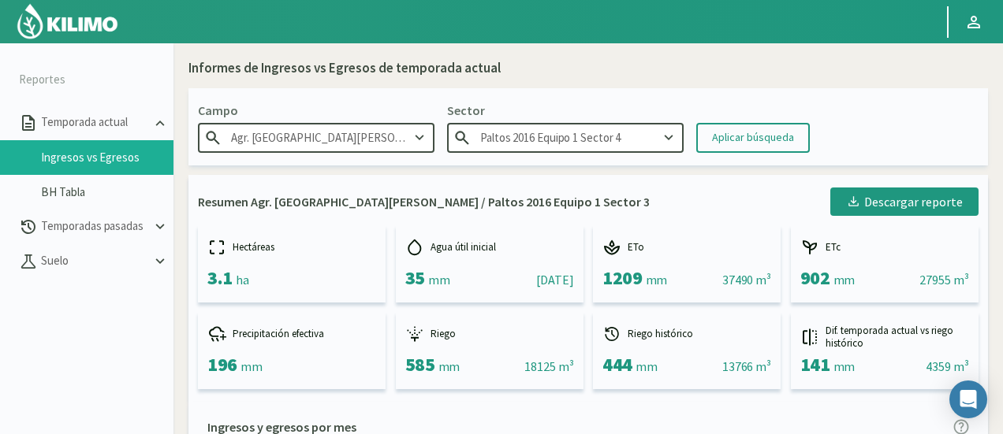
click at [766, 145] on div "Aplicar búsqueda" at bounding box center [753, 137] width 82 height 17
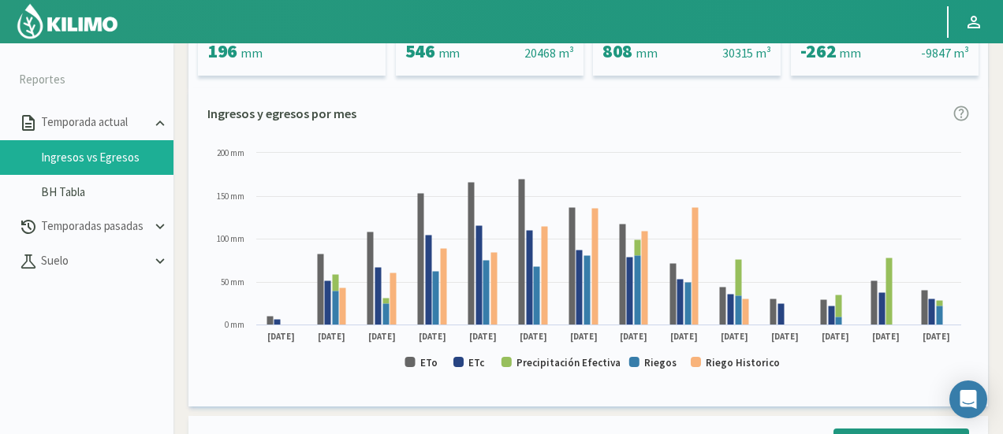
scroll to position [315, 0]
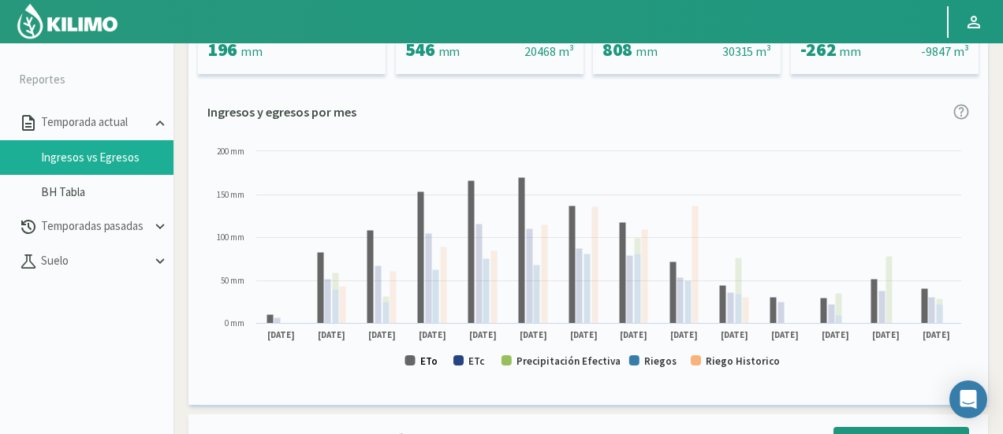
click at [424, 363] on text "ETo" at bounding box center [428, 361] width 17 height 13
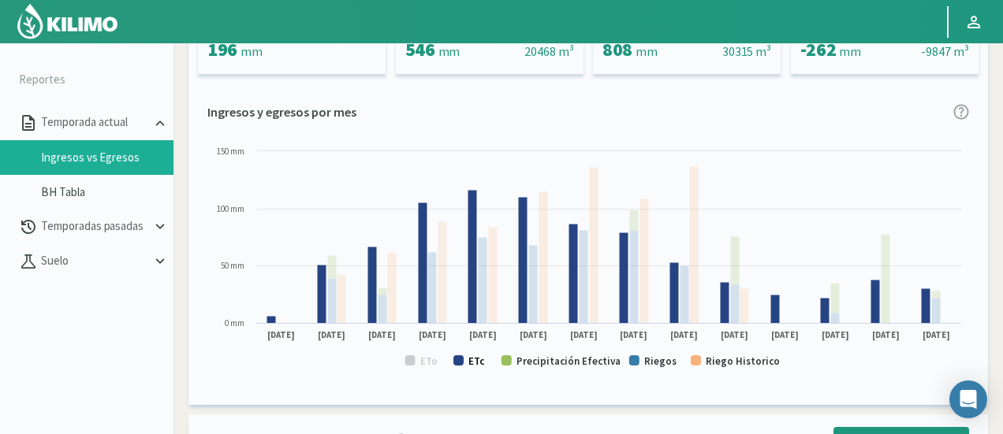
click at [471, 366] on text "ETc" at bounding box center [476, 361] width 17 height 13
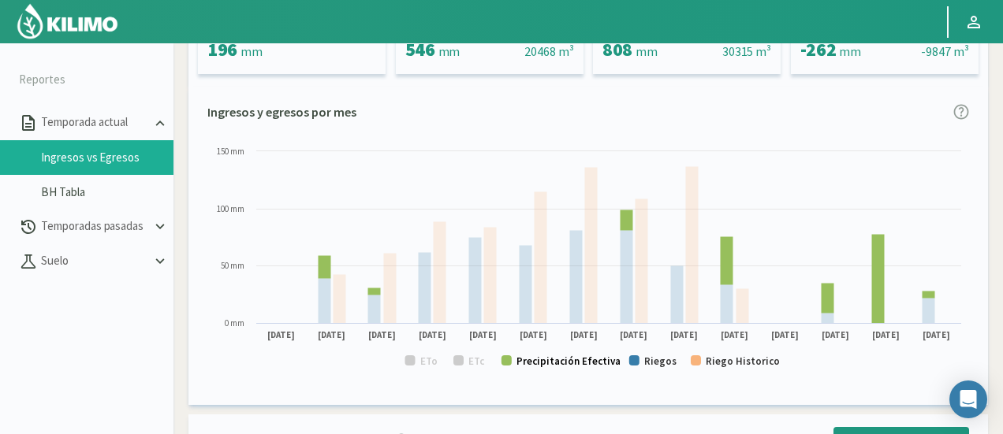
click at [541, 367] on text "Precipitación Efectiva" at bounding box center [568, 361] width 104 height 13
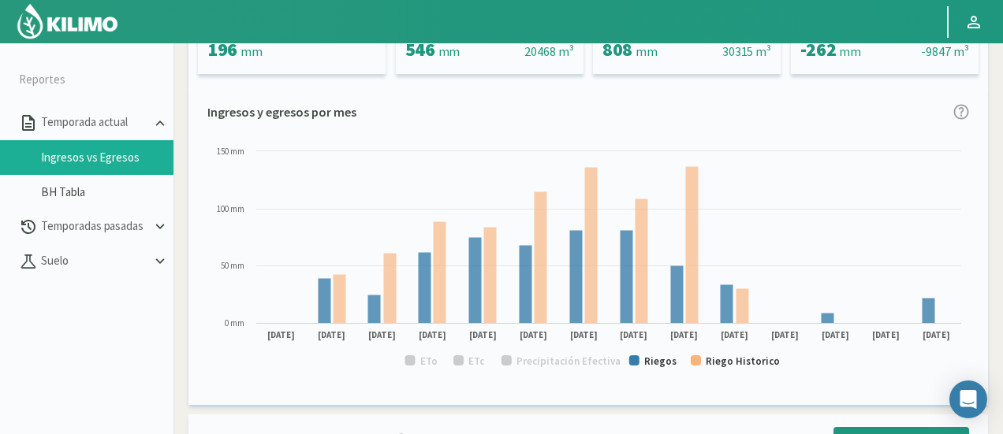
click at [722, 372] on rect at bounding box center [588, 263] width 762 height 240
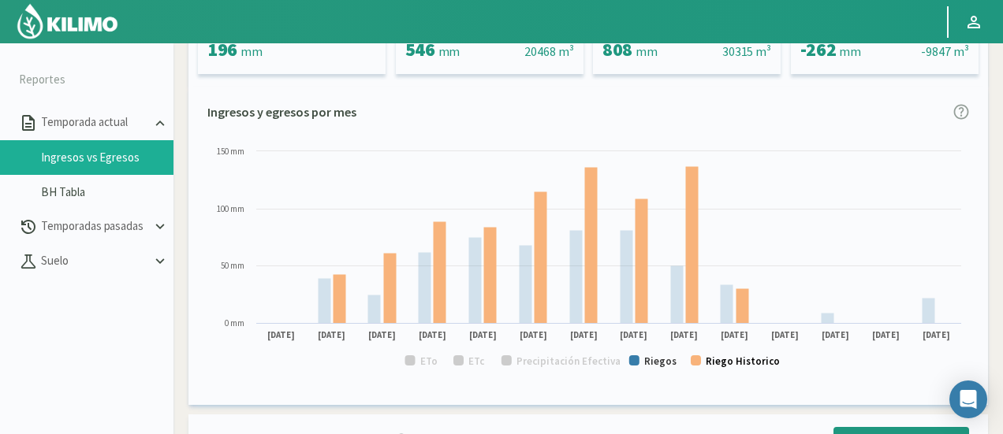
click at [723, 365] on text "Riego Historico" at bounding box center [743, 361] width 74 height 13
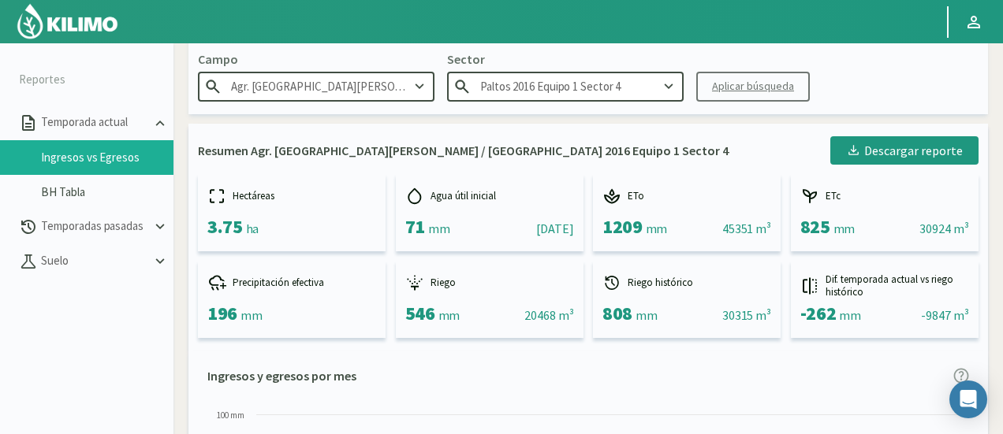
scroll to position [0, 0]
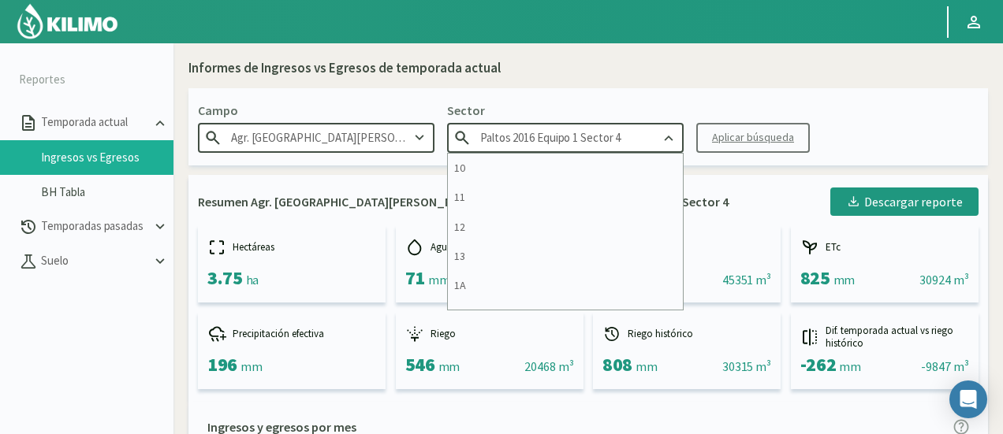
click at [625, 126] on input "Paltos 2016 Equipo 1 Sector 4" at bounding box center [565, 137] width 236 height 29
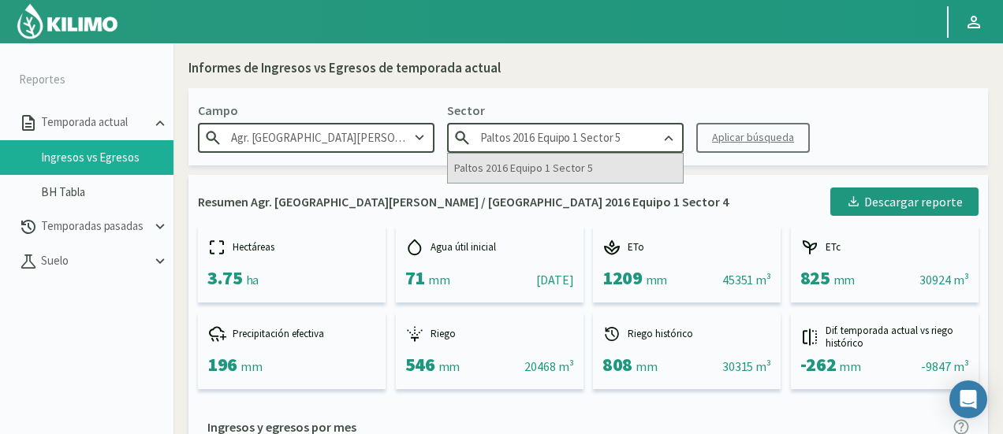
click at [554, 176] on div "Paltos 2016 Equipo 1 Sector 5" at bounding box center [565, 168] width 235 height 29
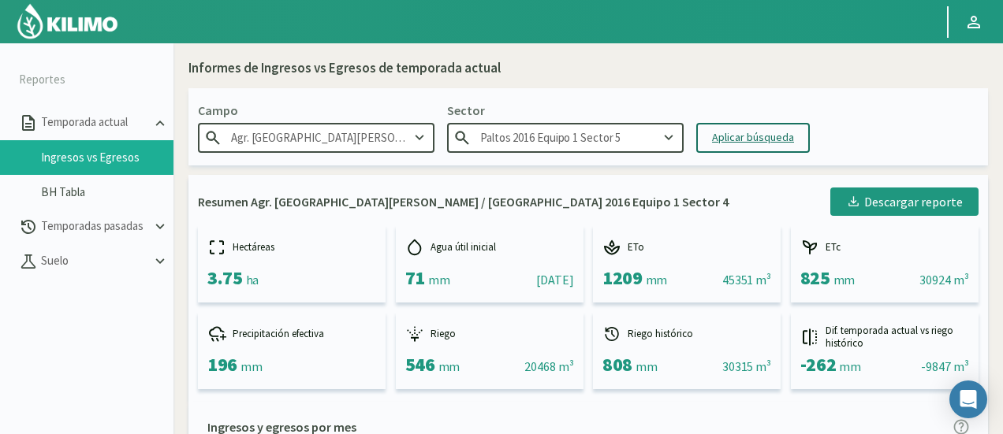
click at [719, 129] on div "Aplicar búsqueda" at bounding box center [753, 137] width 82 height 17
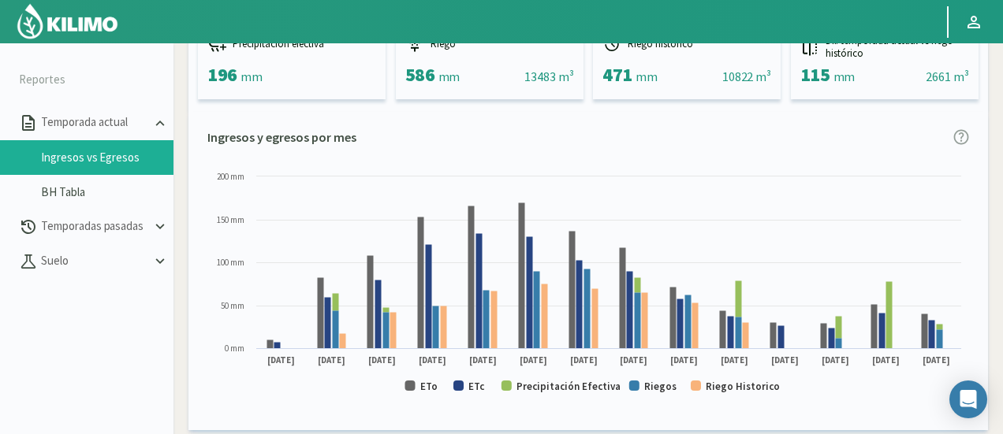
scroll to position [315, 0]
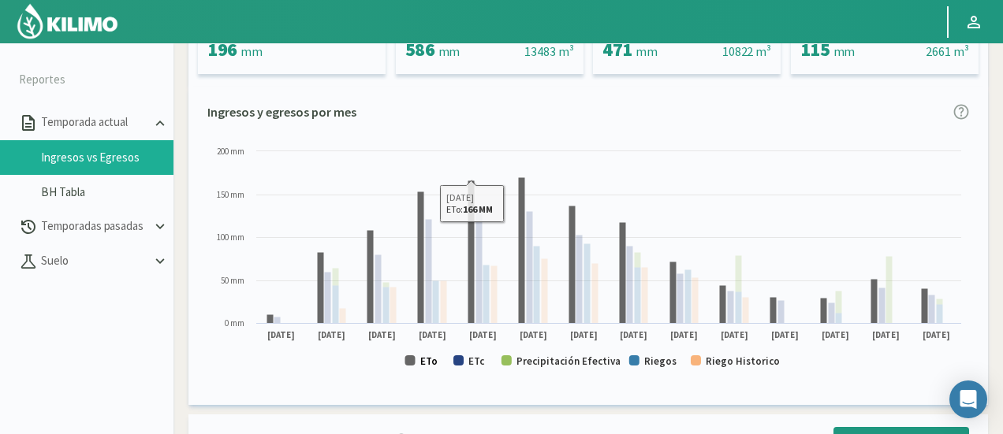
click at [432, 367] on text "ETo" at bounding box center [428, 361] width 17 height 13
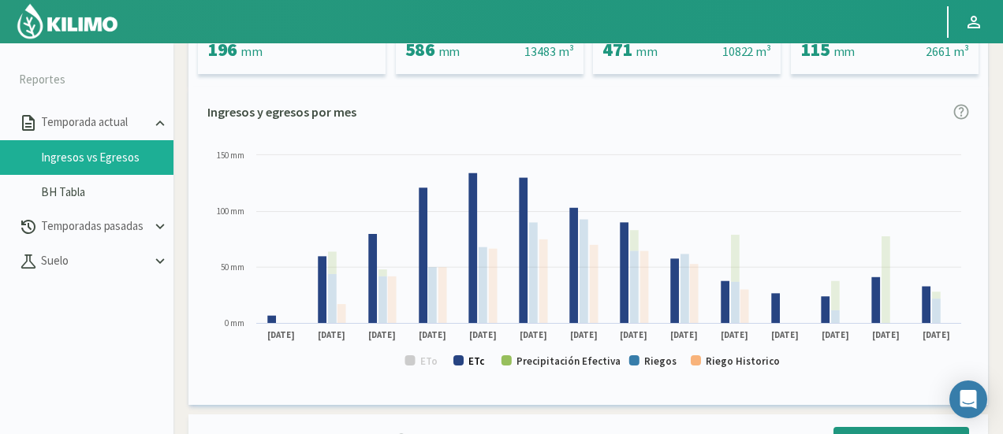
click at [469, 362] on text "ETc" at bounding box center [476, 361] width 17 height 13
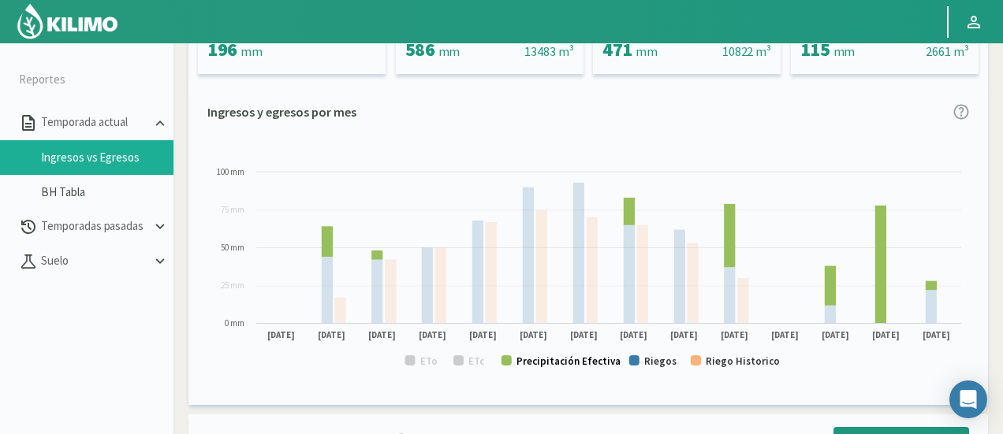
click at [550, 367] on text "Precipitación Efectiva" at bounding box center [568, 361] width 104 height 13
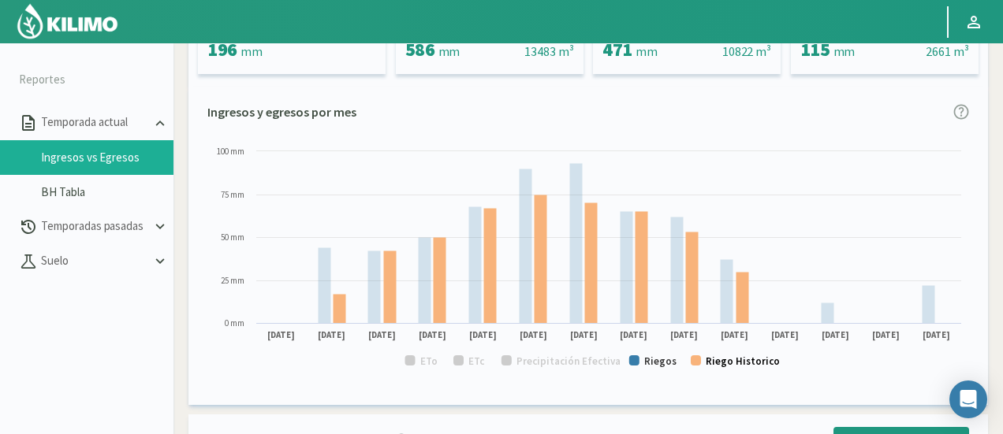
click at [762, 365] on text "Riego Historico" at bounding box center [743, 361] width 74 height 13
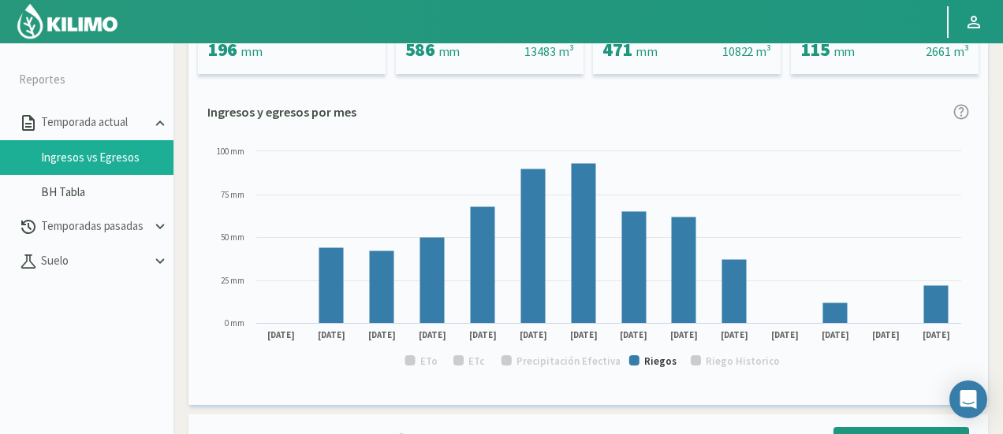
scroll to position [0, 0]
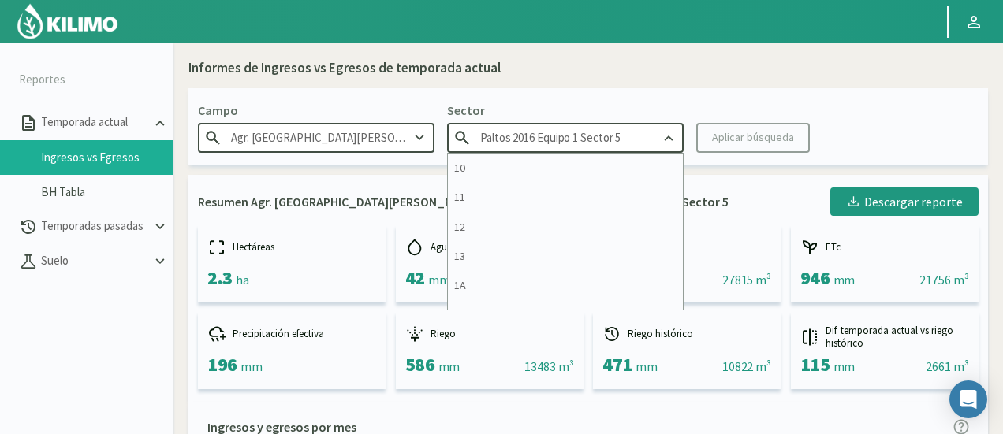
click at [628, 140] on input "Paltos 2016 Equipo 1 Sector 5" at bounding box center [565, 137] width 236 height 29
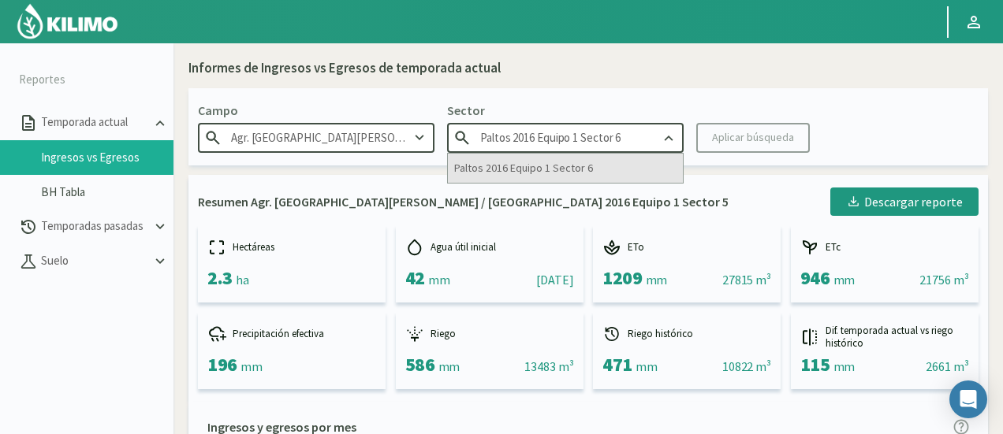
click at [616, 161] on div "Paltos 2016 Equipo 1 Sector 6" at bounding box center [565, 168] width 235 height 29
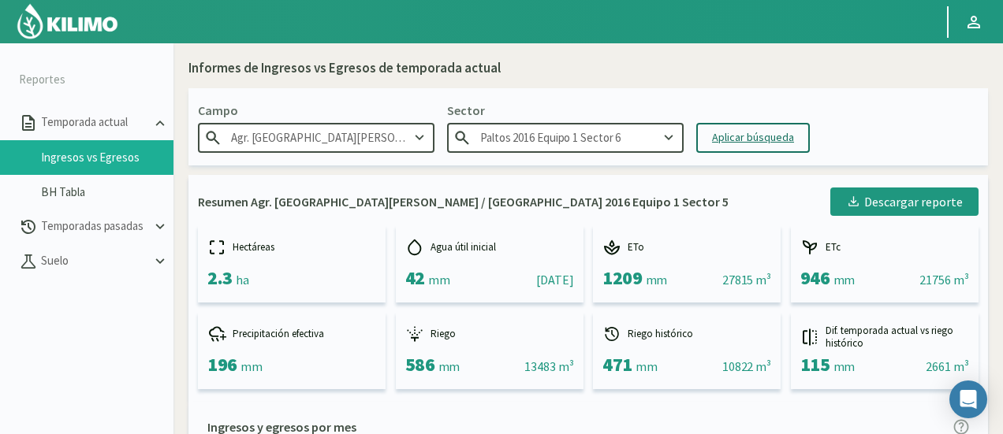
click at [735, 131] on div "Aplicar búsqueda" at bounding box center [753, 137] width 82 height 17
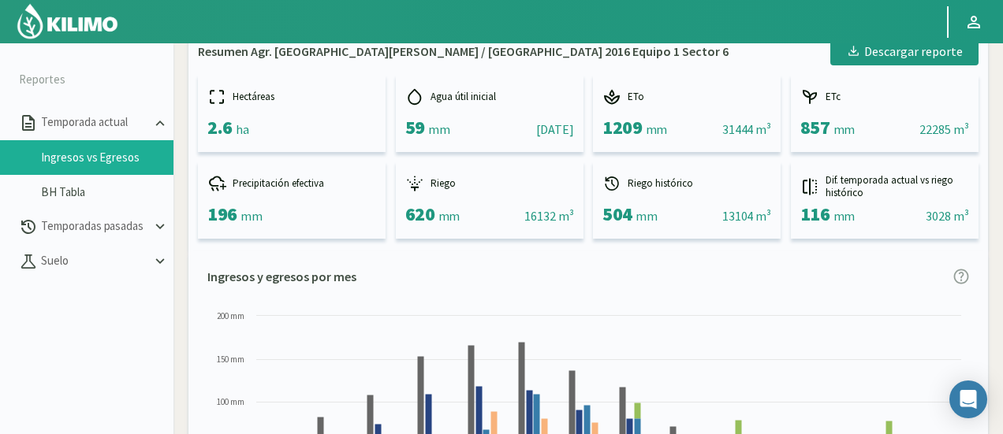
scroll to position [394, 0]
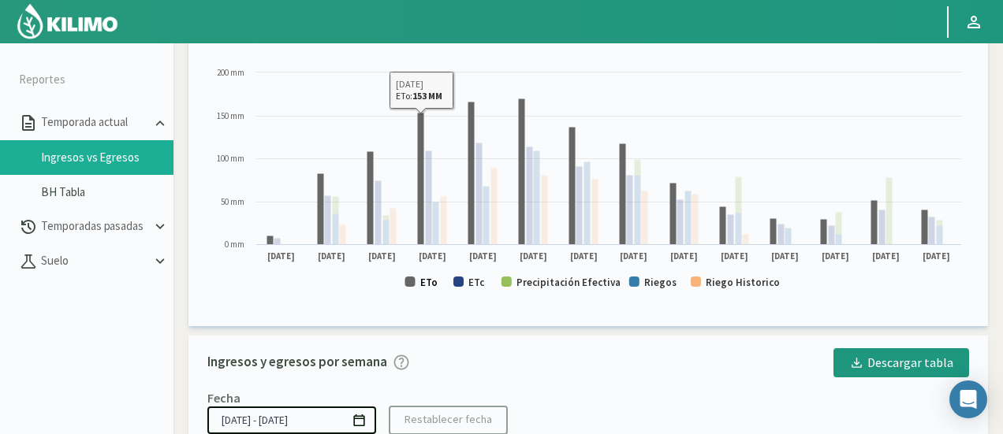
click at [424, 283] on text "ETo" at bounding box center [428, 282] width 17 height 13
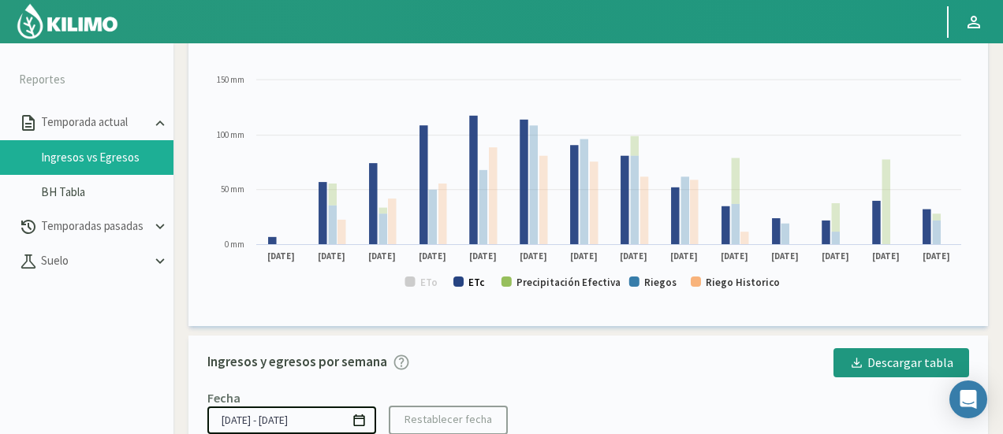
click at [463, 281] on rect at bounding box center [458, 282] width 10 height 10
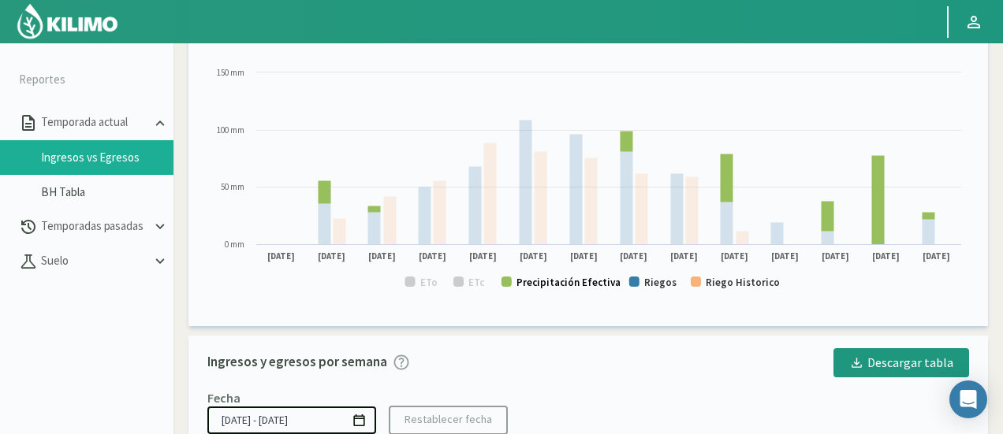
click at [578, 288] on text "Precipitación Efectiva" at bounding box center [568, 282] width 104 height 13
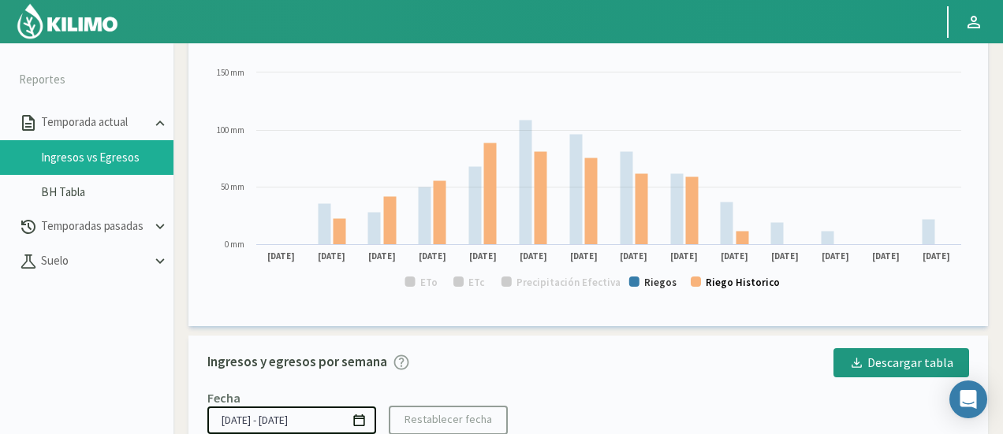
click at [713, 285] on text "Riego Historico" at bounding box center [743, 282] width 74 height 13
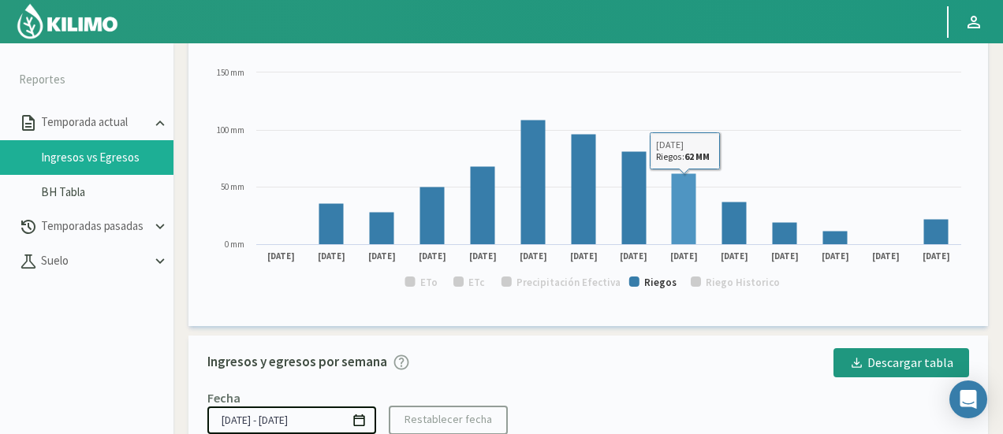
scroll to position [0, 0]
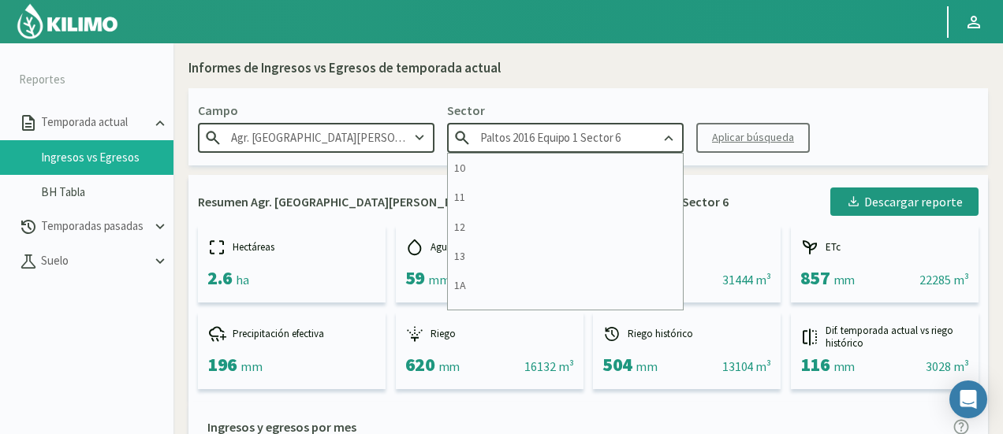
drag, startPoint x: 637, startPoint y: 143, endPoint x: 119, endPoint y: 83, distance: 521.4
click at [119, 83] on section "Reportes Temporada actual Ingresos vs Egresos BH Tabla Temporadas pasadas Suelo…" at bounding box center [501, 260] width 1003 height 434
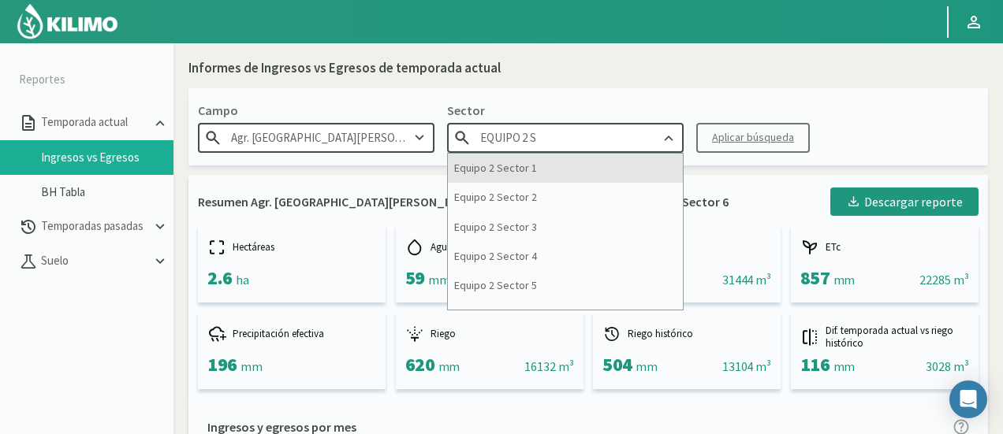
click at [528, 176] on div "Equipo 2 Sector 1" at bounding box center [565, 168] width 235 height 29
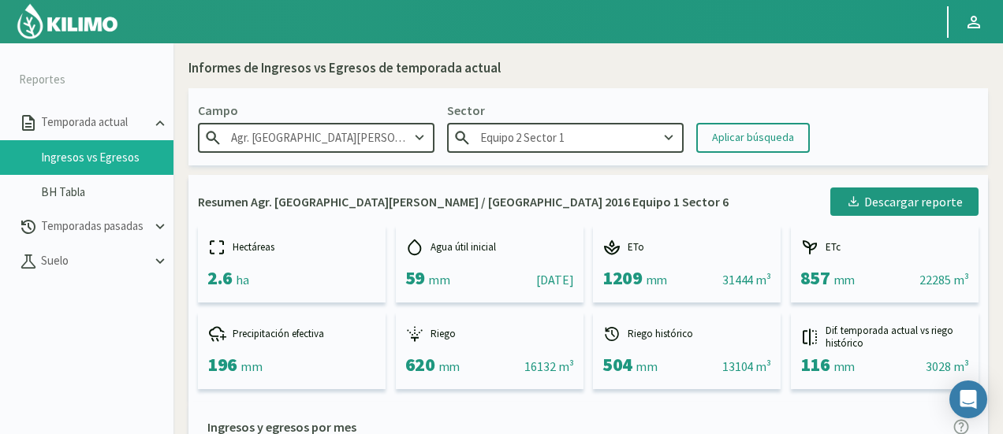
click at [718, 133] on div "Aplicar búsqueda" at bounding box center [753, 137] width 82 height 17
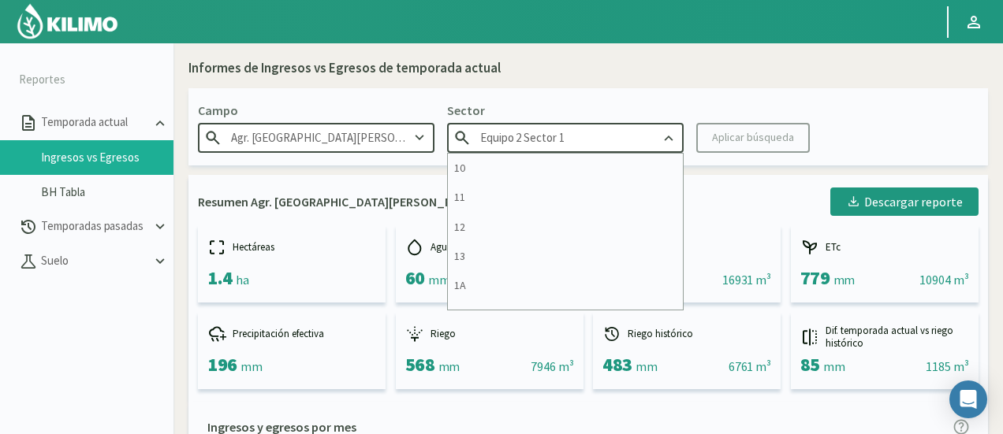
drag, startPoint x: 572, startPoint y: 138, endPoint x: 233, endPoint y: 132, distance: 339.8
click at [233, 132] on div "Campo Agr. Santa Magdalena Sector Equipo 2 Sector 1 10 11 12 13 1A 1B 26 27 E 3…" at bounding box center [587, 126] width 799 height 77
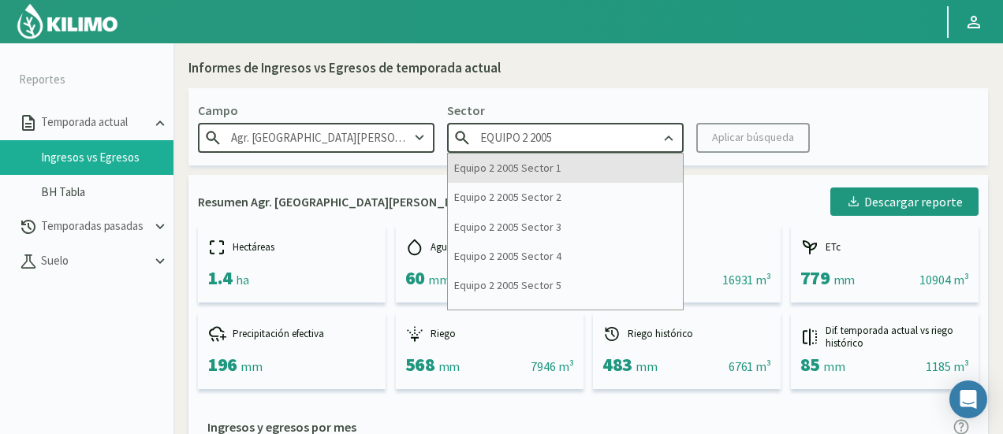
click at [523, 160] on div "Equipo 2 2005 Sector 1" at bounding box center [565, 168] width 235 height 29
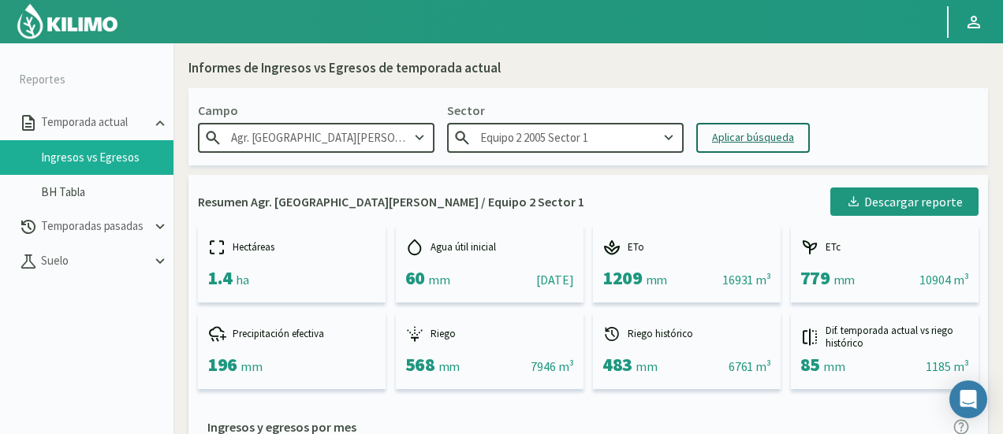
click at [739, 136] on div "Aplicar búsqueda" at bounding box center [753, 137] width 82 height 17
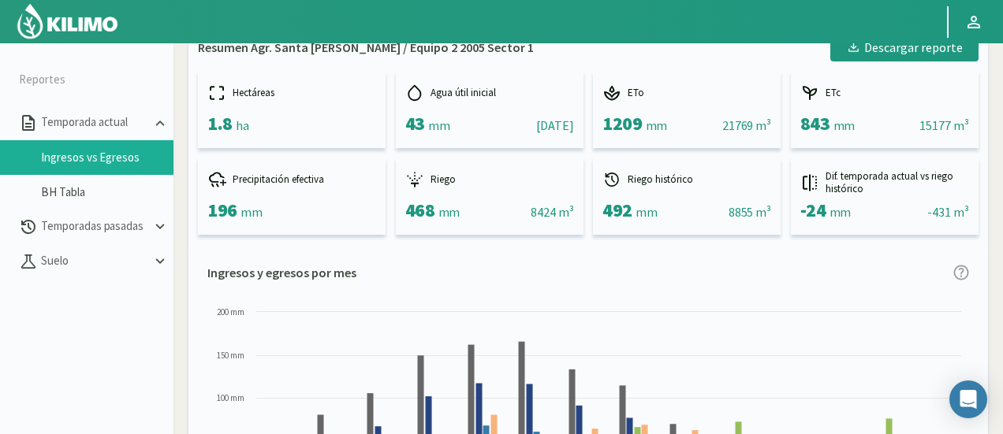
scroll to position [394, 0]
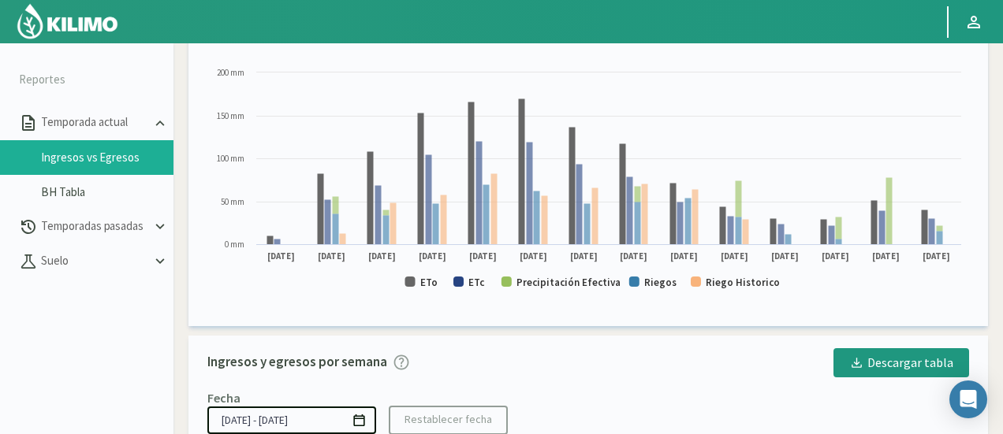
click at [431, 289] on rect at bounding box center [588, 185] width 762 height 240
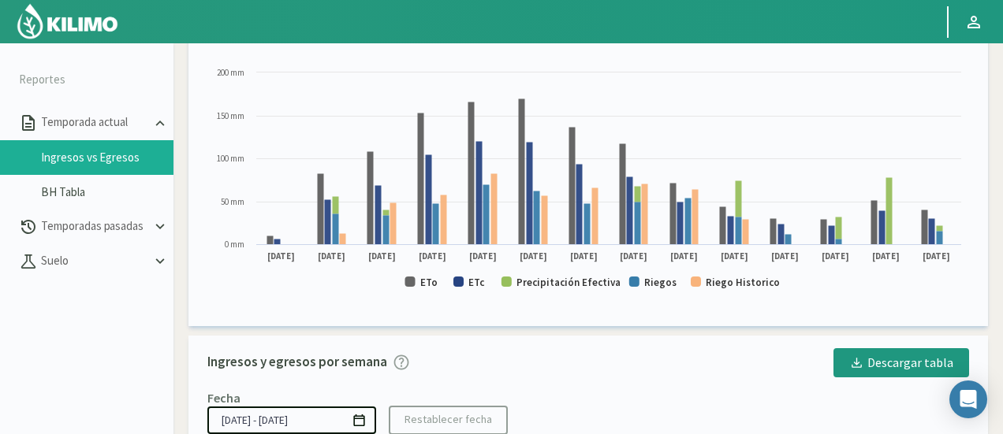
click at [423, 285] on text "ETo" at bounding box center [428, 282] width 17 height 13
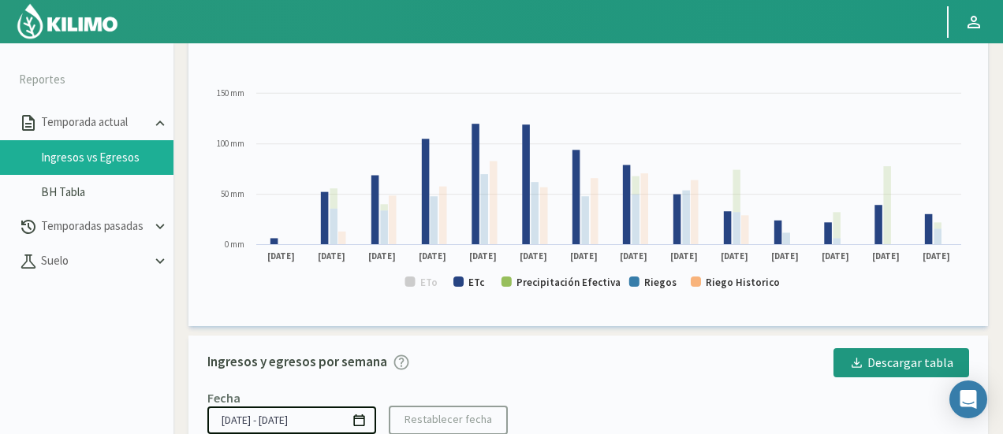
click at [463, 286] on rect at bounding box center [588, 185] width 762 height 240
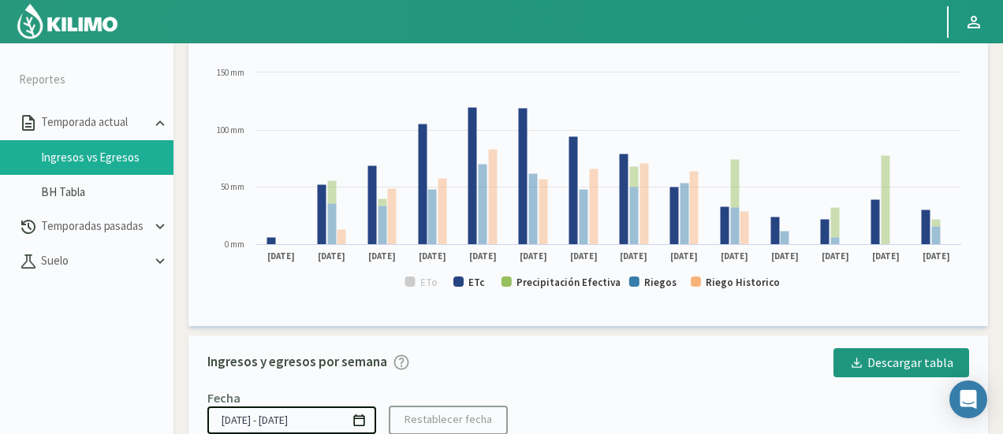
click at [467, 284] on rect at bounding box center [588, 185] width 762 height 240
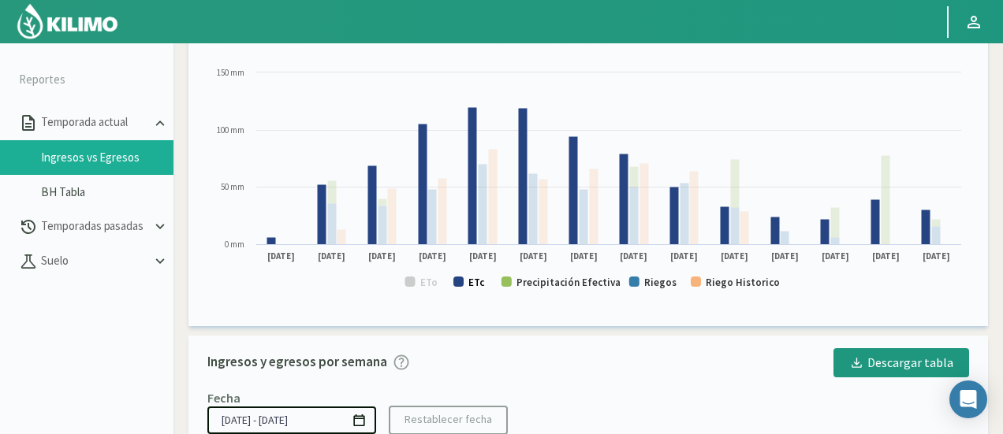
click at [482, 281] on text "ETc" at bounding box center [476, 282] width 17 height 13
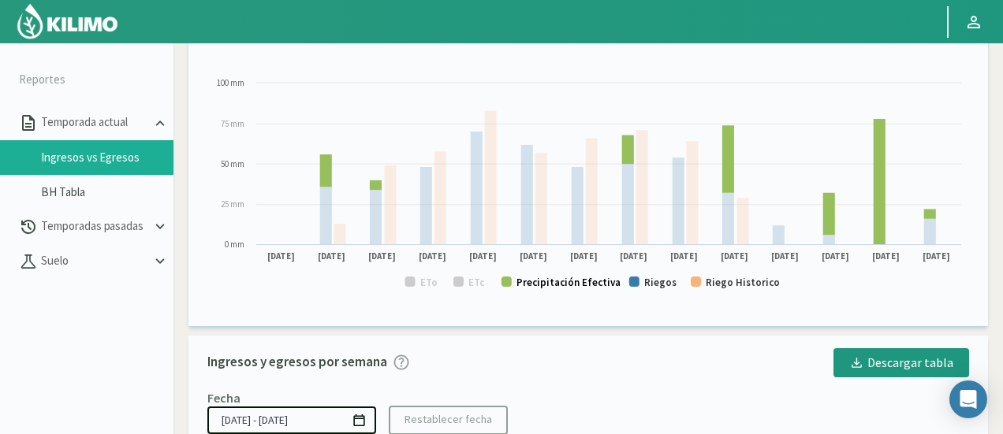
click at [547, 283] on text "Precipitación Efectiva" at bounding box center [568, 282] width 104 height 13
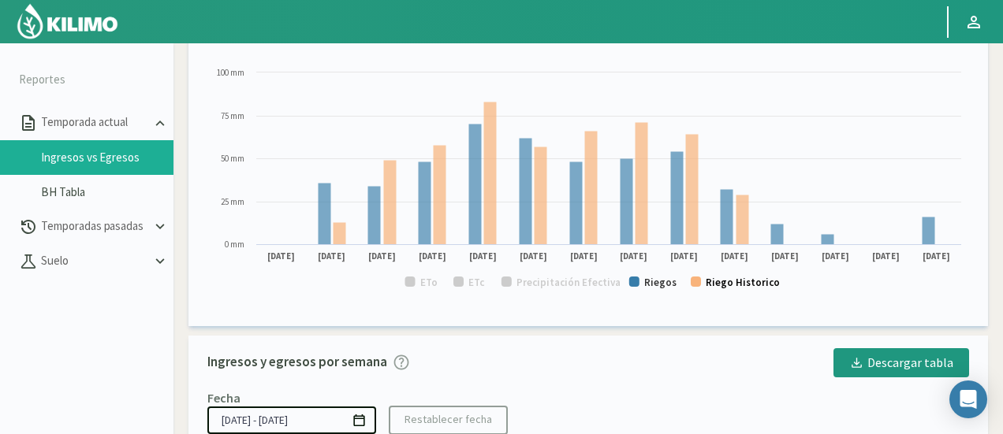
click at [744, 289] on text "Riego Historico" at bounding box center [743, 282] width 74 height 13
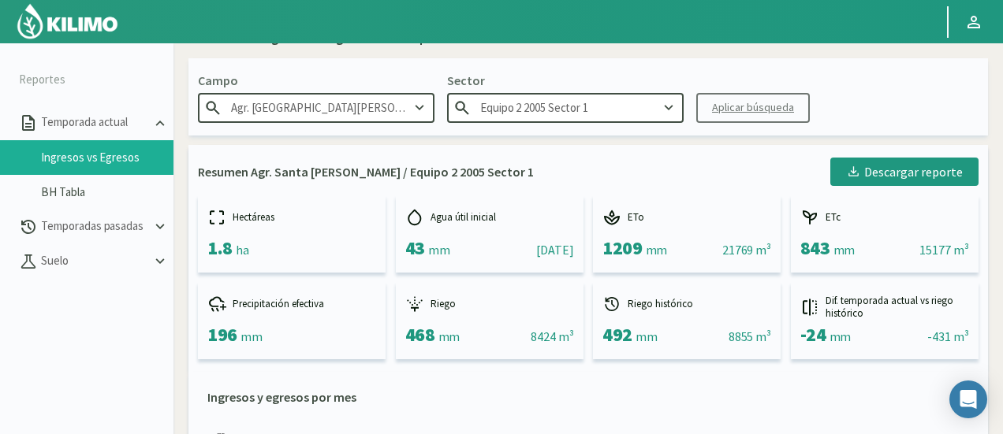
scroll to position [0, 0]
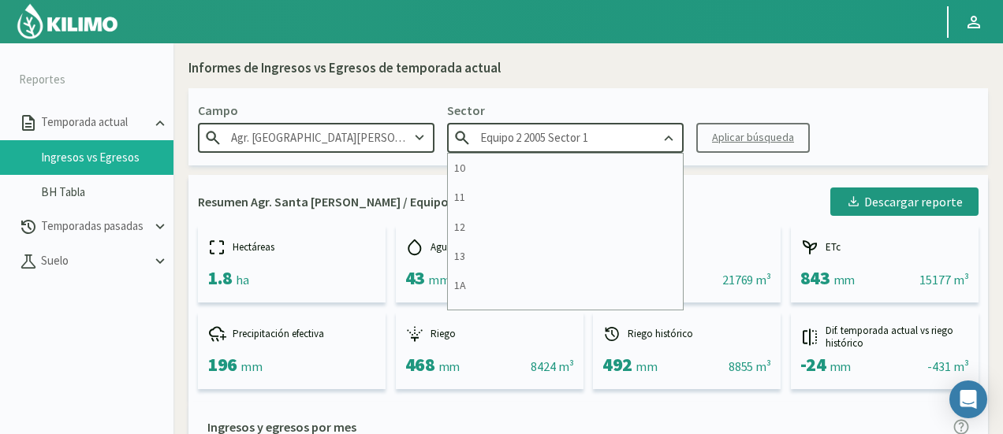
click at [605, 140] on input "Equipo 2 2005 Sector 1" at bounding box center [565, 137] width 236 height 29
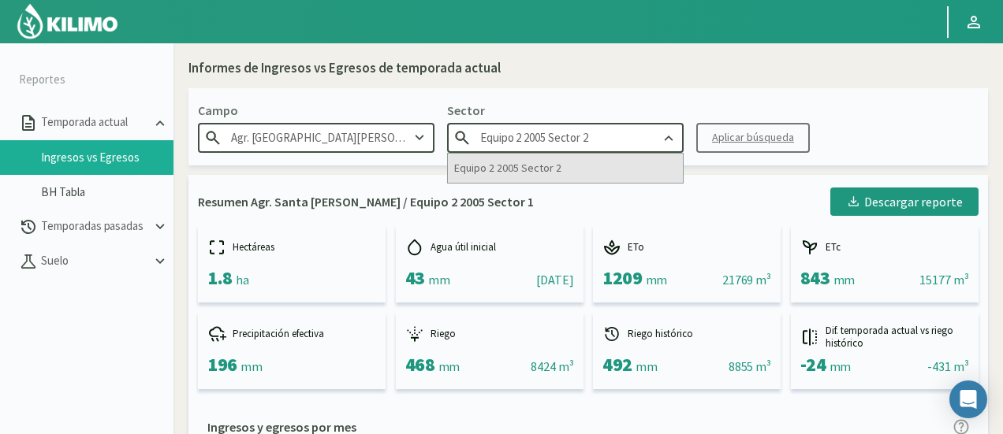
click at [577, 160] on div "Equipo 2 2005 Sector 2" at bounding box center [565, 168] width 235 height 29
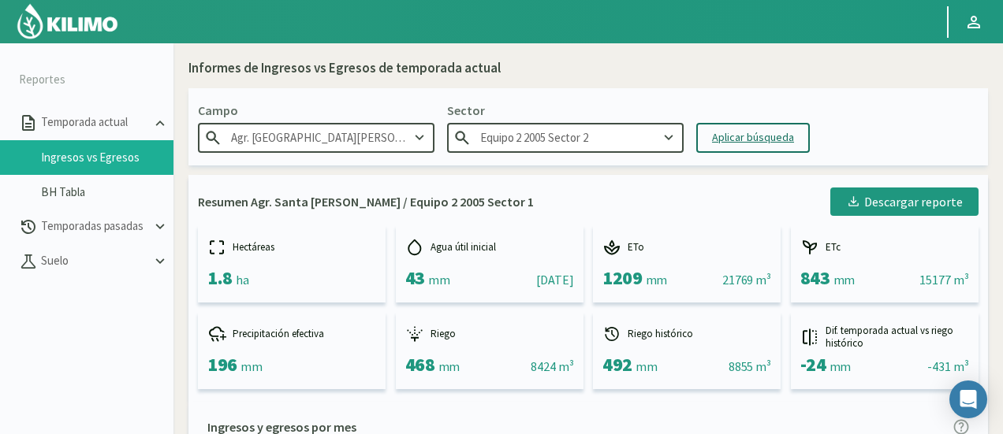
click at [784, 140] on div "Aplicar búsqueda" at bounding box center [753, 137] width 82 height 17
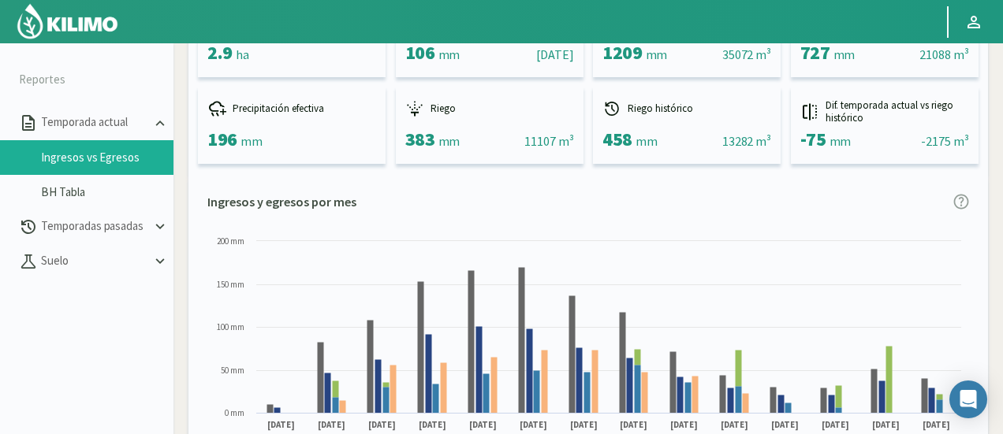
scroll to position [315, 0]
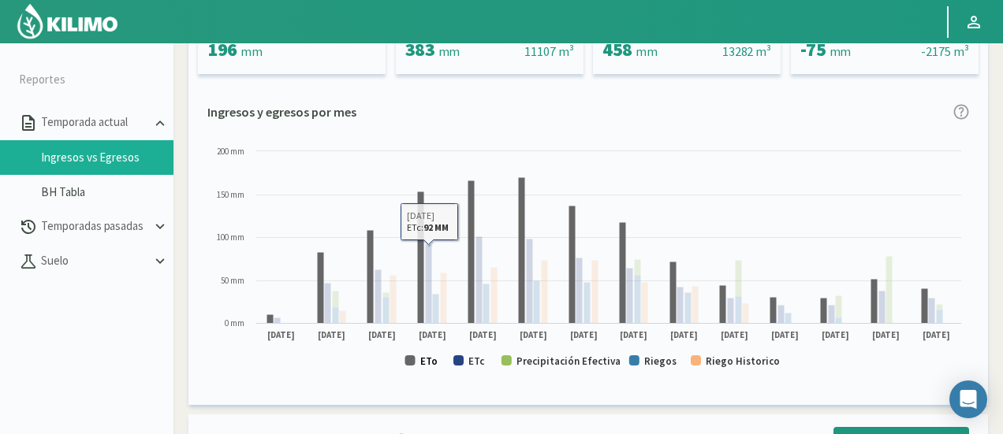
click at [426, 363] on text "ETo" at bounding box center [428, 361] width 17 height 13
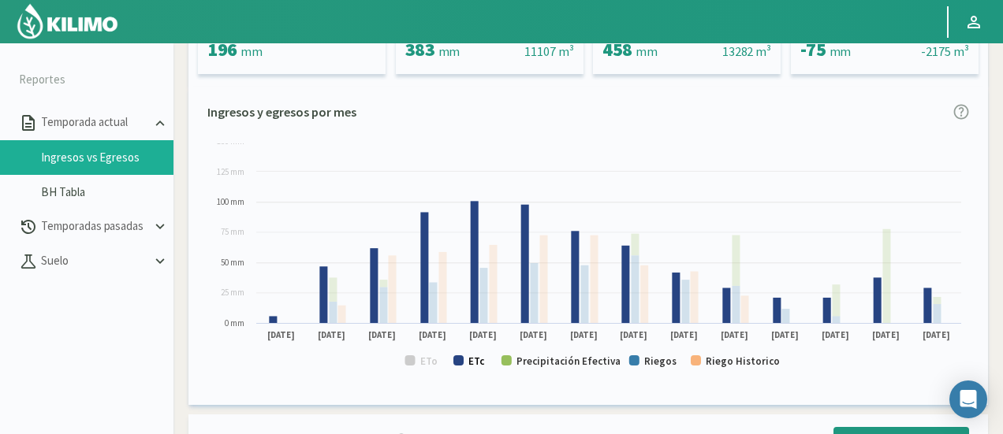
click at [471, 359] on text "ETc" at bounding box center [476, 361] width 17 height 13
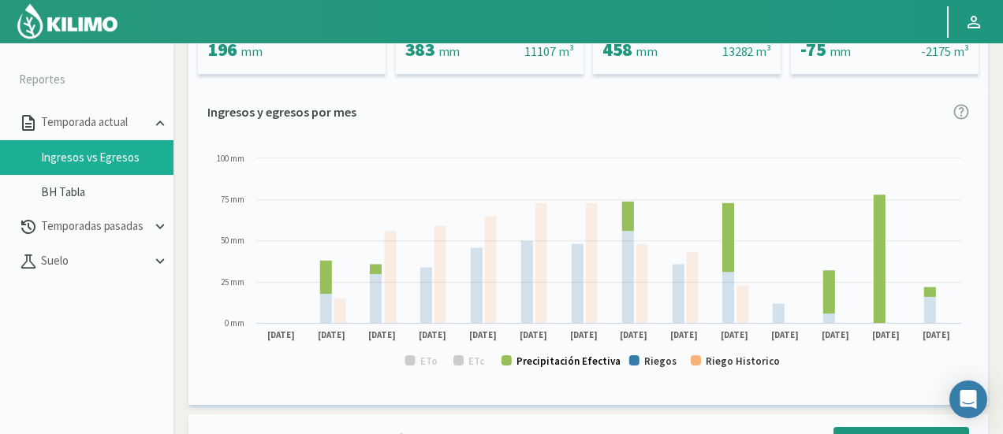
click at [551, 366] on text "Precipitación Efectiva" at bounding box center [568, 361] width 104 height 13
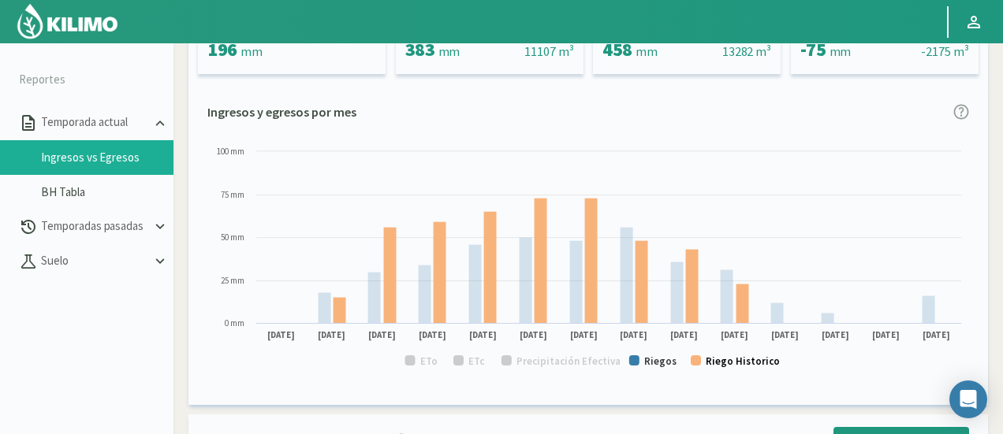
click at [711, 367] on text "Riego Historico" at bounding box center [743, 361] width 74 height 13
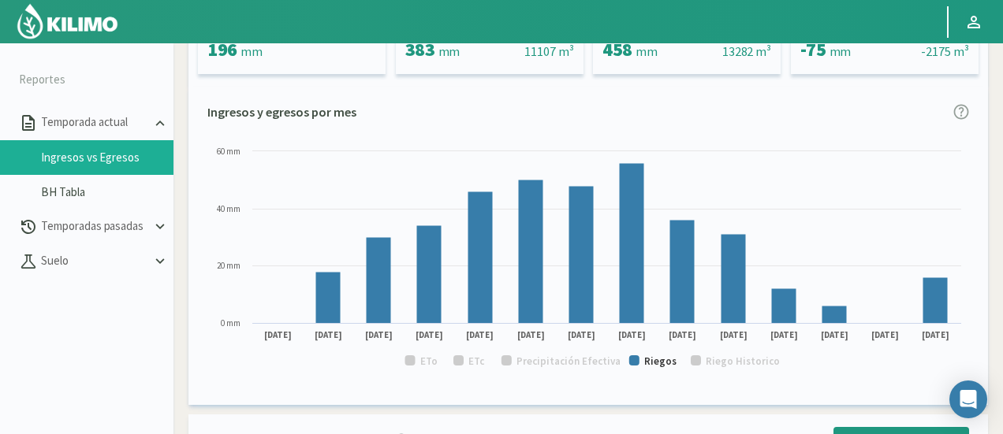
scroll to position [0, 0]
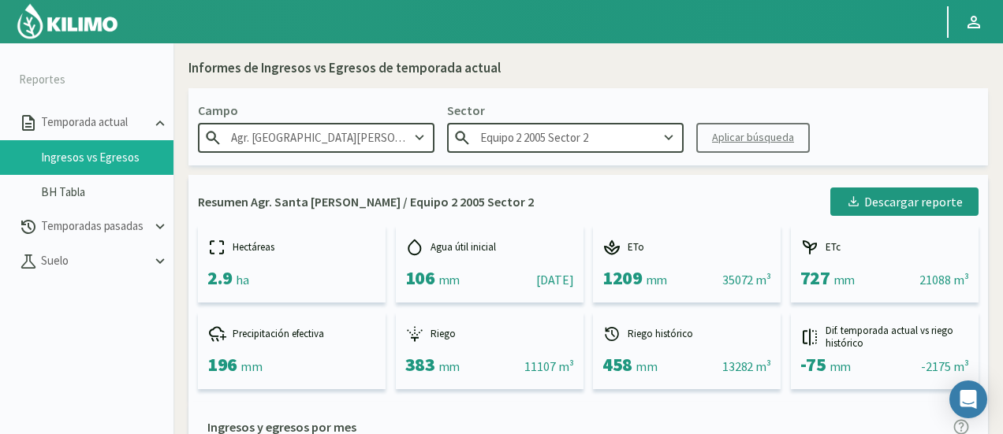
click at [593, 141] on input "Equipo 2 2005 Sector 2" at bounding box center [565, 137] width 236 height 29
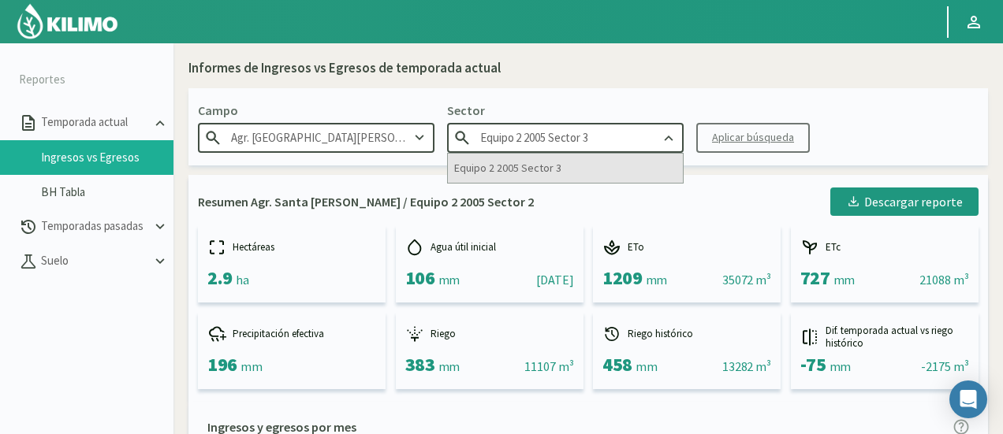
click at [544, 175] on div "Equipo 2 2005 Sector 3" at bounding box center [565, 168] width 235 height 29
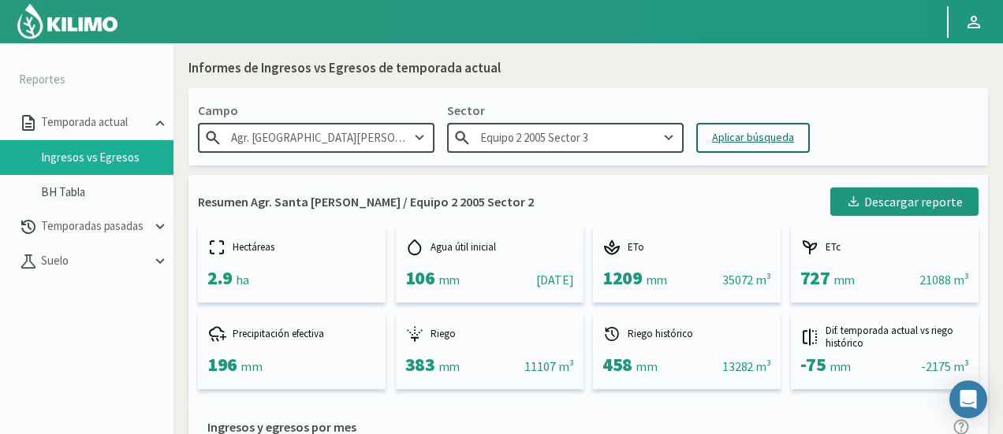
click at [759, 140] on div "Aplicar búsqueda" at bounding box center [753, 137] width 82 height 17
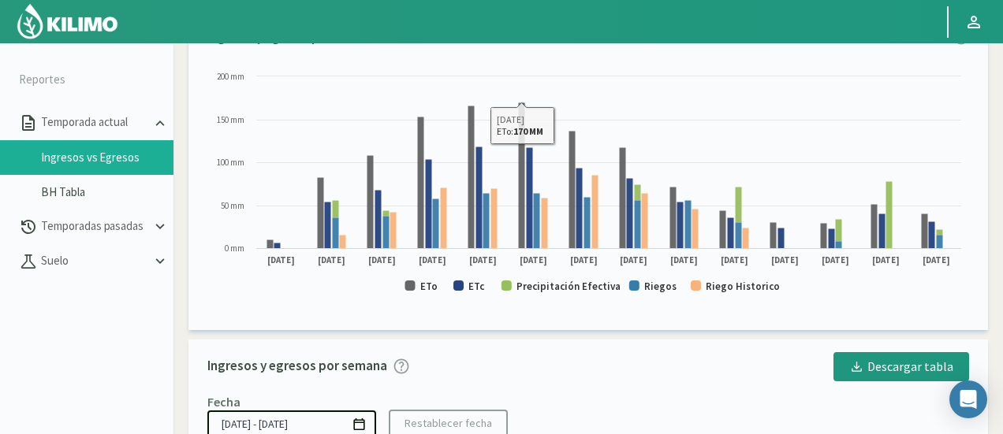
scroll to position [394, 0]
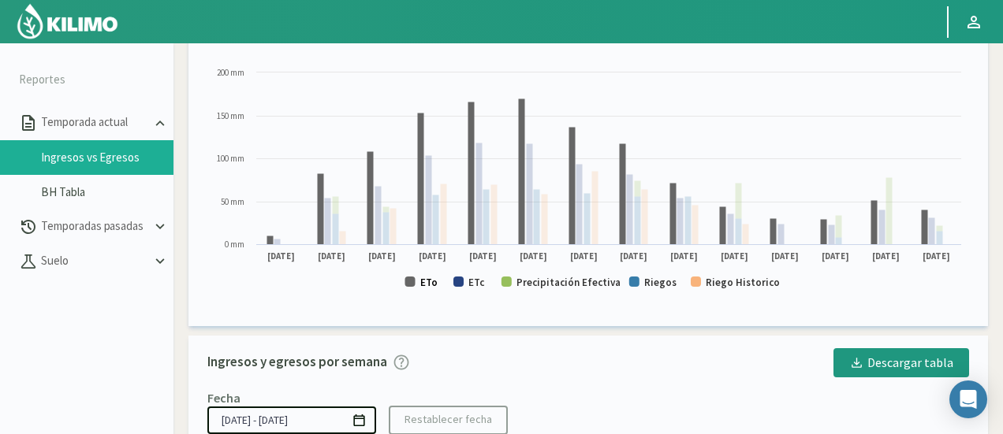
click at [421, 282] on text "ETo" at bounding box center [428, 282] width 17 height 13
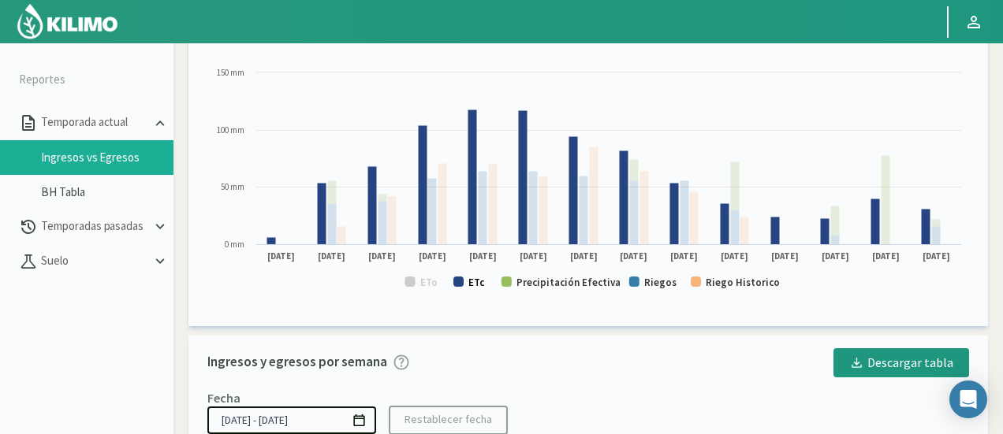
click at [461, 282] on rect at bounding box center [458, 282] width 10 height 10
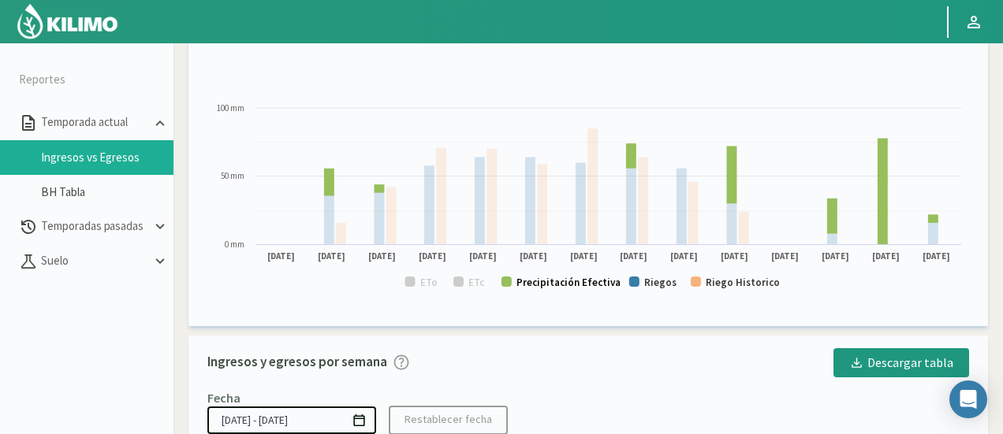
click at [553, 280] on text "Precipitación Efectiva" at bounding box center [568, 282] width 104 height 13
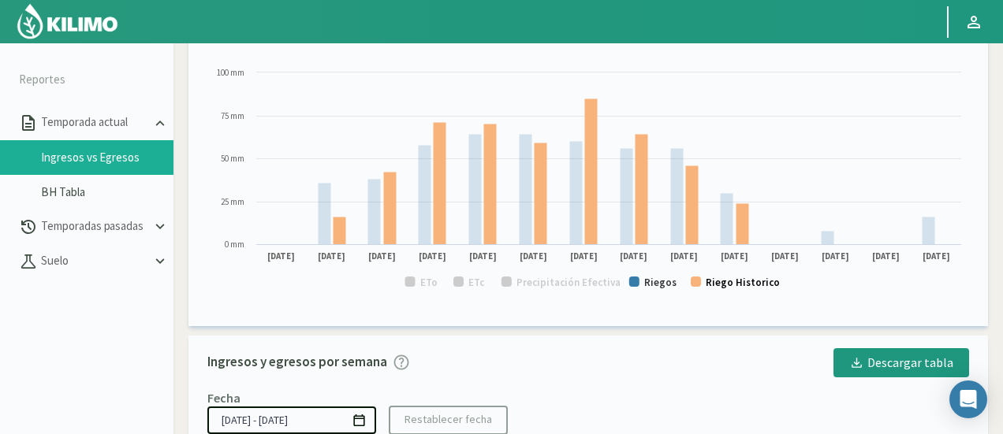
click at [698, 285] on rect at bounding box center [696, 282] width 10 height 10
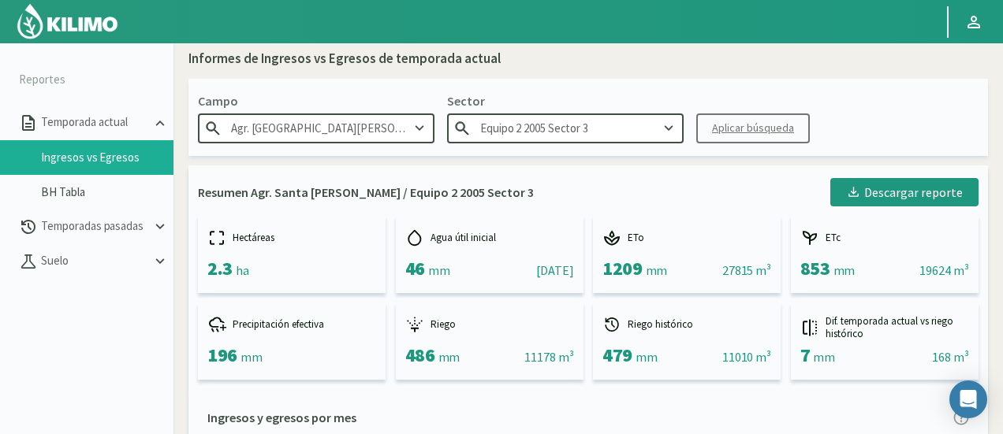
scroll to position [0, 0]
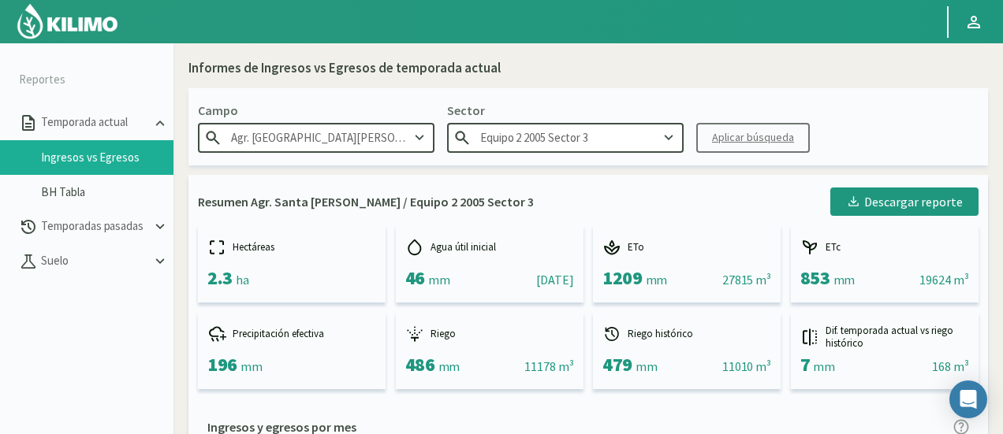
click at [605, 134] on input "Equipo 2 2005 Sector 3" at bounding box center [565, 137] width 236 height 29
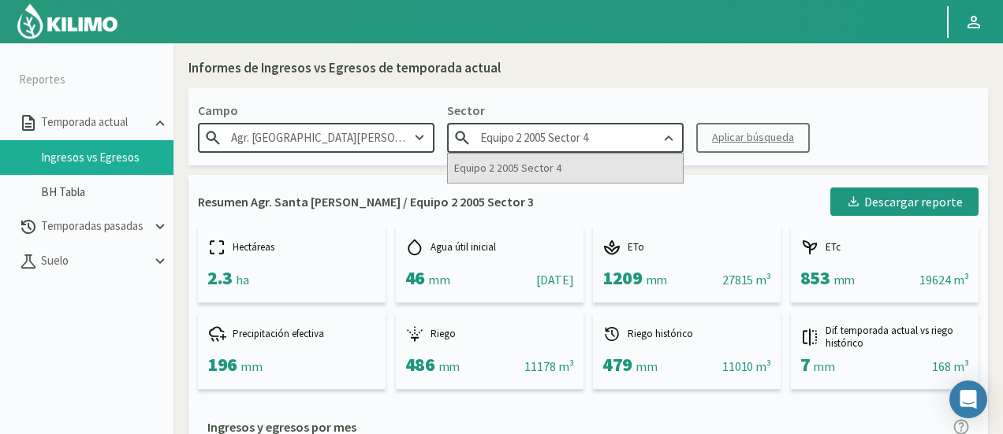
click at [542, 173] on div "Equipo 2 2005 Sector 4" at bounding box center [565, 168] width 235 height 29
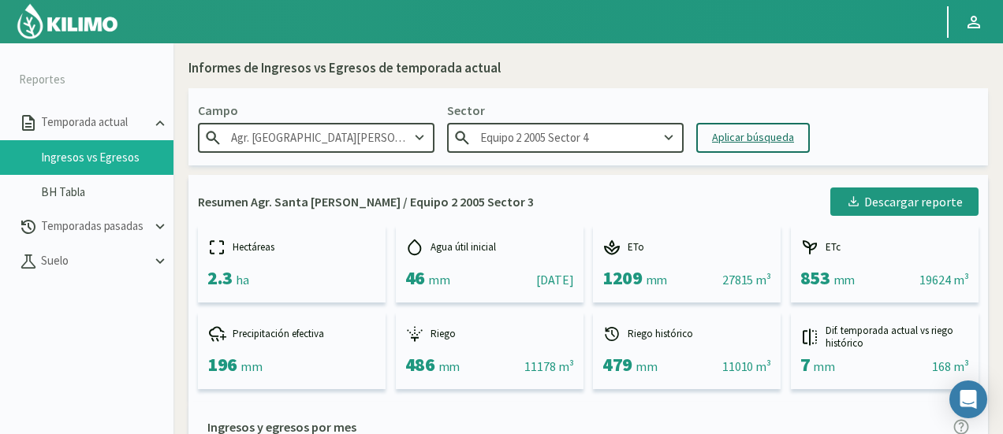
click at [732, 144] on div "Aplicar búsqueda" at bounding box center [753, 137] width 82 height 17
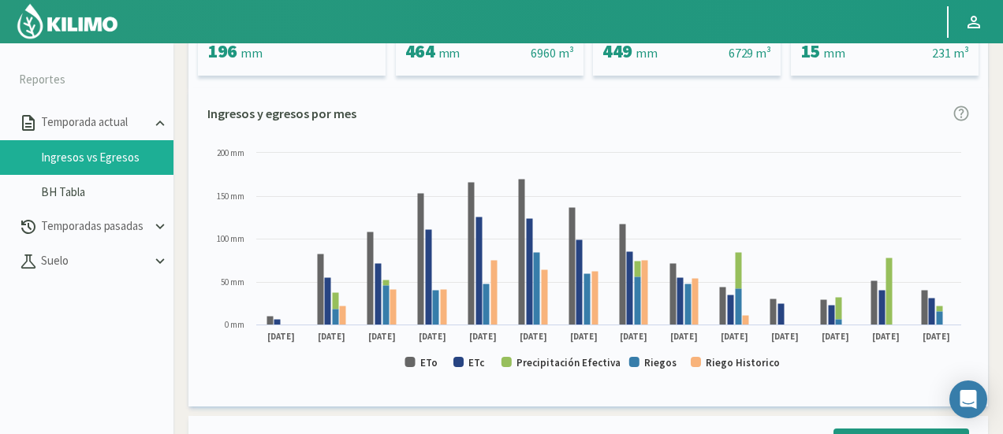
scroll to position [315, 0]
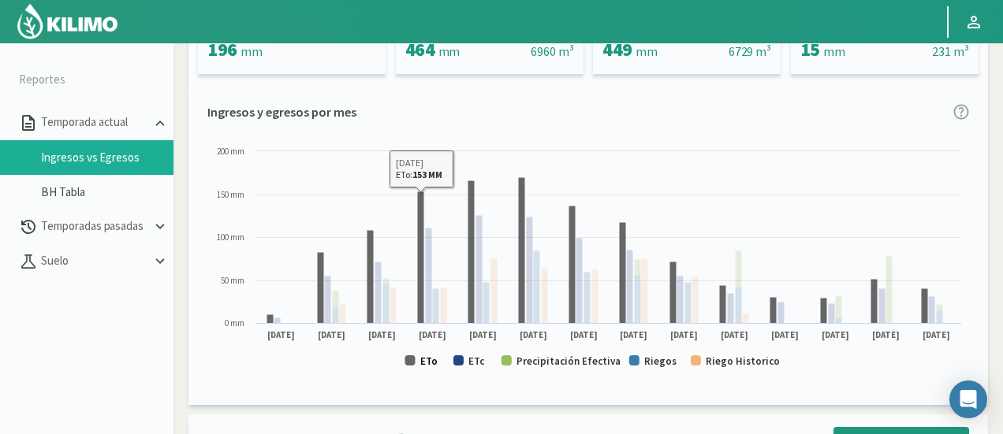
click at [424, 364] on text "ETo" at bounding box center [428, 361] width 17 height 13
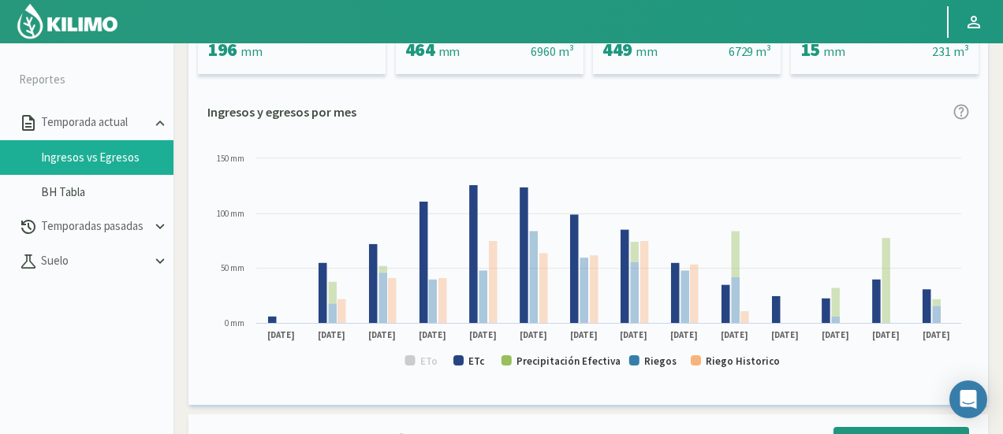
click at [485, 367] on rect at bounding box center [588, 263] width 762 height 240
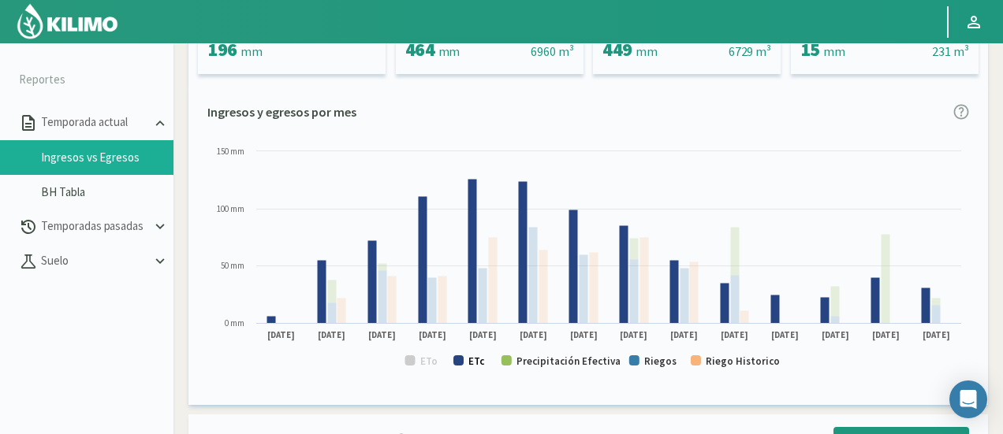
click at [480, 363] on text "ETc" at bounding box center [476, 361] width 17 height 13
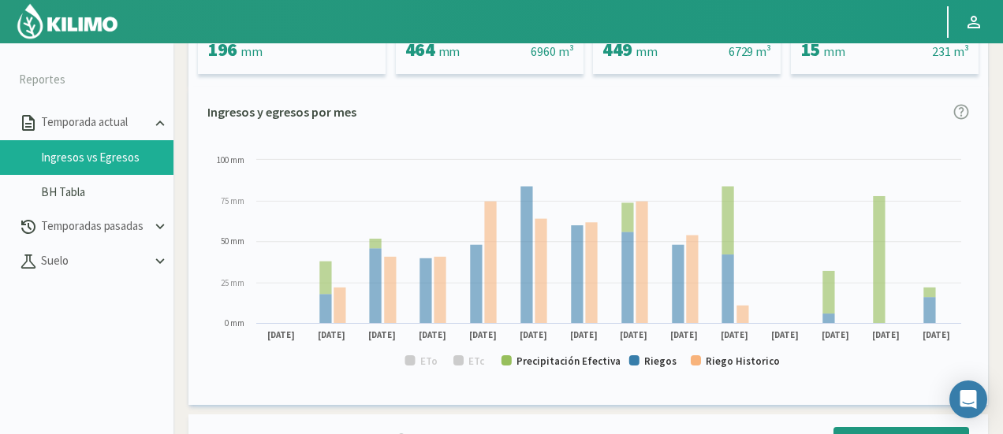
click at [572, 366] on text "Precipitación Efectiva" at bounding box center [568, 361] width 104 height 13
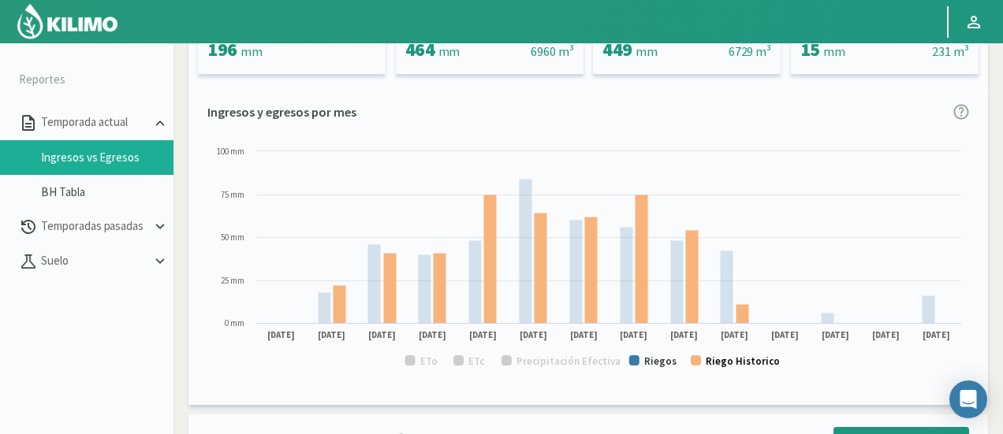
click at [728, 367] on text "Riego Historico" at bounding box center [743, 361] width 74 height 13
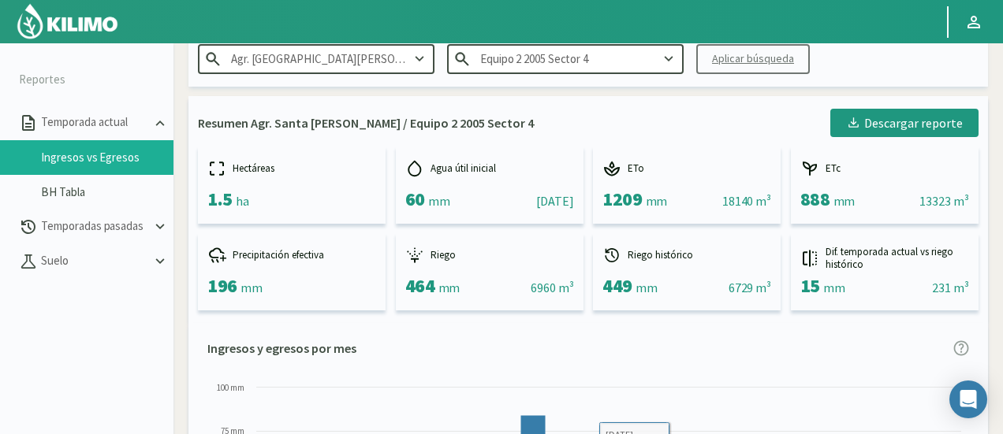
scroll to position [0, 0]
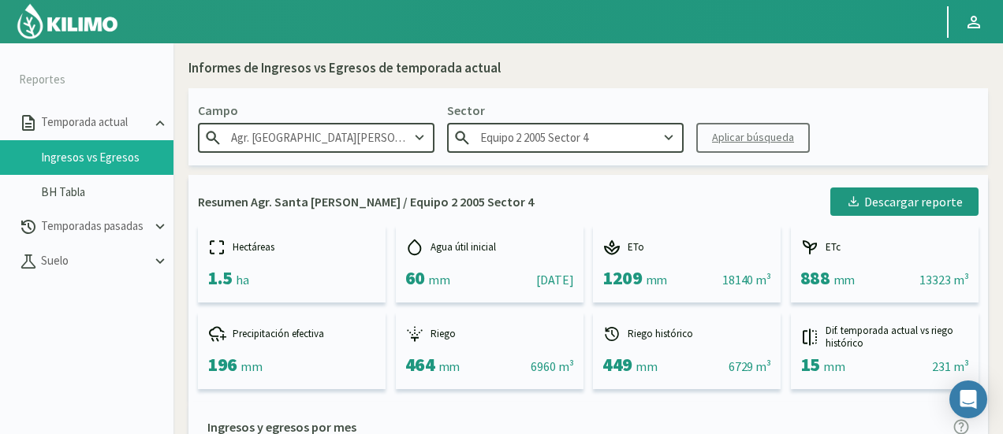
click at [622, 128] on input "Equipo 2 2005 Sector 4" at bounding box center [565, 137] width 236 height 29
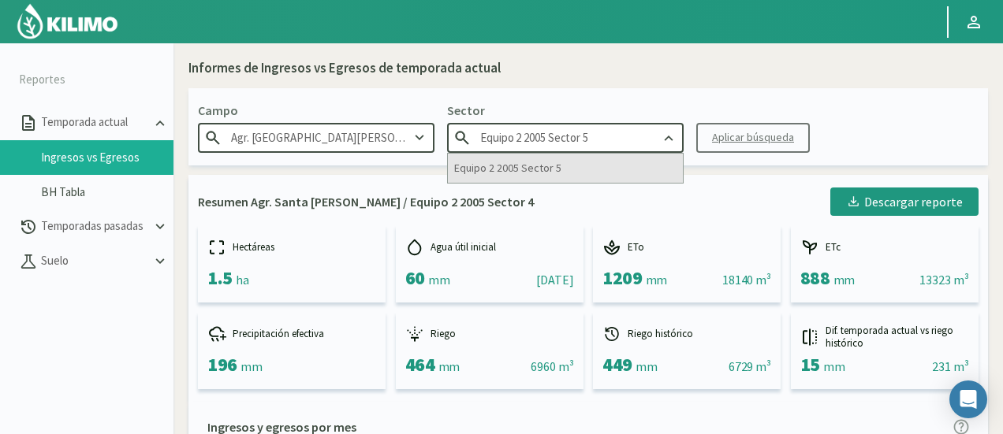
click at [593, 165] on div "Equipo 2 2005 Sector 5" at bounding box center [565, 168] width 235 height 29
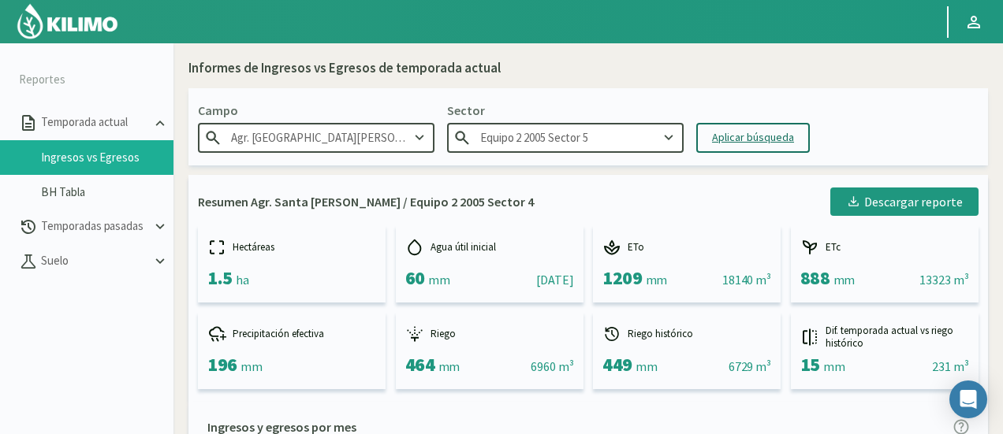
click at [748, 125] on button "Aplicar búsqueda" at bounding box center [753, 138] width 114 height 30
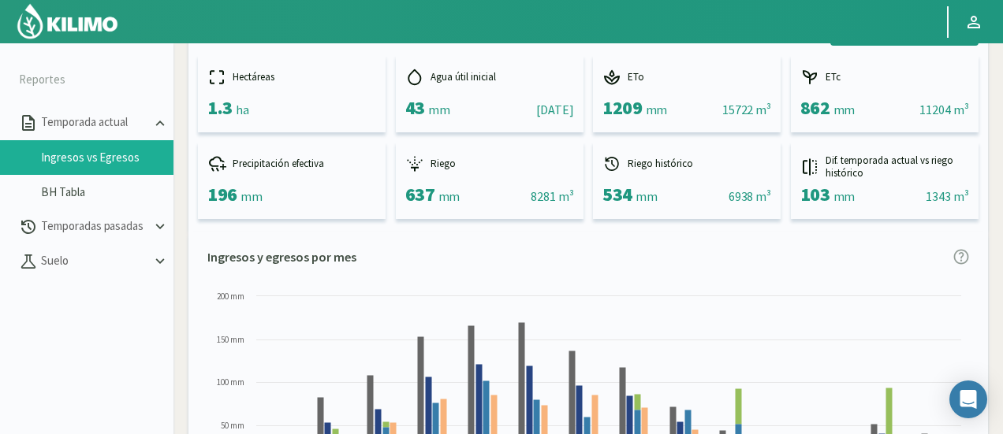
scroll to position [315, 0]
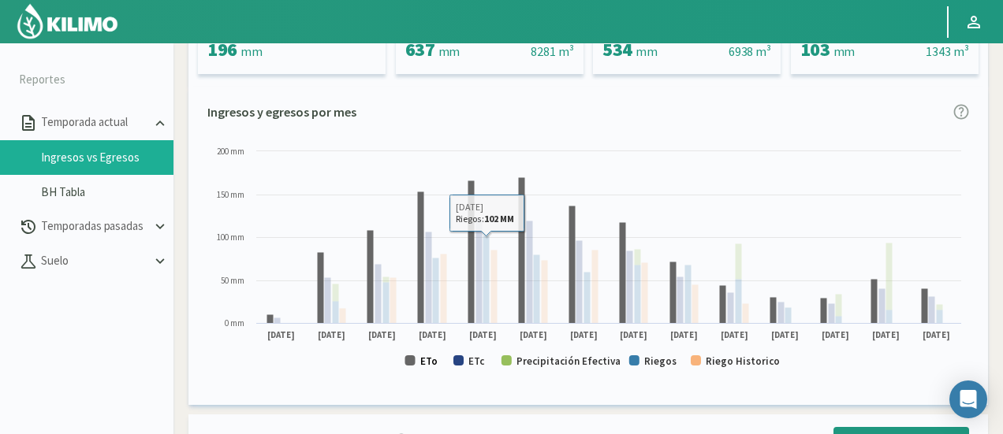
click at [424, 360] on text "ETo" at bounding box center [428, 361] width 17 height 13
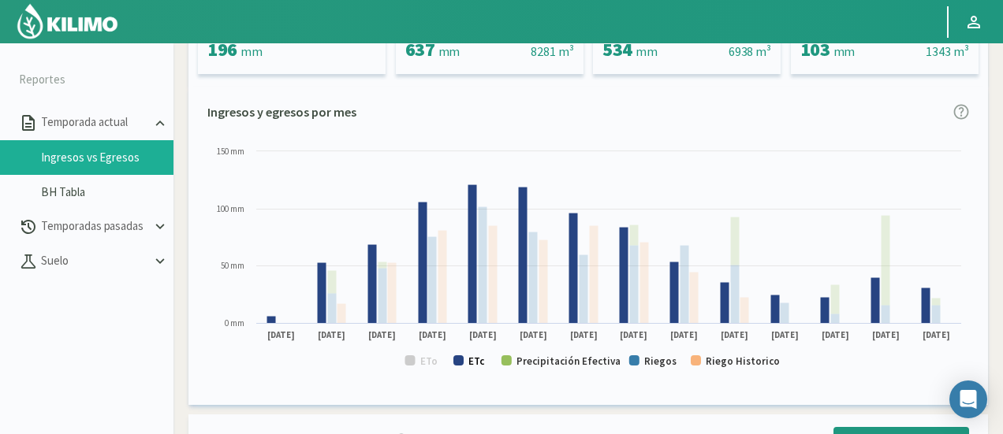
click at [478, 365] on text "ETc" at bounding box center [476, 361] width 17 height 13
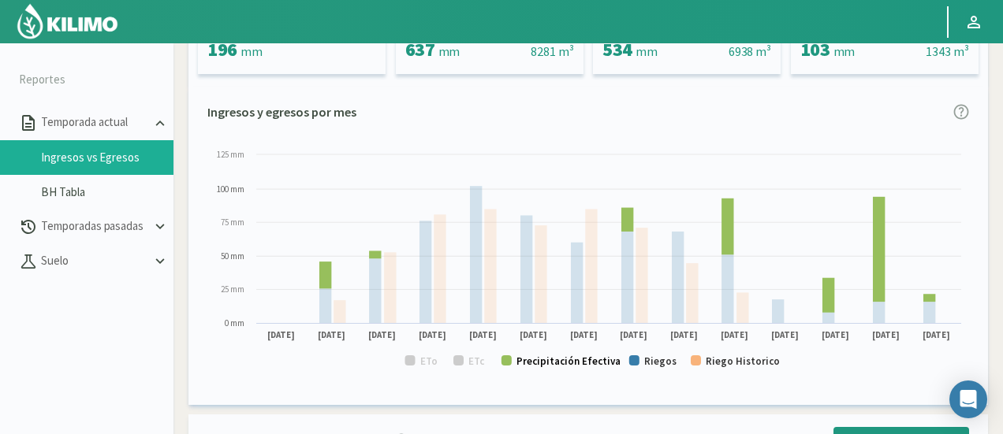
click at [554, 365] on text "Precipitación Efectiva" at bounding box center [568, 361] width 104 height 13
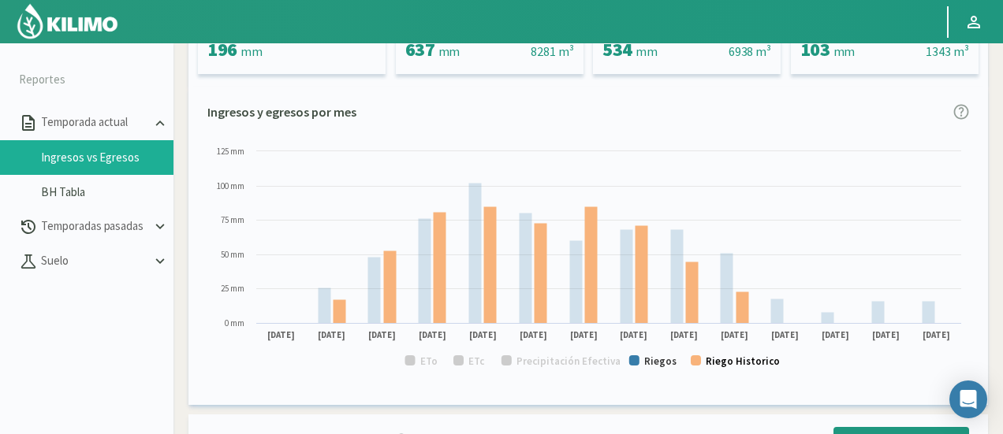
click at [760, 358] on text "Riego Historico" at bounding box center [743, 361] width 74 height 13
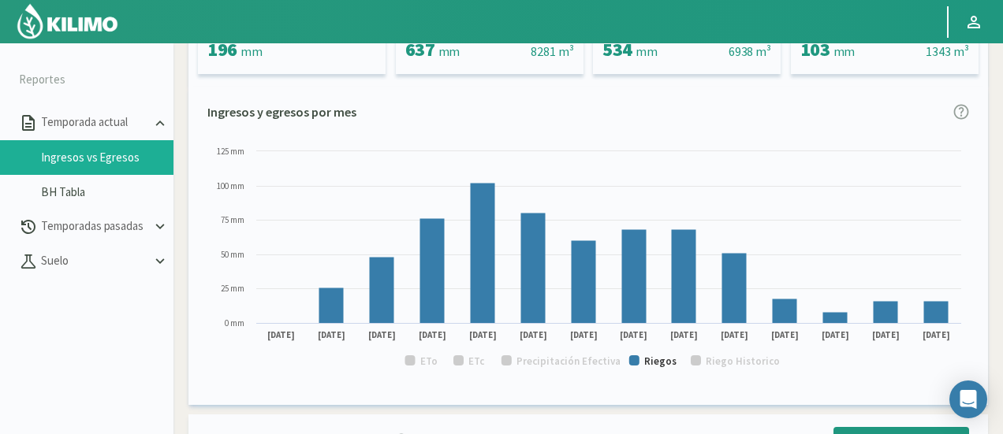
scroll to position [0, 0]
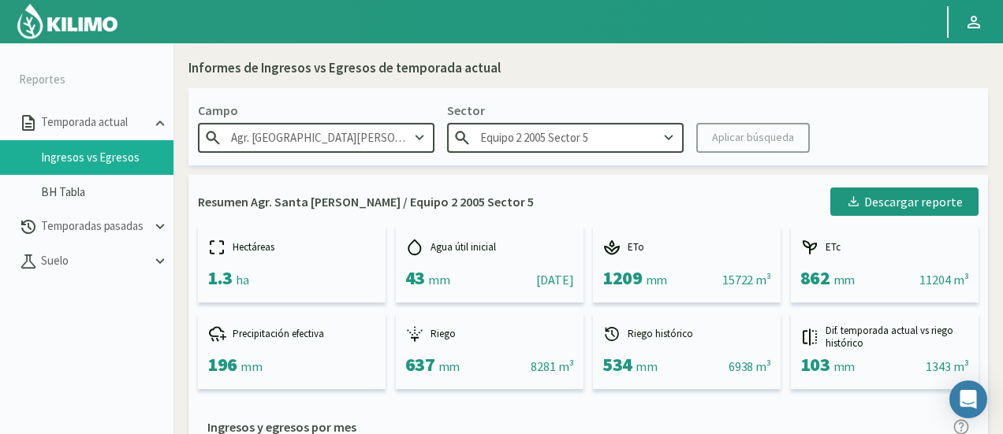
click at [640, 136] on input "Equipo 2 2005 Sector 5" at bounding box center [565, 137] width 236 height 29
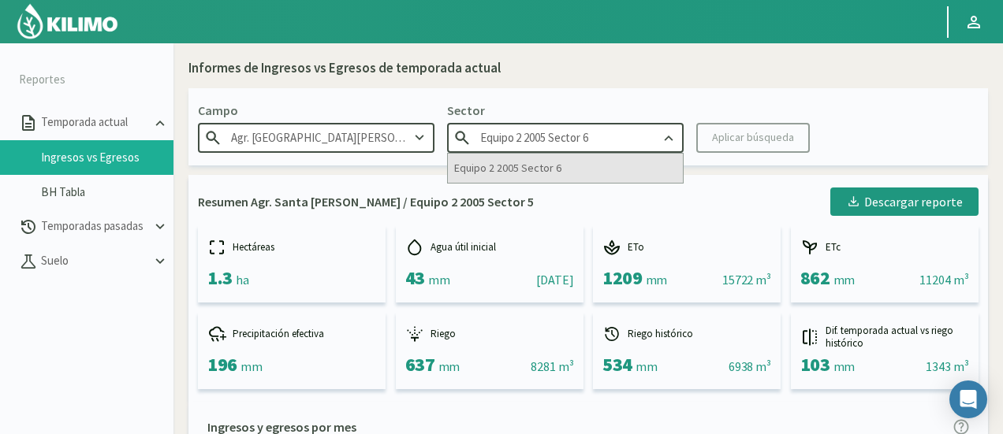
click at [591, 178] on div "Equipo 2 2005 Sector 6" at bounding box center [565, 168] width 235 height 29
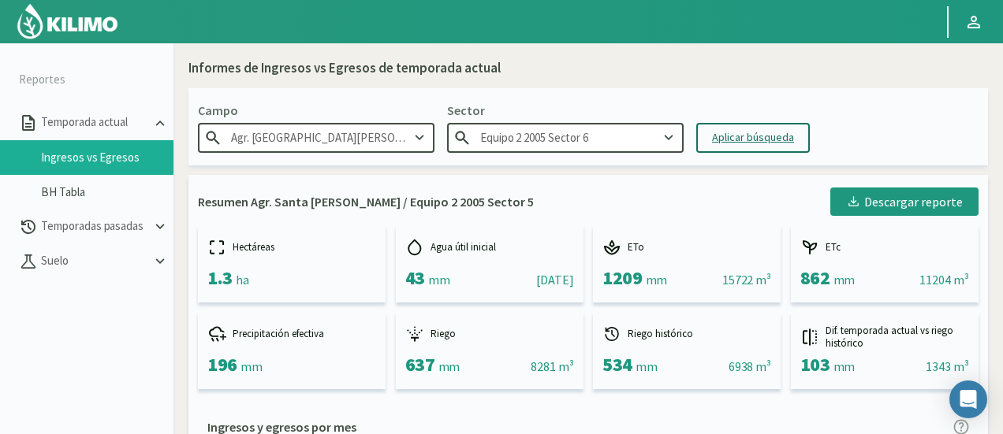
click at [762, 130] on div "Aplicar búsqueda" at bounding box center [753, 137] width 82 height 17
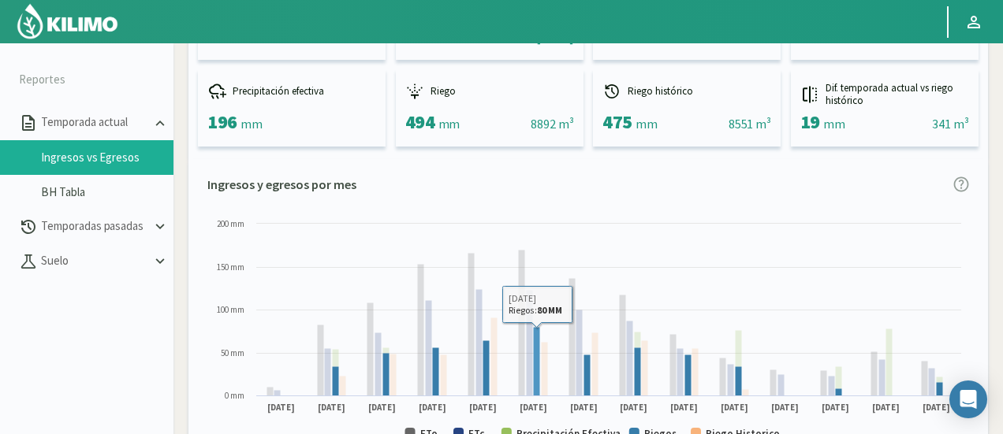
scroll to position [315, 0]
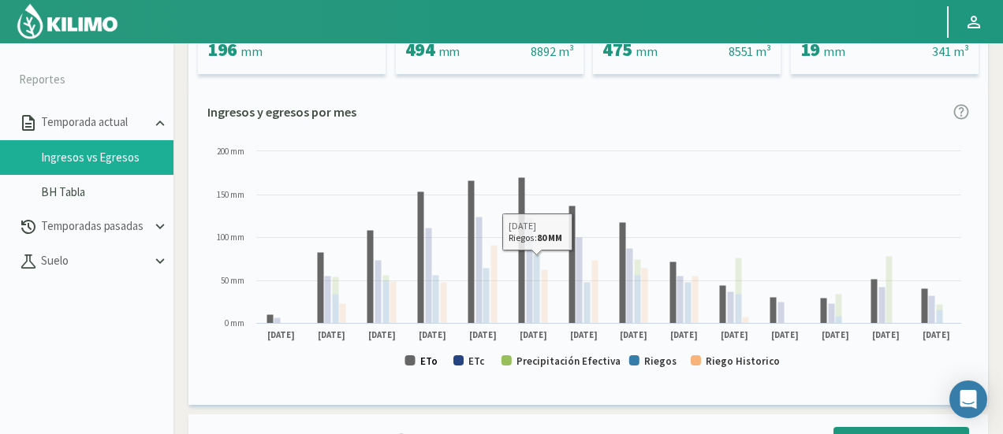
click at [428, 361] on text "ETo" at bounding box center [428, 361] width 17 height 13
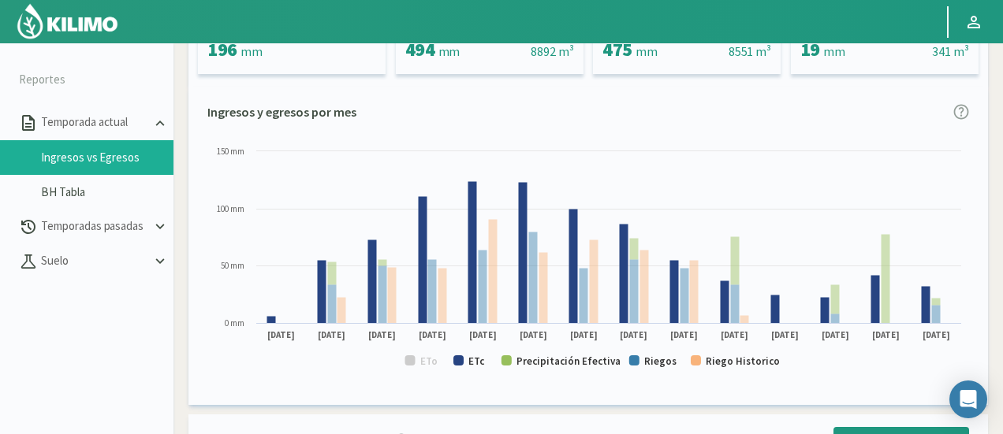
click at [465, 370] on rect at bounding box center [588, 263] width 762 height 240
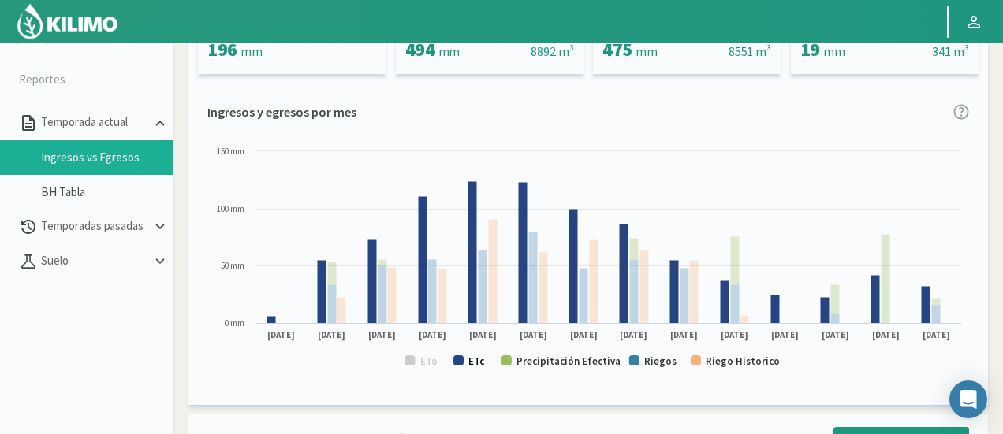
click at [477, 357] on text "ETc" at bounding box center [476, 361] width 17 height 13
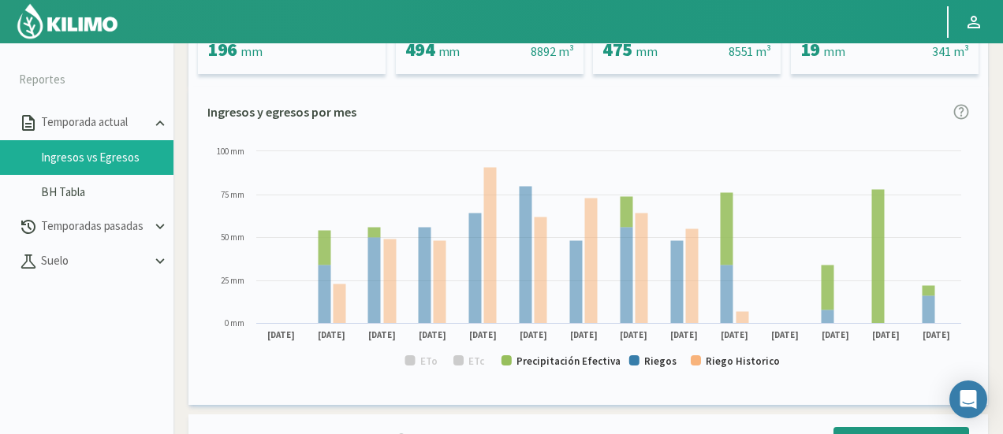
click at [560, 354] on rect at bounding box center [588, 263] width 762 height 240
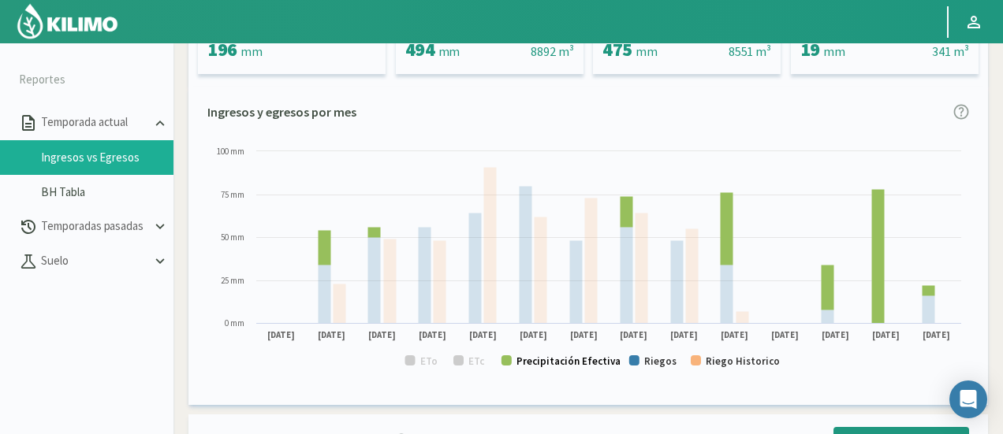
click at [564, 360] on text "Precipitación Efectiva" at bounding box center [568, 361] width 104 height 13
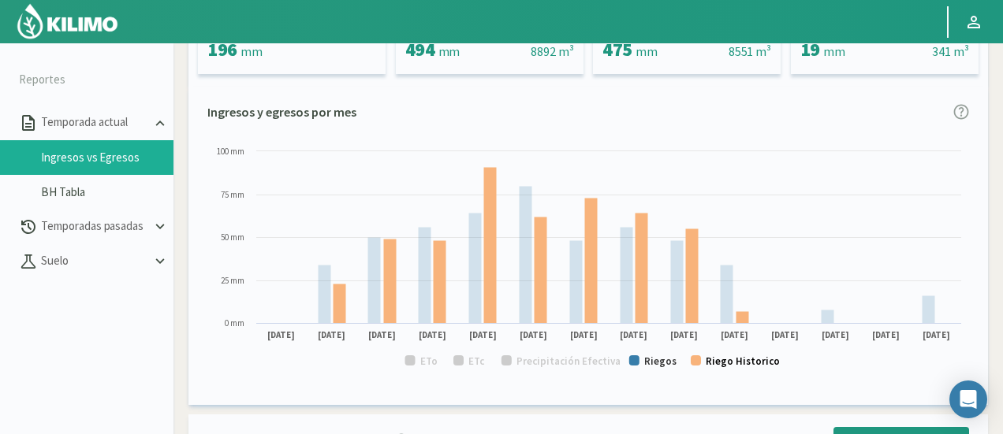
click at [764, 365] on text "Riego Historico" at bounding box center [743, 361] width 74 height 13
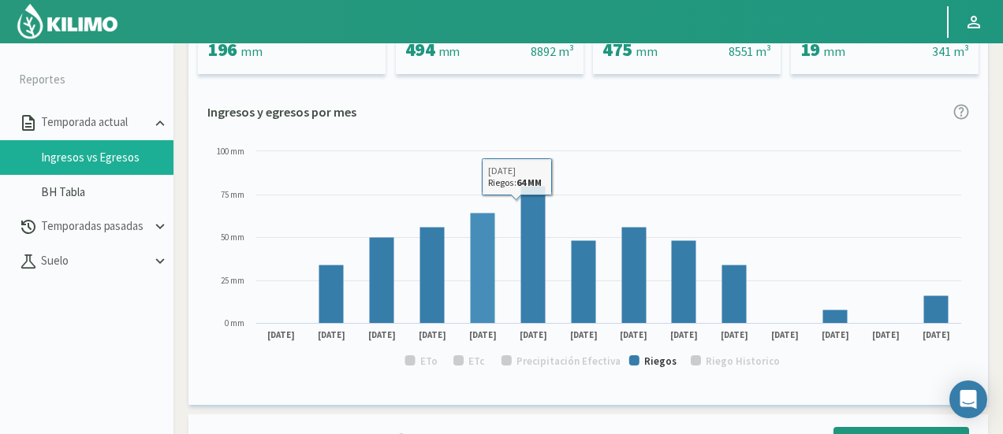
scroll to position [0, 0]
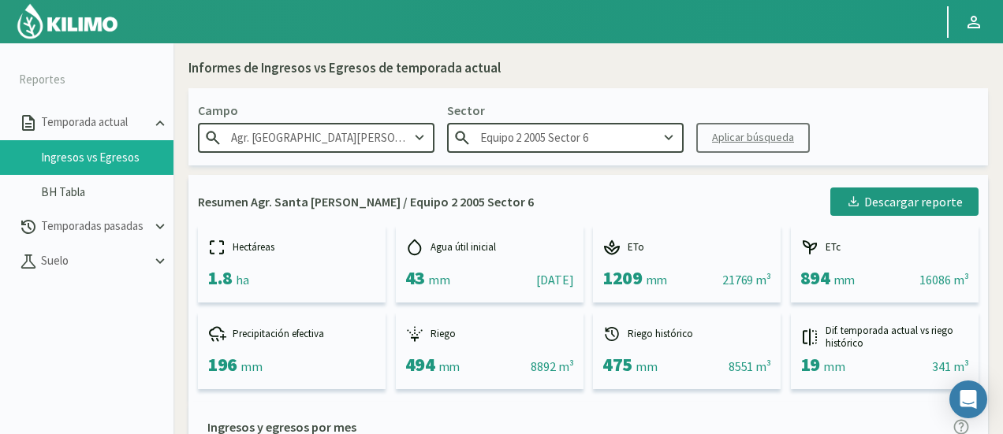
click at [605, 144] on input "Equipo 2 2005 Sector 6" at bounding box center [565, 137] width 236 height 29
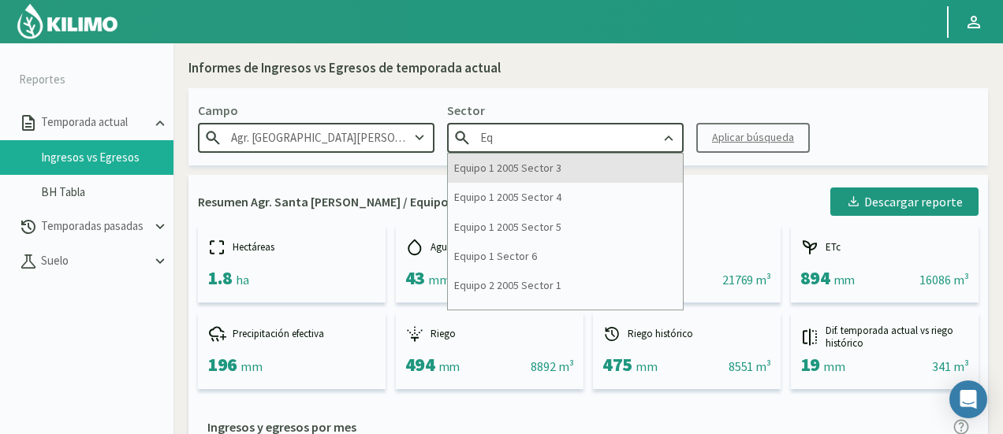
type input "E"
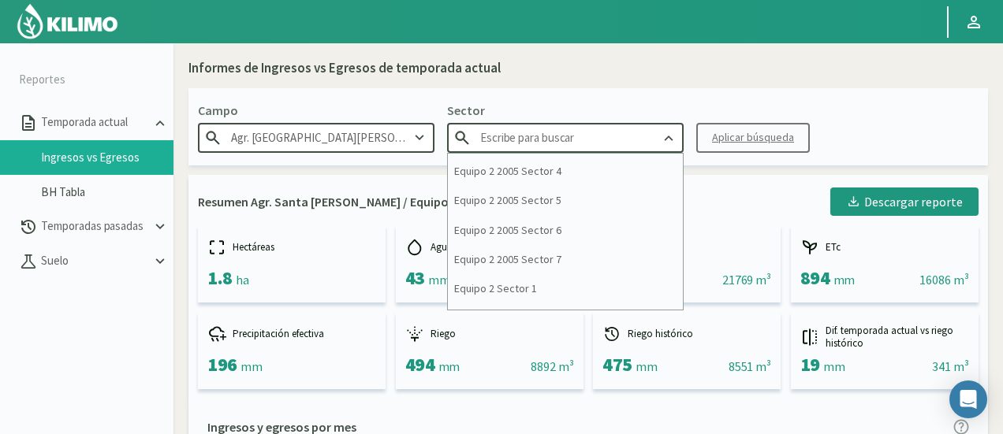
scroll to position [709, 0]
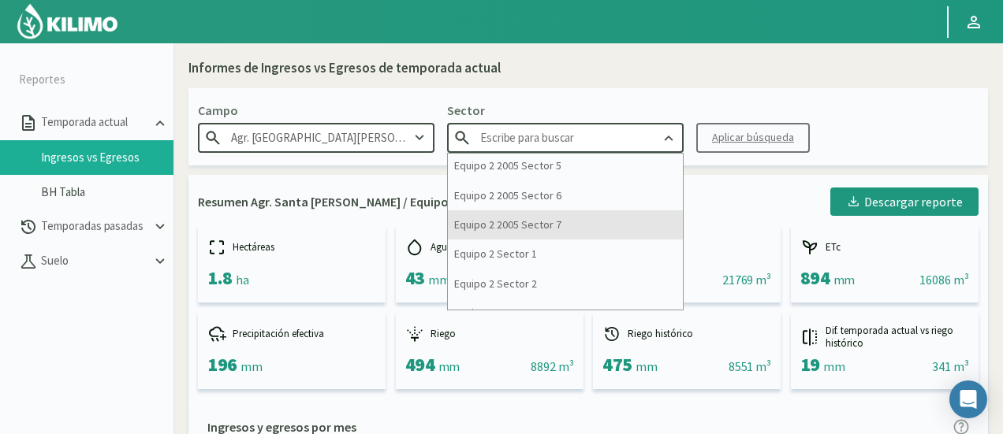
click at [611, 233] on div "Equipo 2 2005 Sector 7" at bounding box center [565, 224] width 235 height 29
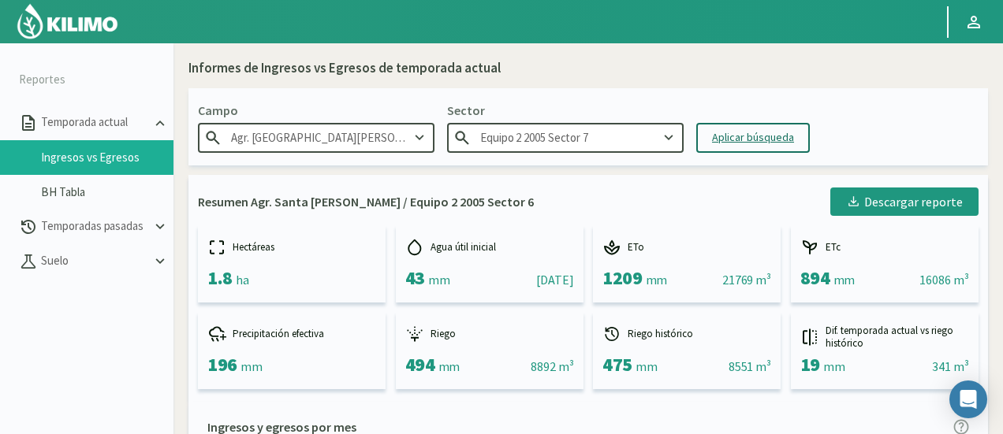
click at [735, 132] on div "Aplicar búsqueda" at bounding box center [753, 137] width 82 height 17
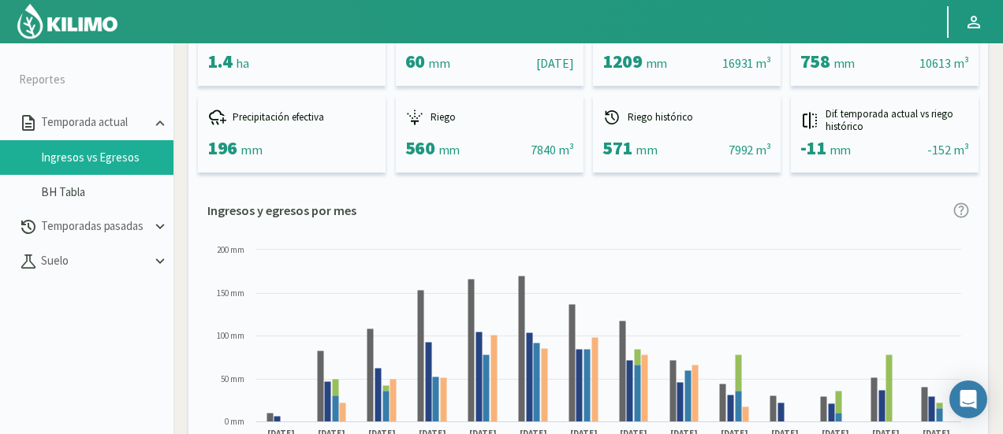
scroll to position [315, 0]
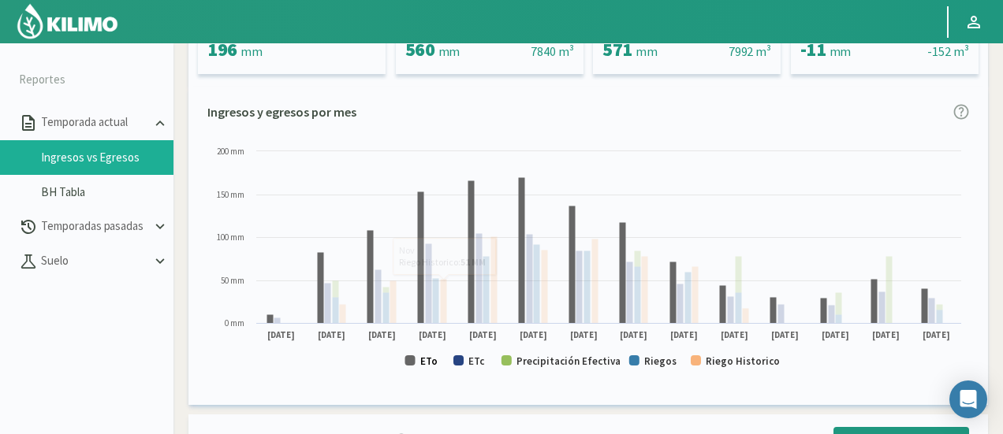
click at [423, 361] on text "ETo" at bounding box center [428, 361] width 17 height 13
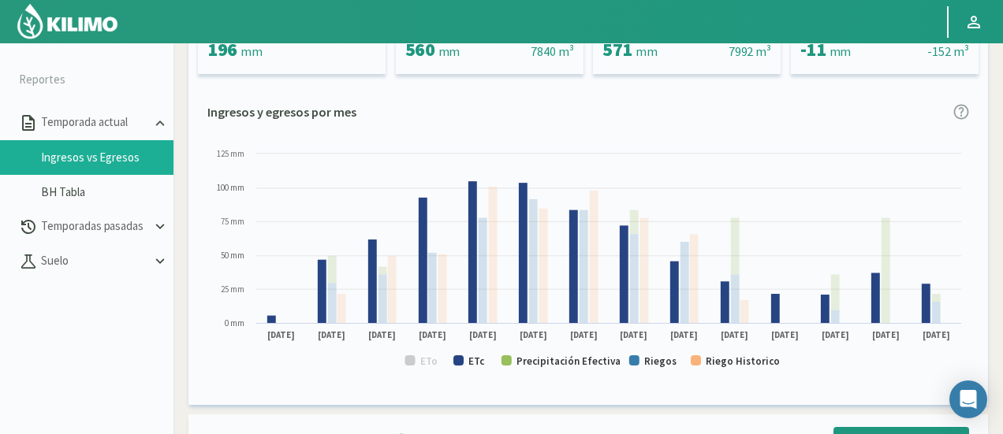
click at [475, 365] on text "ETc" at bounding box center [476, 361] width 17 height 13
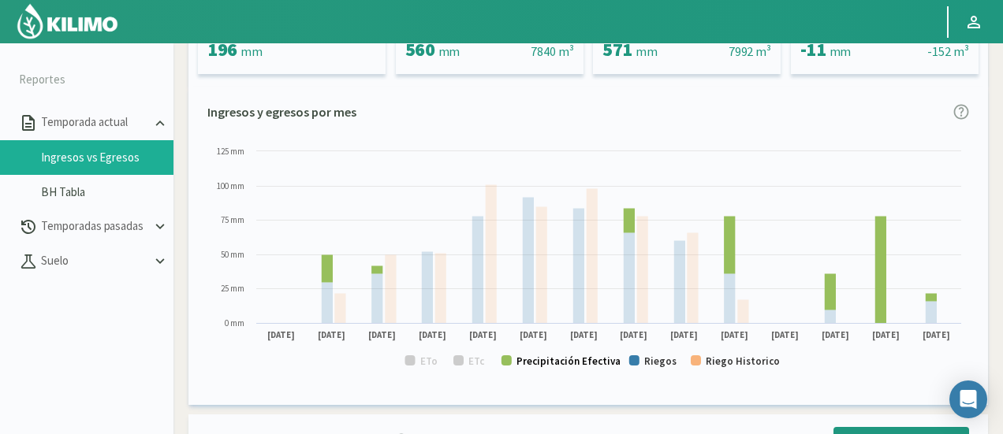
click at [548, 361] on text "Precipitación Efectiva" at bounding box center [568, 361] width 104 height 13
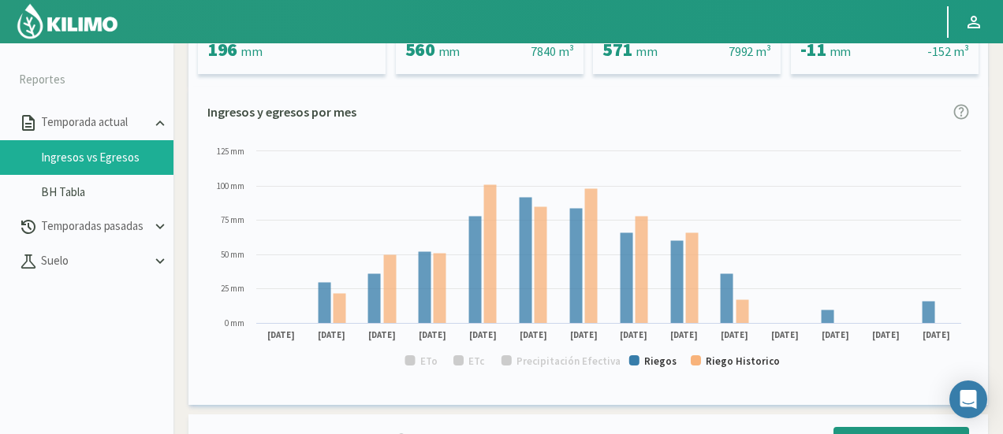
click at [747, 363] on text "Riego Historico" at bounding box center [743, 361] width 74 height 13
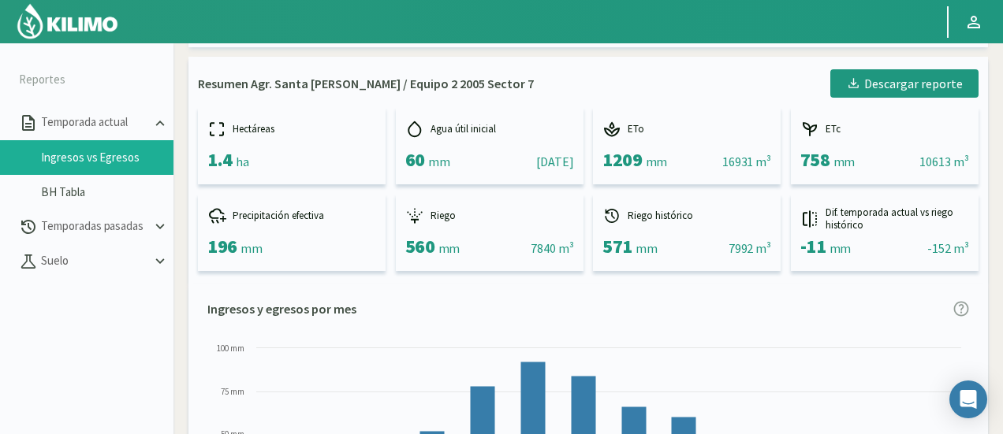
scroll to position [0, 0]
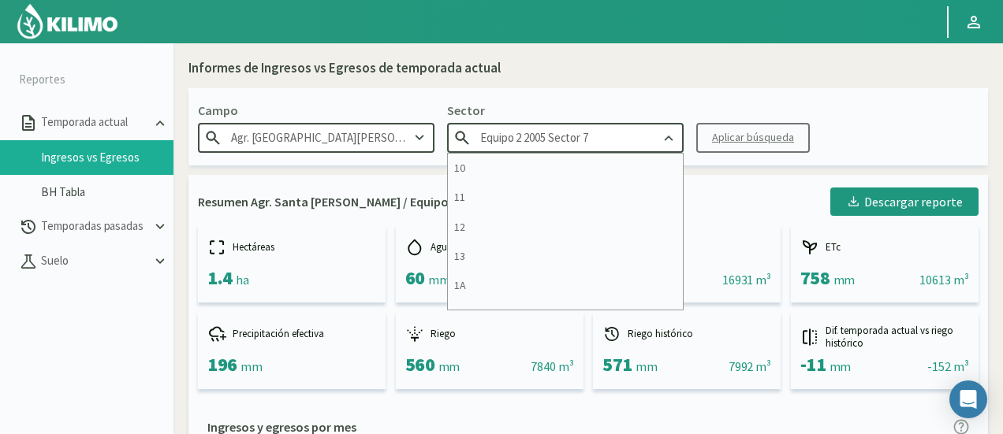
click at [587, 136] on input "Equipo 2 2005 Sector 7" at bounding box center [565, 137] width 236 height 29
click at [604, 130] on input "Equipo 2 2005 Sector 7" at bounding box center [565, 137] width 236 height 29
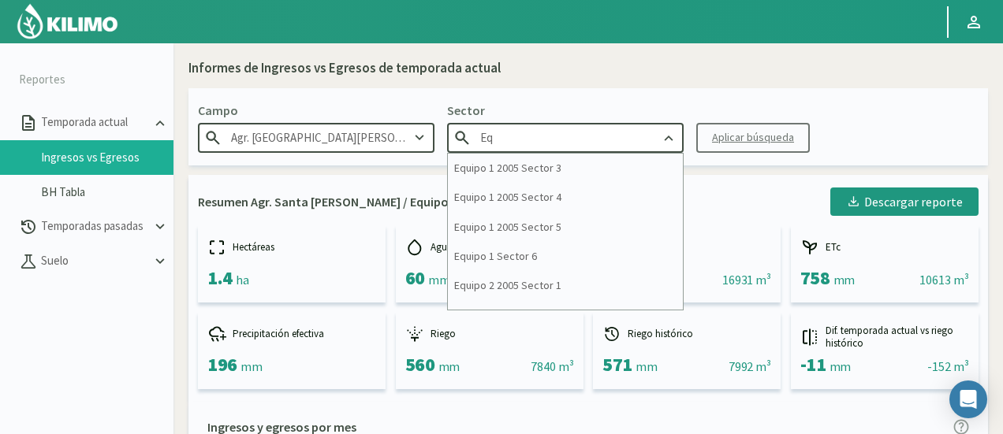
type input "E"
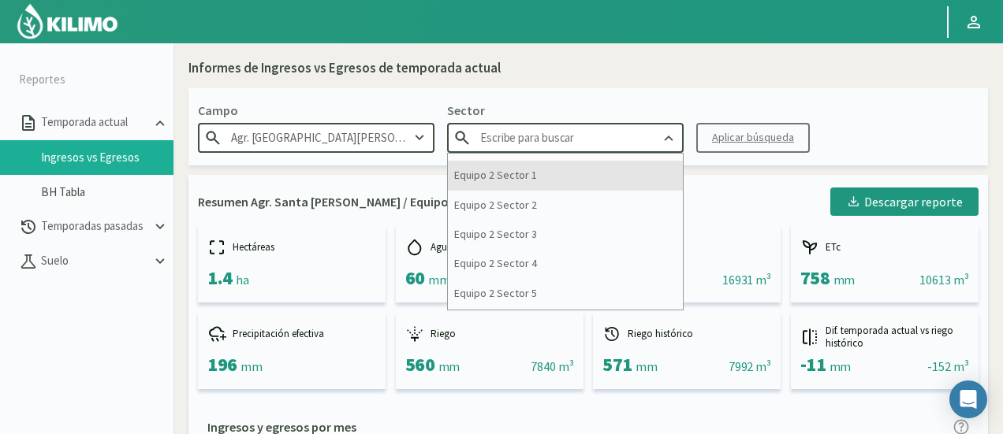
click at [582, 168] on div "Equipo 2 Sector 1" at bounding box center [565, 175] width 235 height 29
type input "Equipo 2 Sector 1"
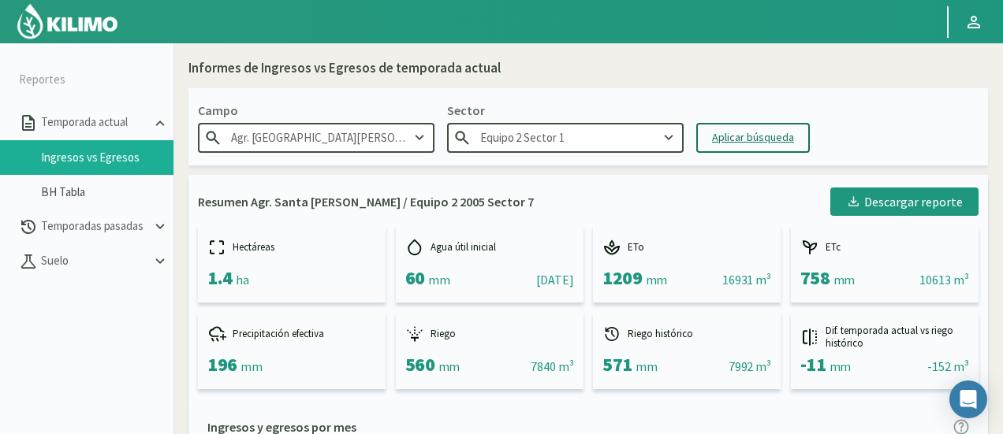
click at [749, 144] on div "Aplicar búsqueda" at bounding box center [753, 137] width 82 height 17
